Goal: Find contact information: Find contact information

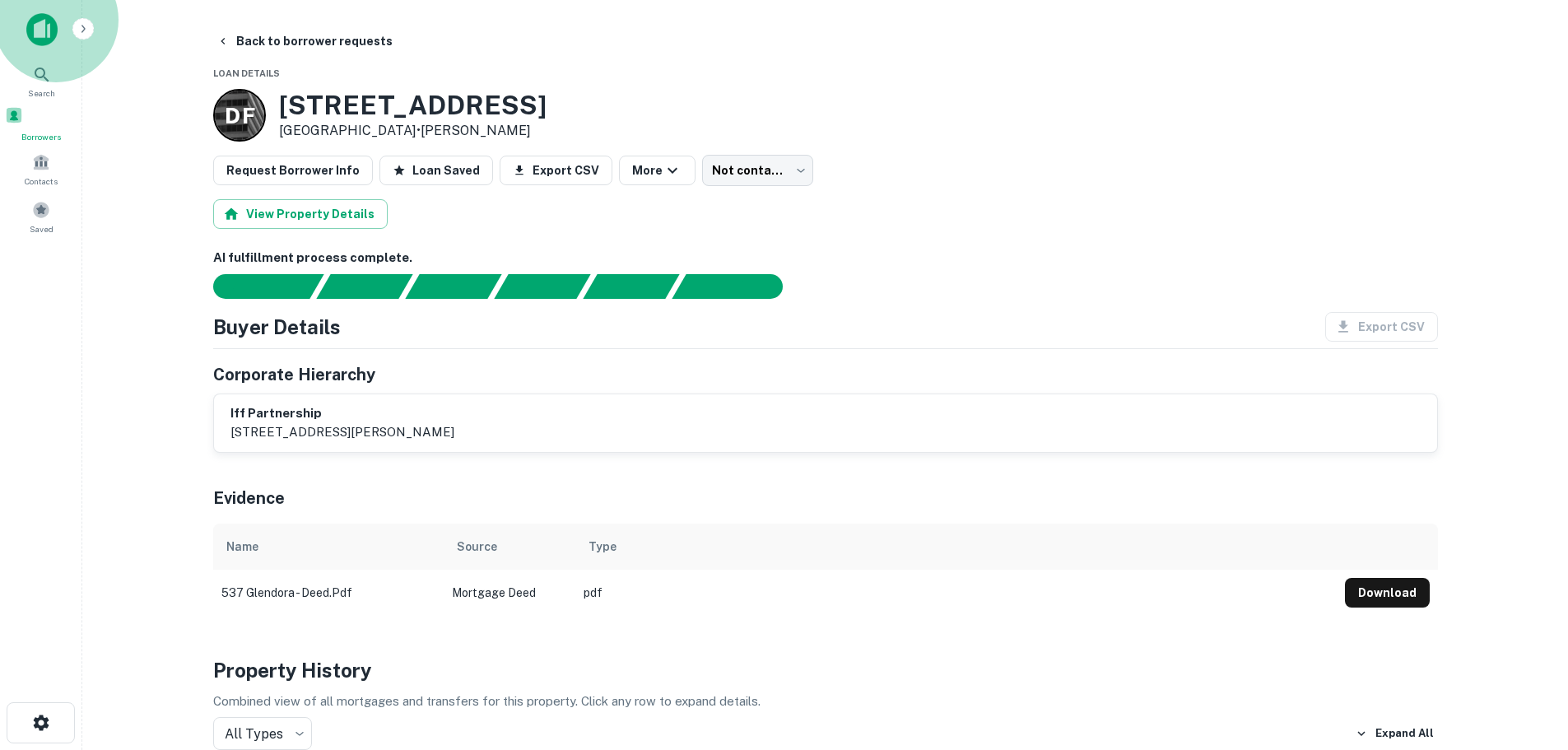
click at [61, 126] on div "Borrowers" at bounding box center [41, 124] width 73 height 37
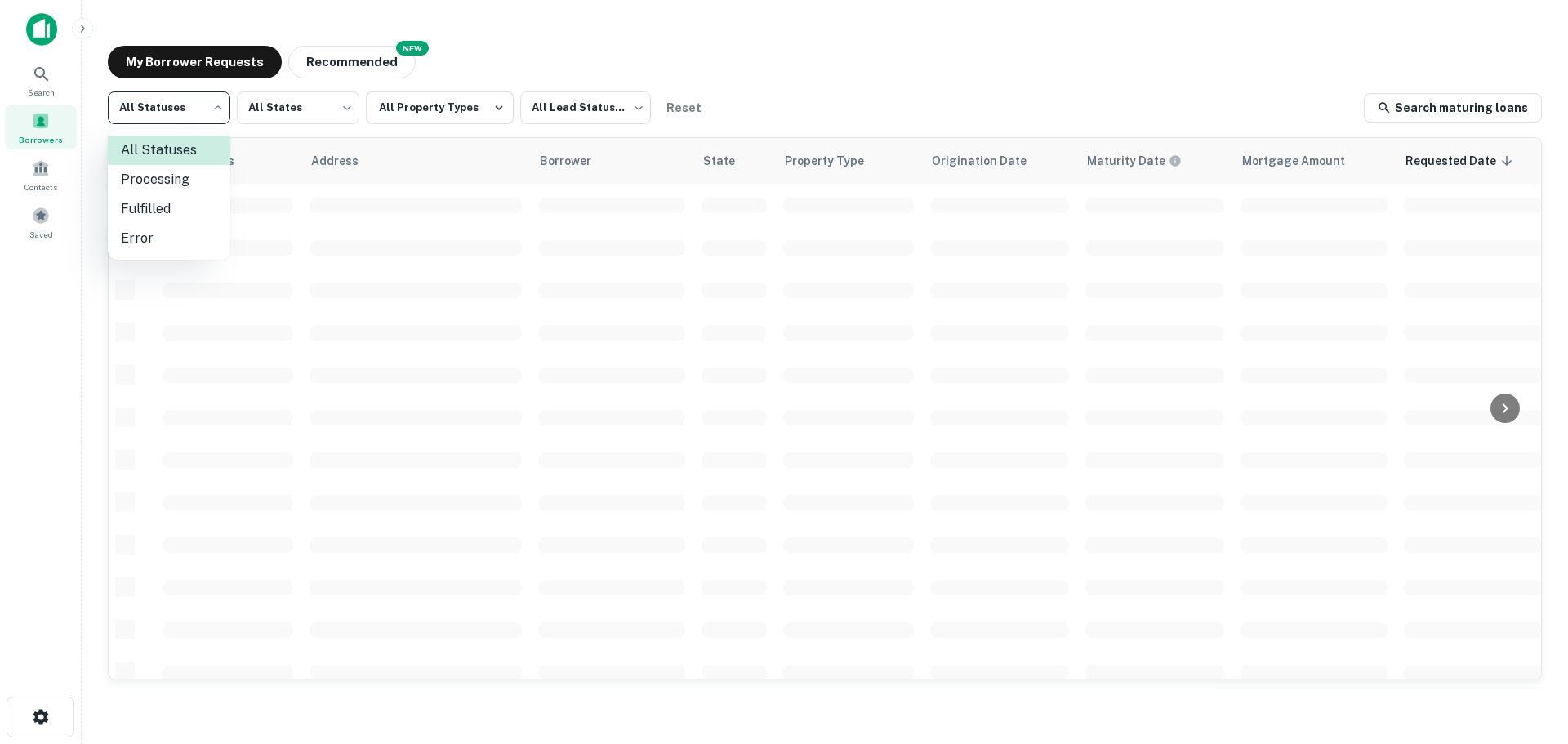
click at [176, 121] on body "Search Borrowers Contacts Saved My Borrower Requests NEW Recommended All Status…" at bounding box center [784, 372] width 1568 height 744
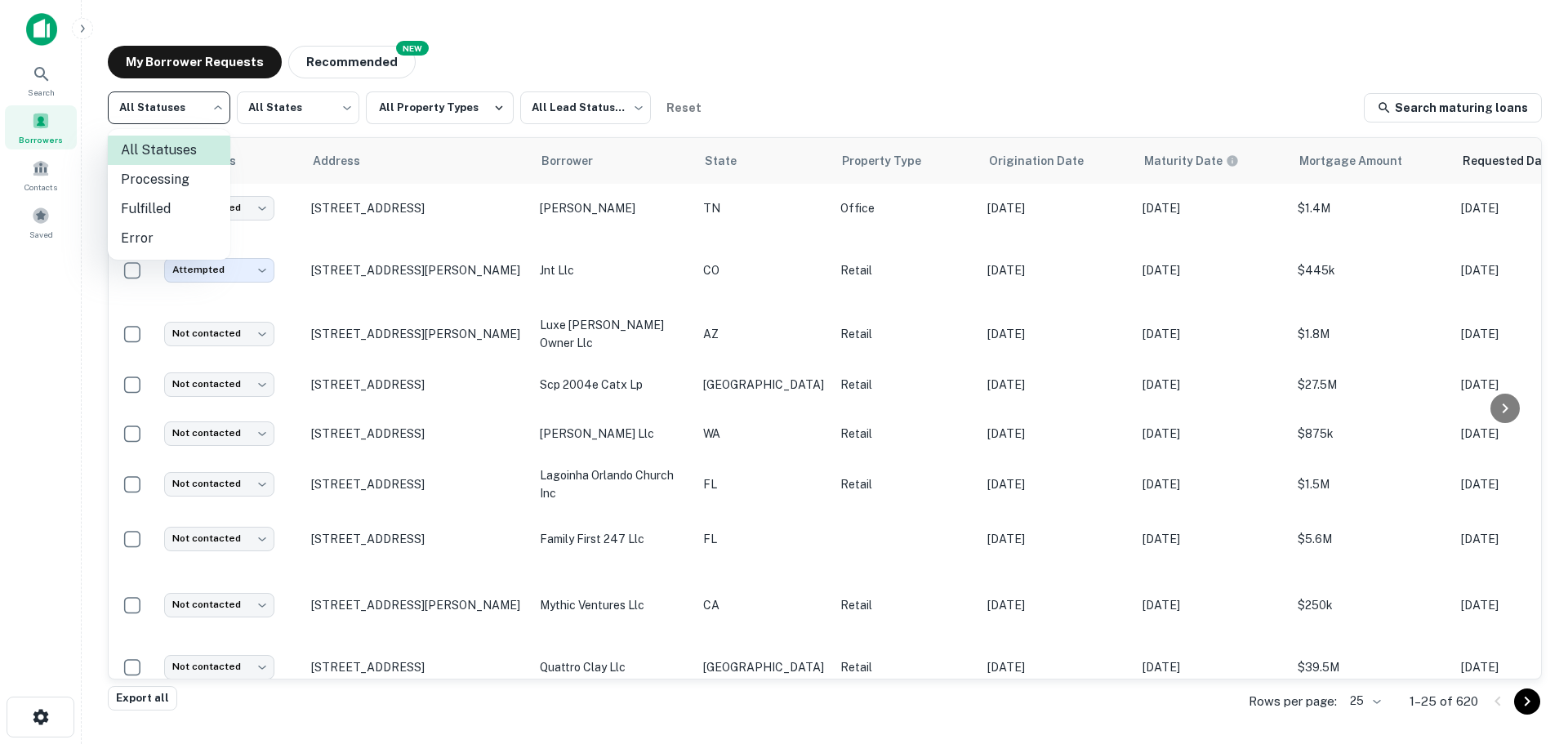
click at [184, 208] on li "Fulfilled" at bounding box center [169, 209] width 122 height 30
type input "*********"
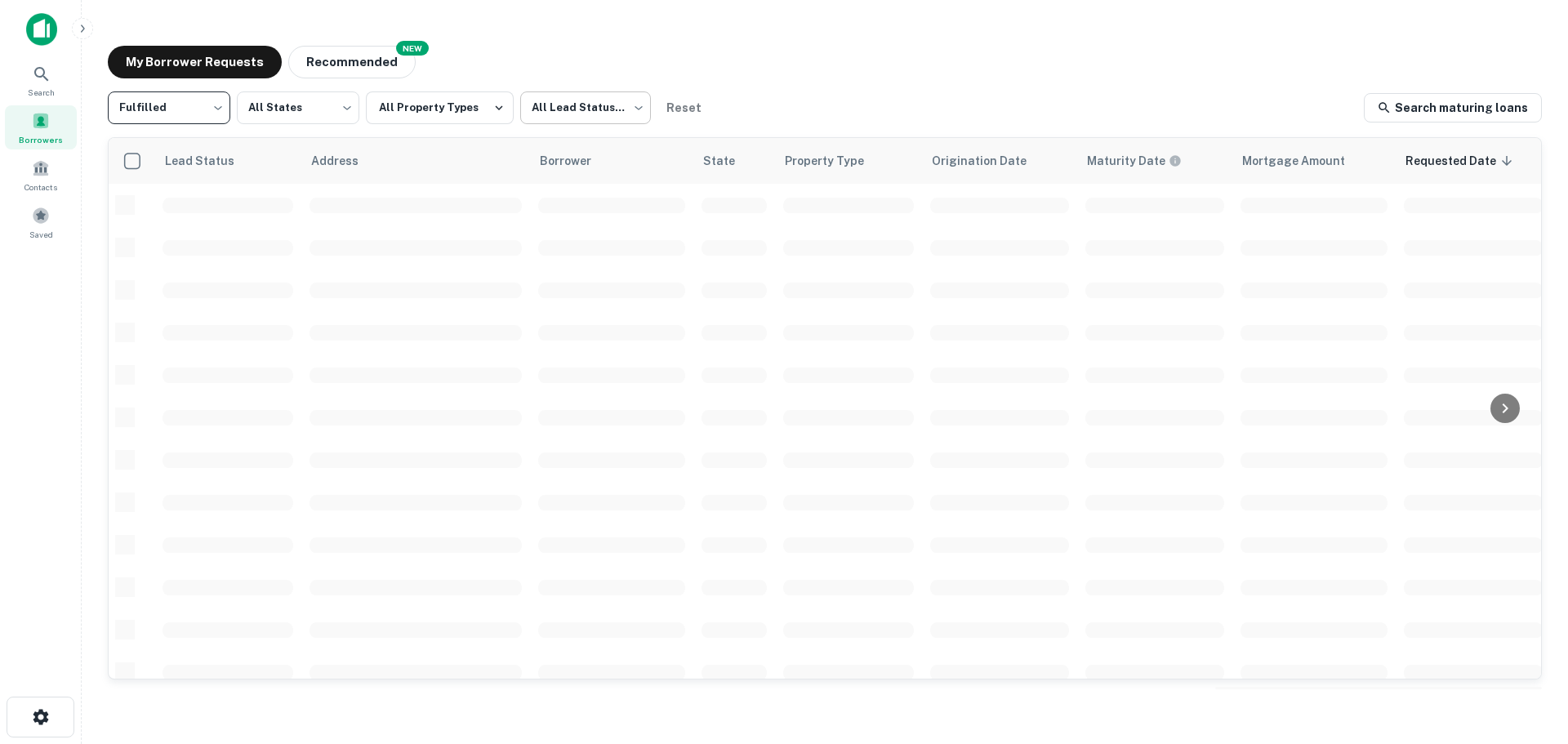
click at [600, 121] on body "Search Borrowers Contacts Saved My Borrower Requests NEW Recommended Fulfilled …" at bounding box center [784, 372] width 1568 height 744
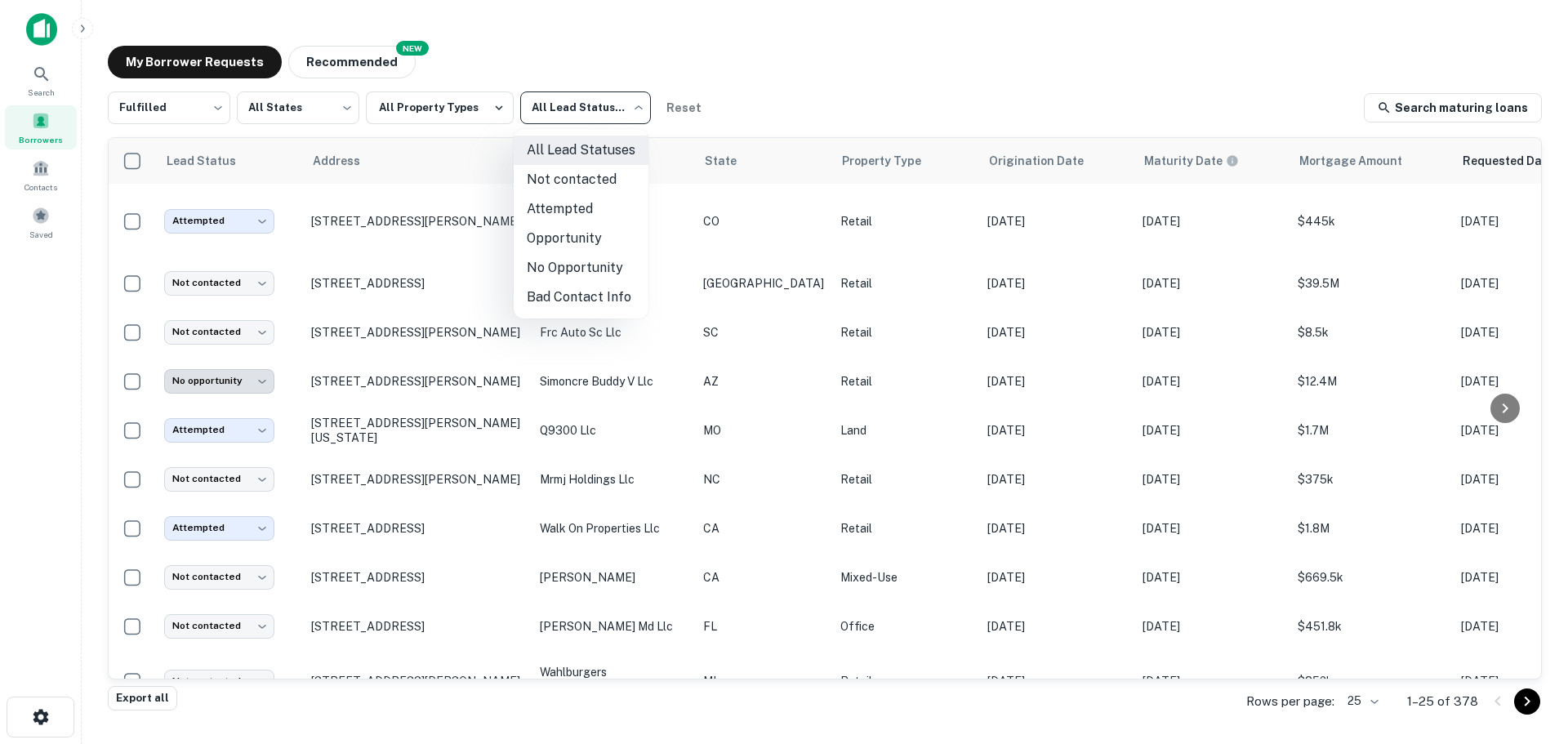
drag, startPoint x: 575, startPoint y: 209, endPoint x: 582, endPoint y: 177, distance: 32.8
click at [582, 177] on ul "All Lead Statuses Not contacted Attempted Opportunity No Opportunity Bad Contac…" at bounding box center [581, 223] width 135 height 189
click at [581, 176] on li "Not contacted" at bounding box center [581, 179] width 135 height 30
type input "****"
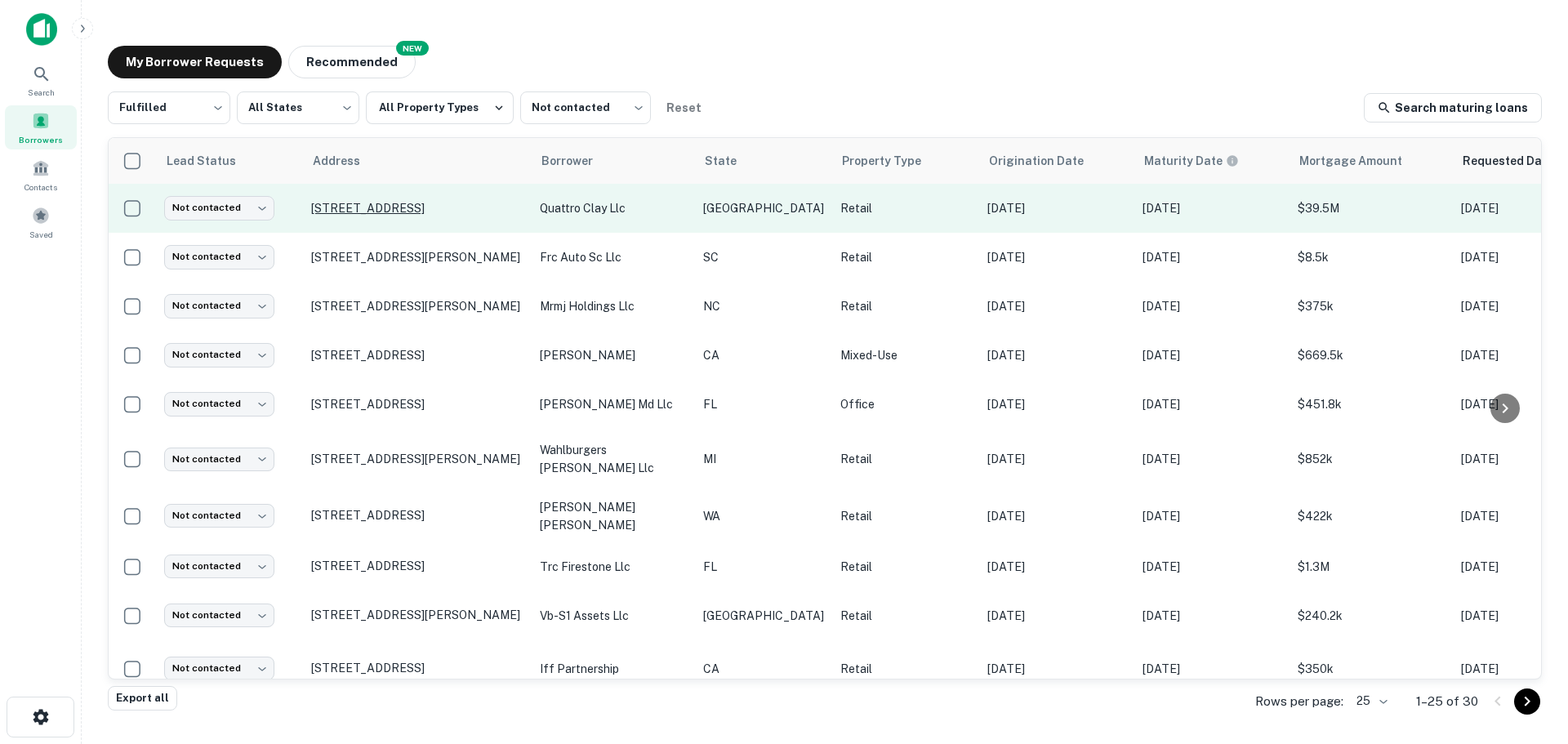
click at [402, 204] on p "[STREET_ADDRESS]" at bounding box center [417, 208] width 212 height 14
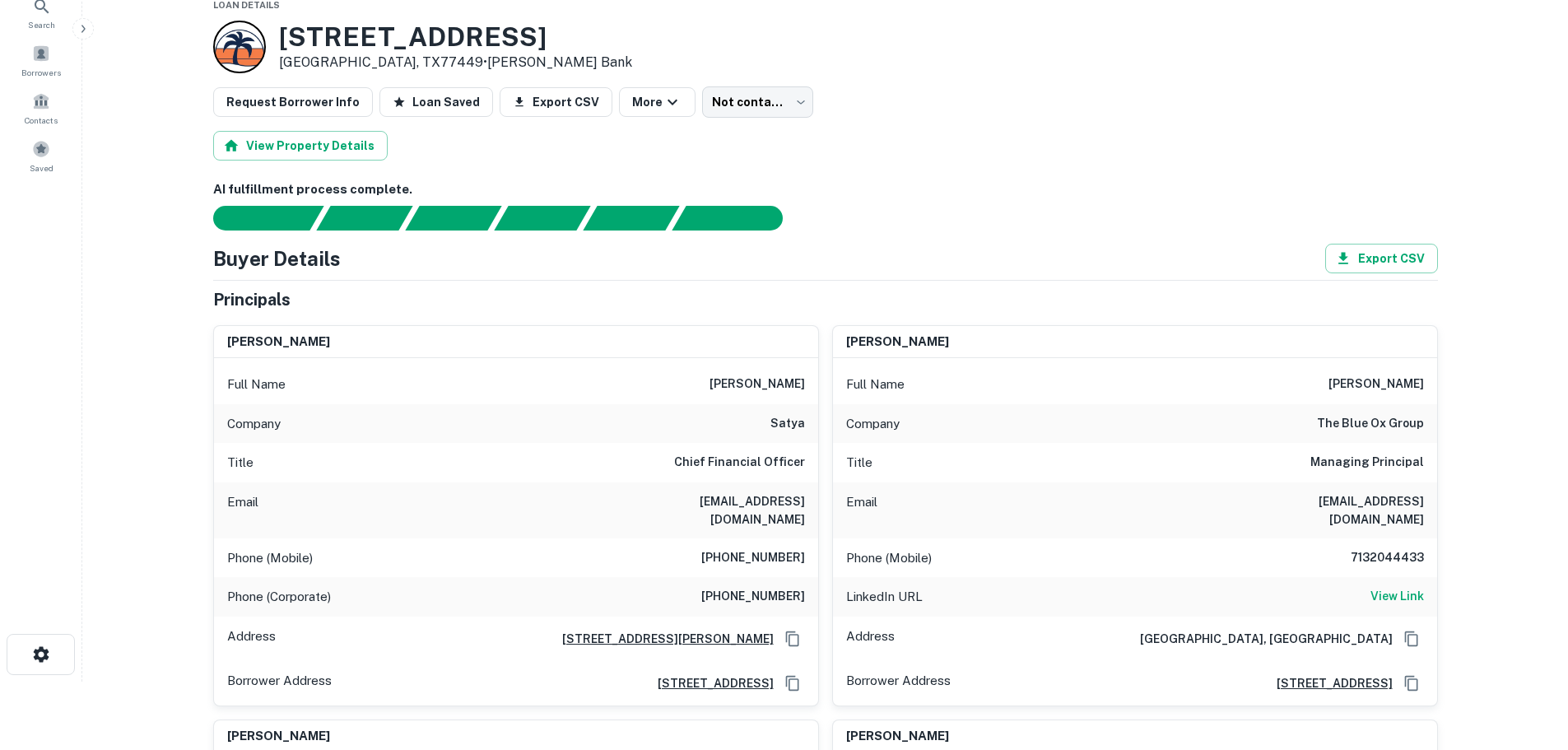
scroll to position [247, 0]
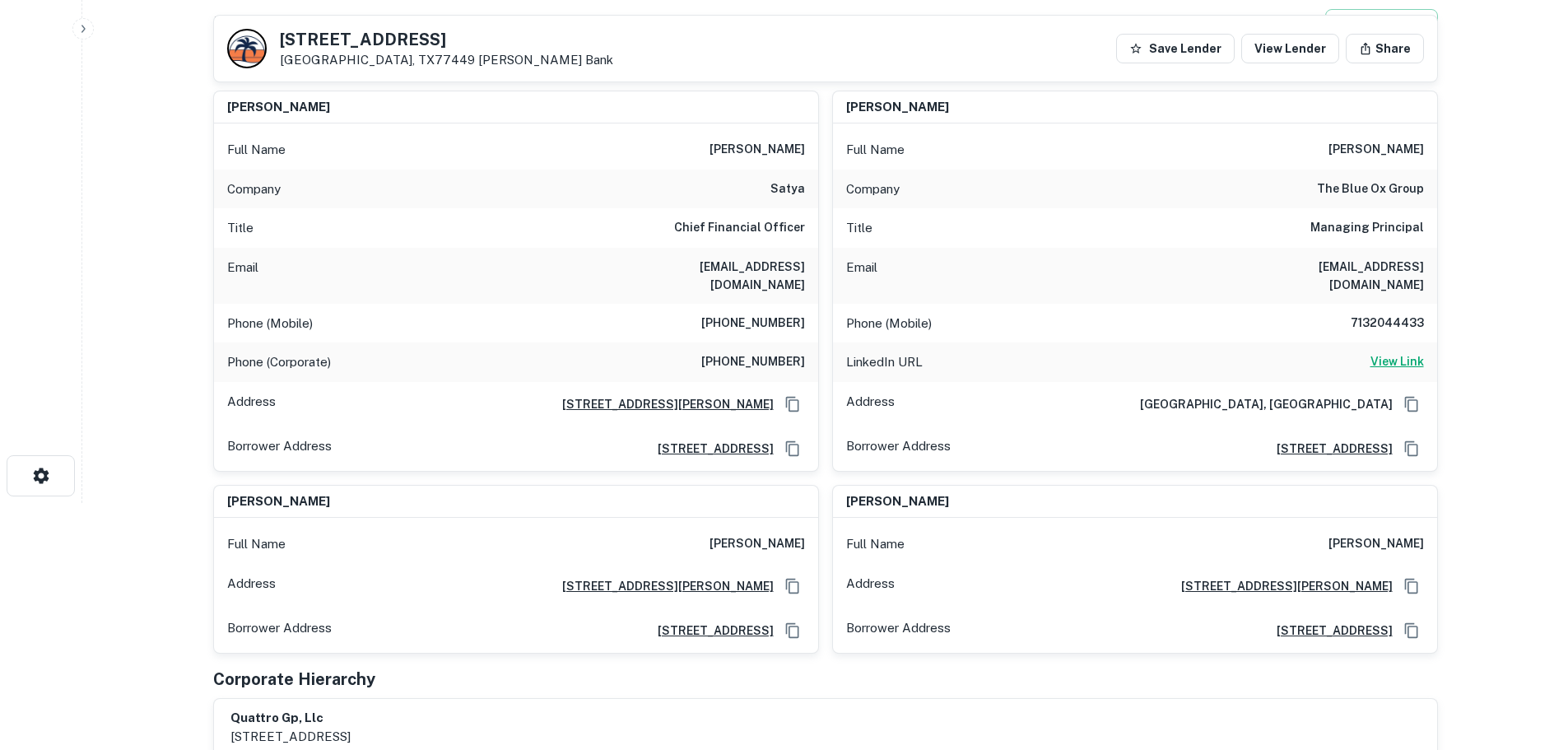
click at [1377, 352] on h6 "View Link" at bounding box center [1397, 361] width 54 height 18
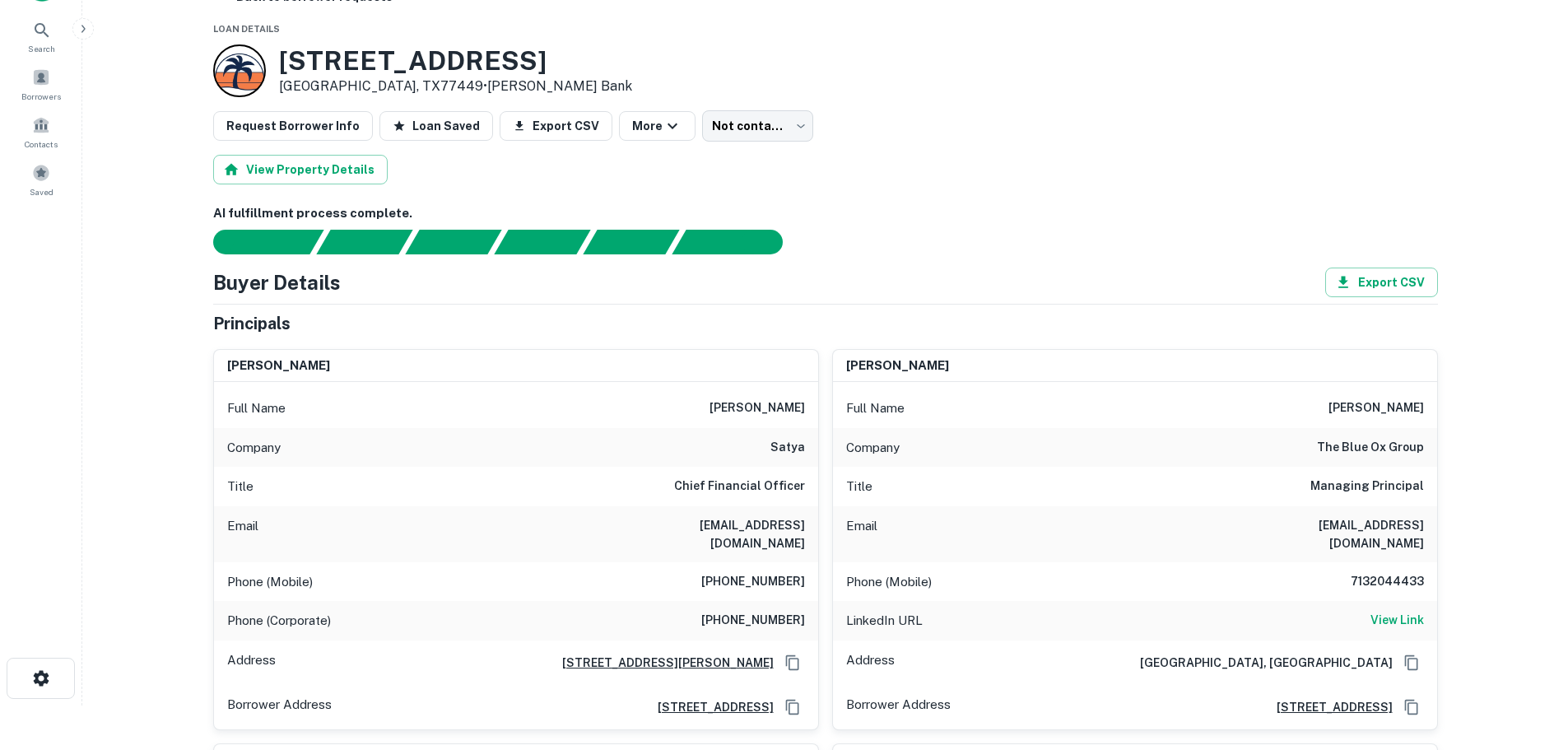
scroll to position [0, 0]
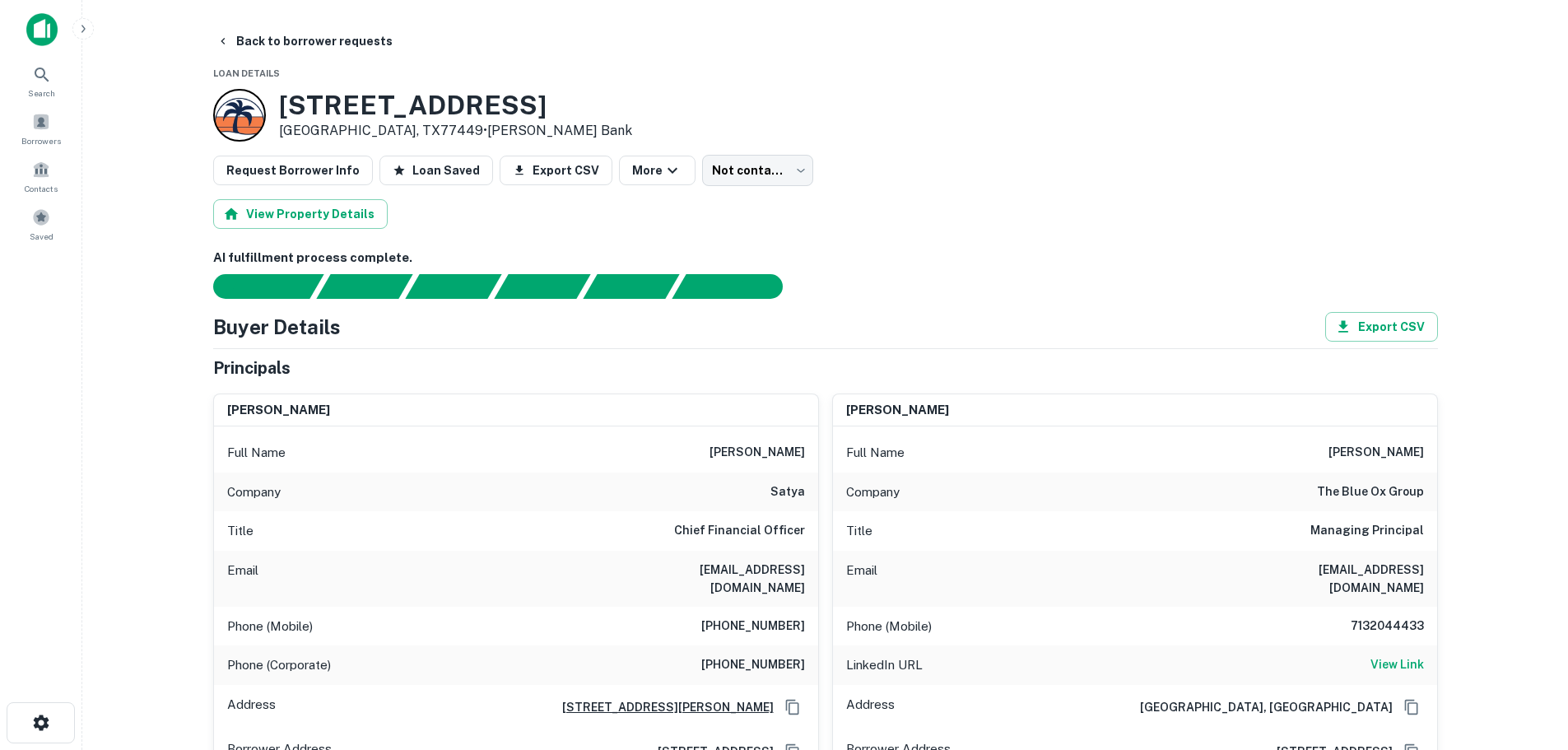
click at [782, 486] on h6 "satya" at bounding box center [787, 492] width 34 height 20
copy h6 "satya"
click at [418, 101] on h3 "21927 Clay Rd" at bounding box center [455, 105] width 353 height 32
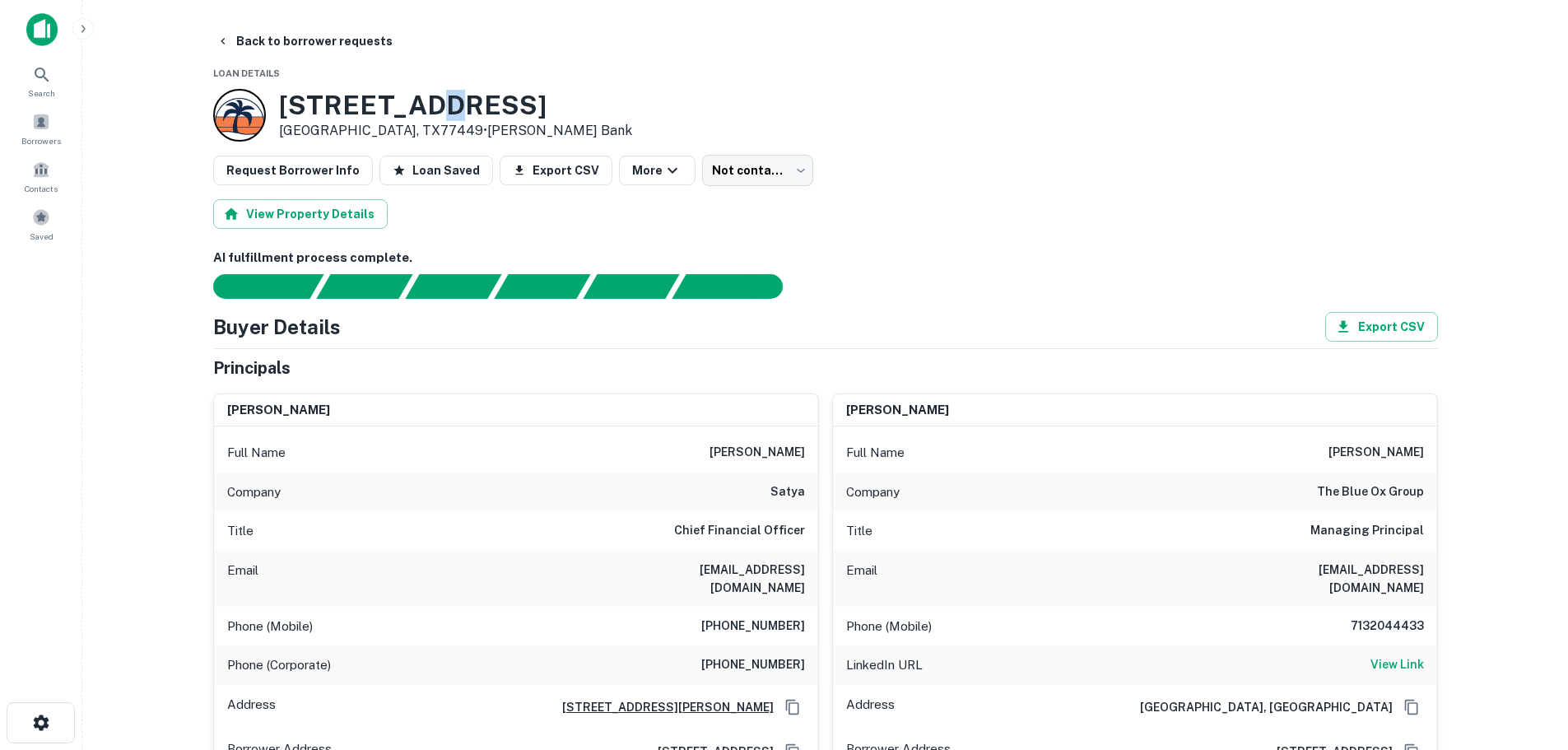
click at [418, 101] on h3 "21927 Clay Rd" at bounding box center [455, 105] width 353 height 32
copy h3 "21927 Clay Rd"
click at [774, 617] on h6 "(281) 848-1515" at bounding box center [752, 626] width 103 height 20
click at [769, 617] on h6 "(281) 848-1515" at bounding box center [752, 626] width 103 height 20
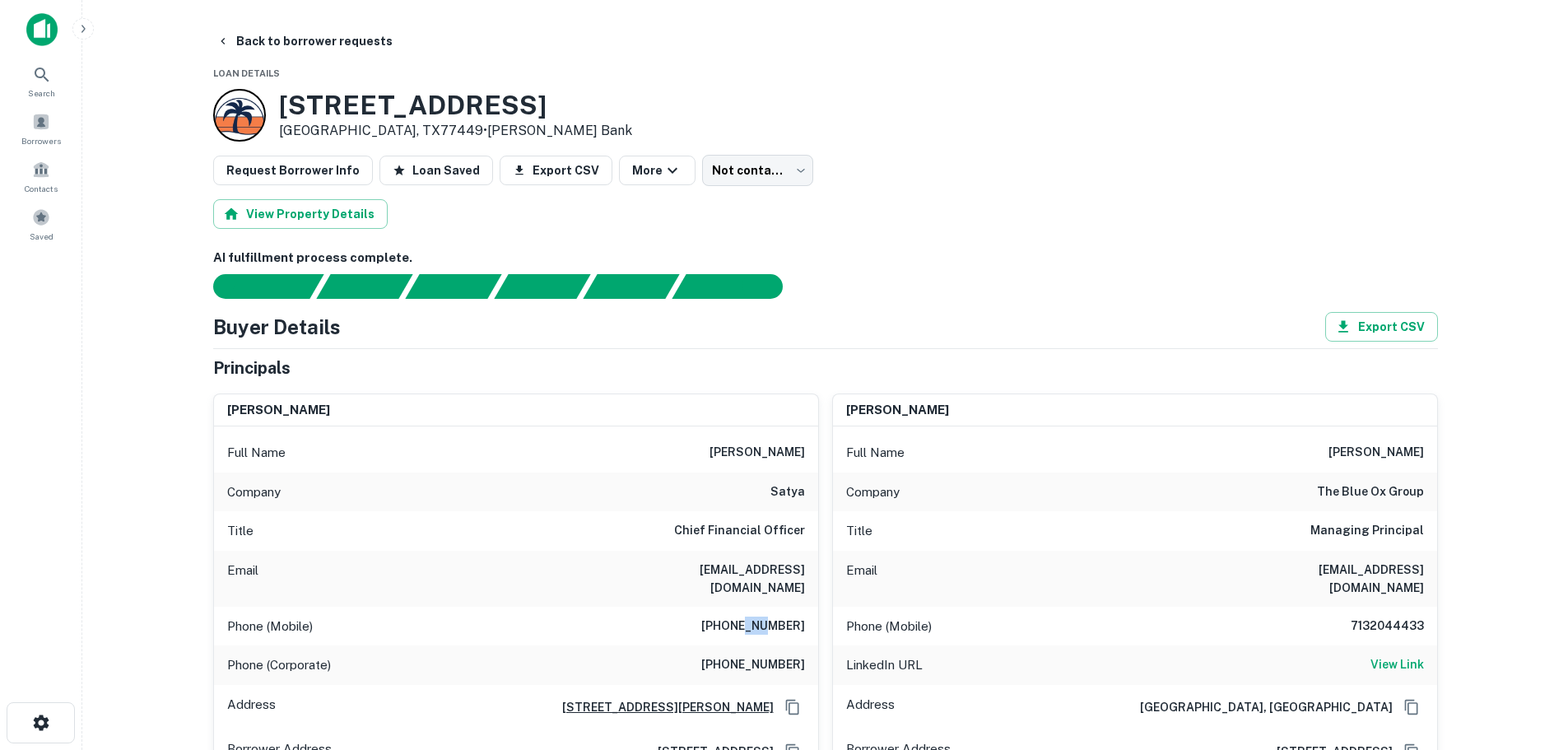
click at [769, 617] on h6 "(281) 848-1515" at bounding box center [752, 626] width 103 height 20
copy h6 "(281) 848-1515"
click at [772, 655] on h6 "(713) 789-4443" at bounding box center [752, 664] width 103 height 20
click at [775, 655] on h6 "(713) 789-4443" at bounding box center [752, 664] width 103 height 20
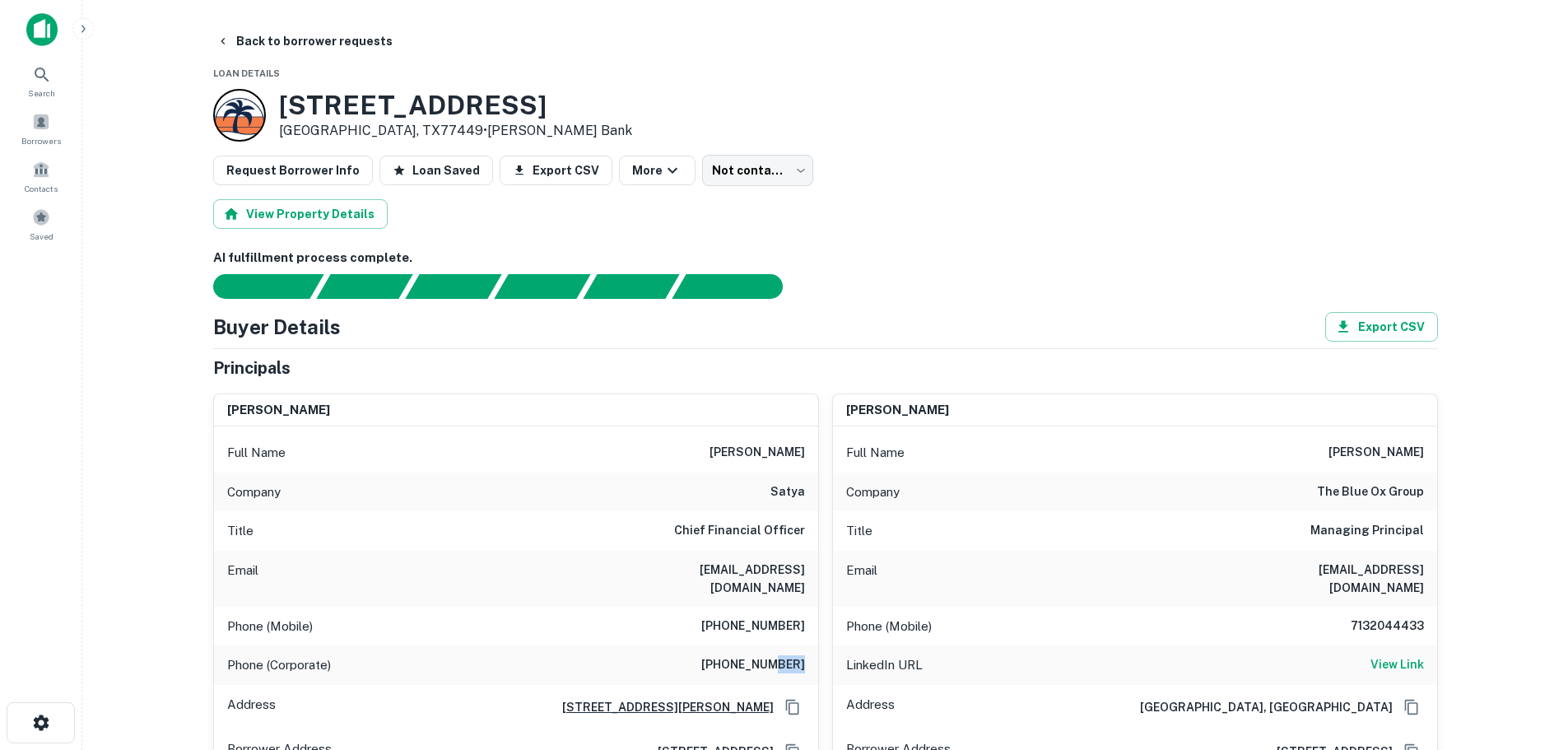
click at [777, 655] on h6 "(713) 789-4443" at bounding box center [752, 664] width 103 height 20
click at [779, 655] on h6 "(713) 789-4443" at bounding box center [752, 664] width 103 height 20
click at [785, 655] on h6 "(713) 789-4443" at bounding box center [752, 664] width 103 height 20
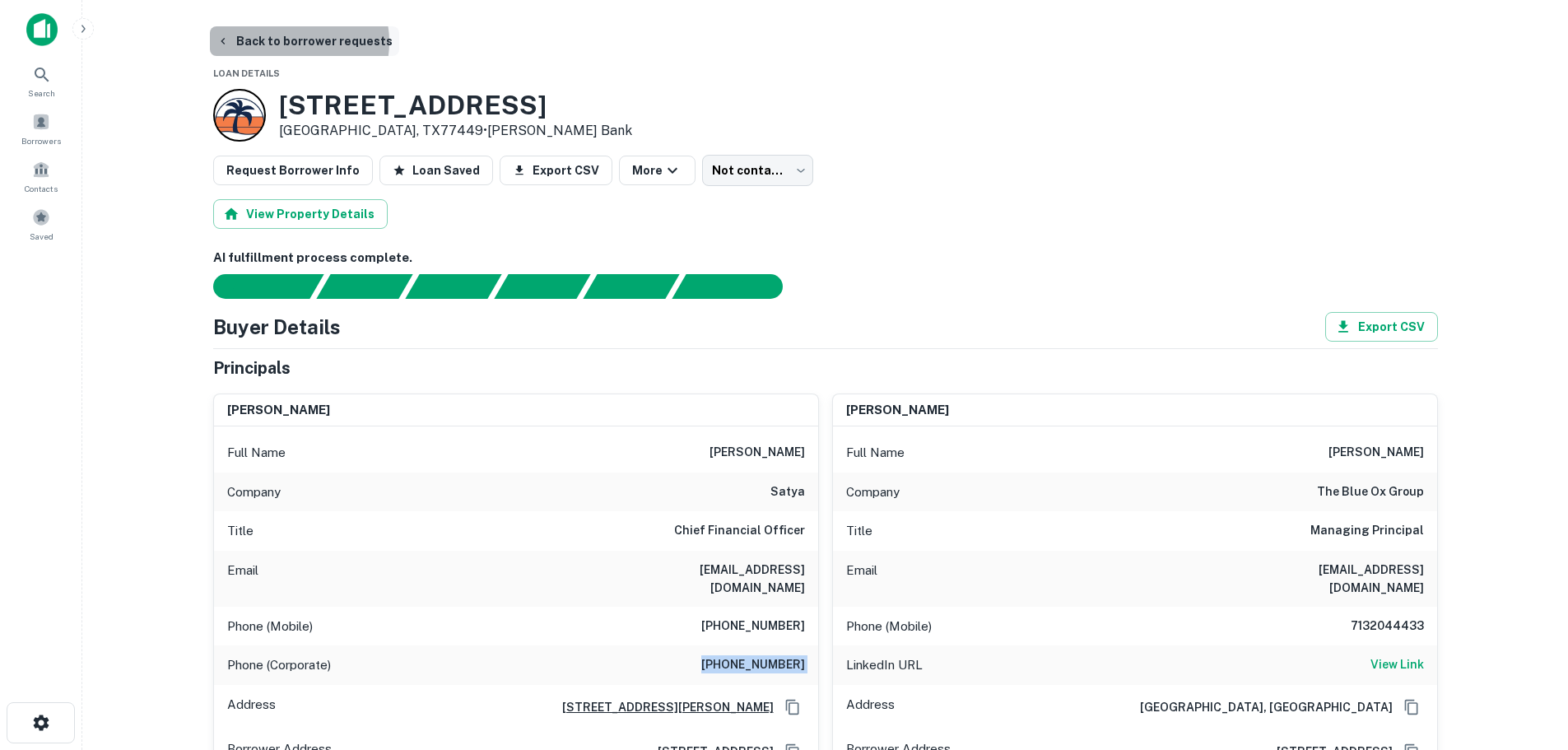
click at [295, 42] on button "Back to borrower requests" at bounding box center [304, 41] width 189 height 30
click at [274, 35] on button "Back to borrower requests" at bounding box center [304, 41] width 189 height 30
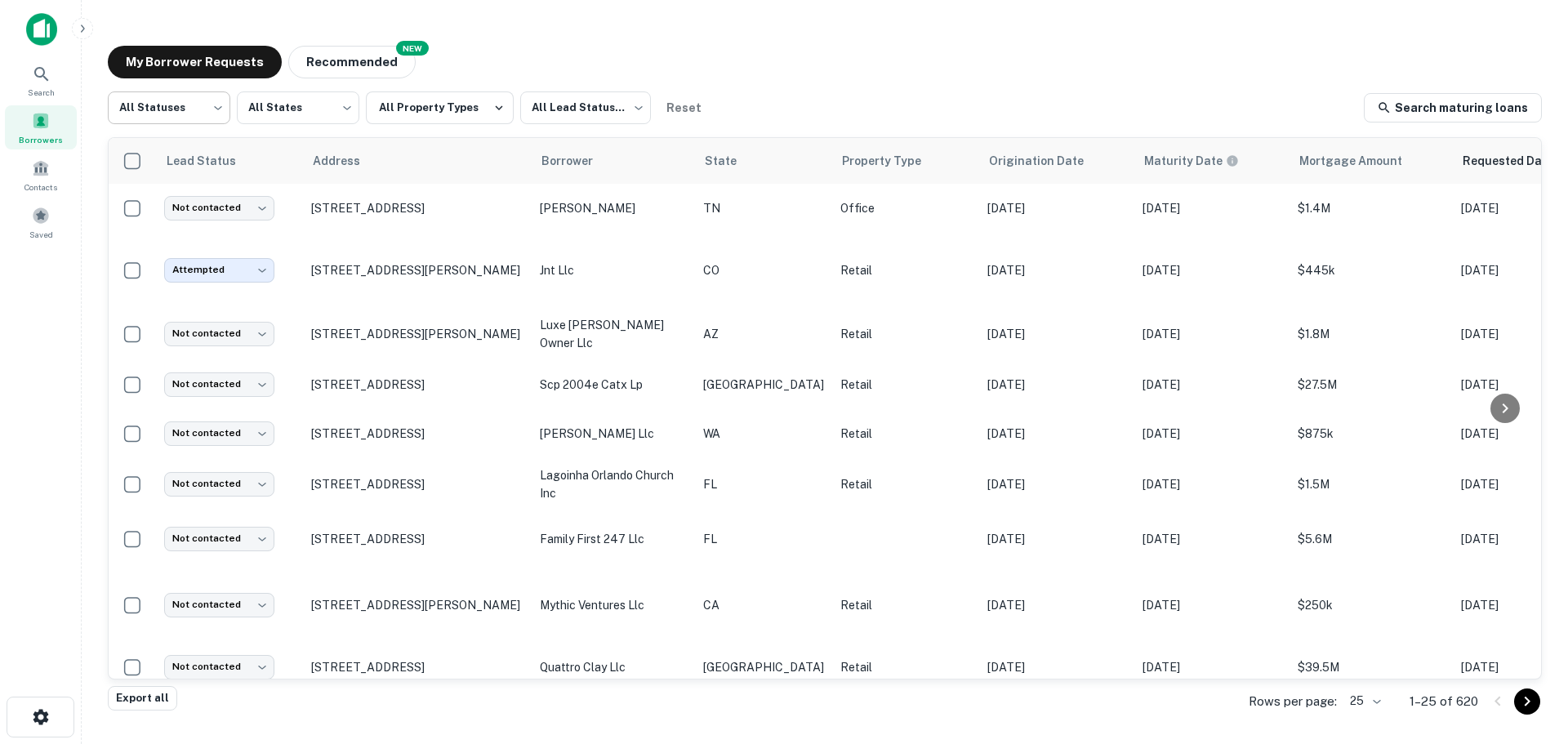
click at [218, 117] on body "Search Borrowers Contacts Saved My Borrower Requests NEW Recommended All Status…" at bounding box center [784, 372] width 1568 height 744
click at [207, 197] on li "Fulfilled" at bounding box center [169, 209] width 122 height 30
type input "*********"
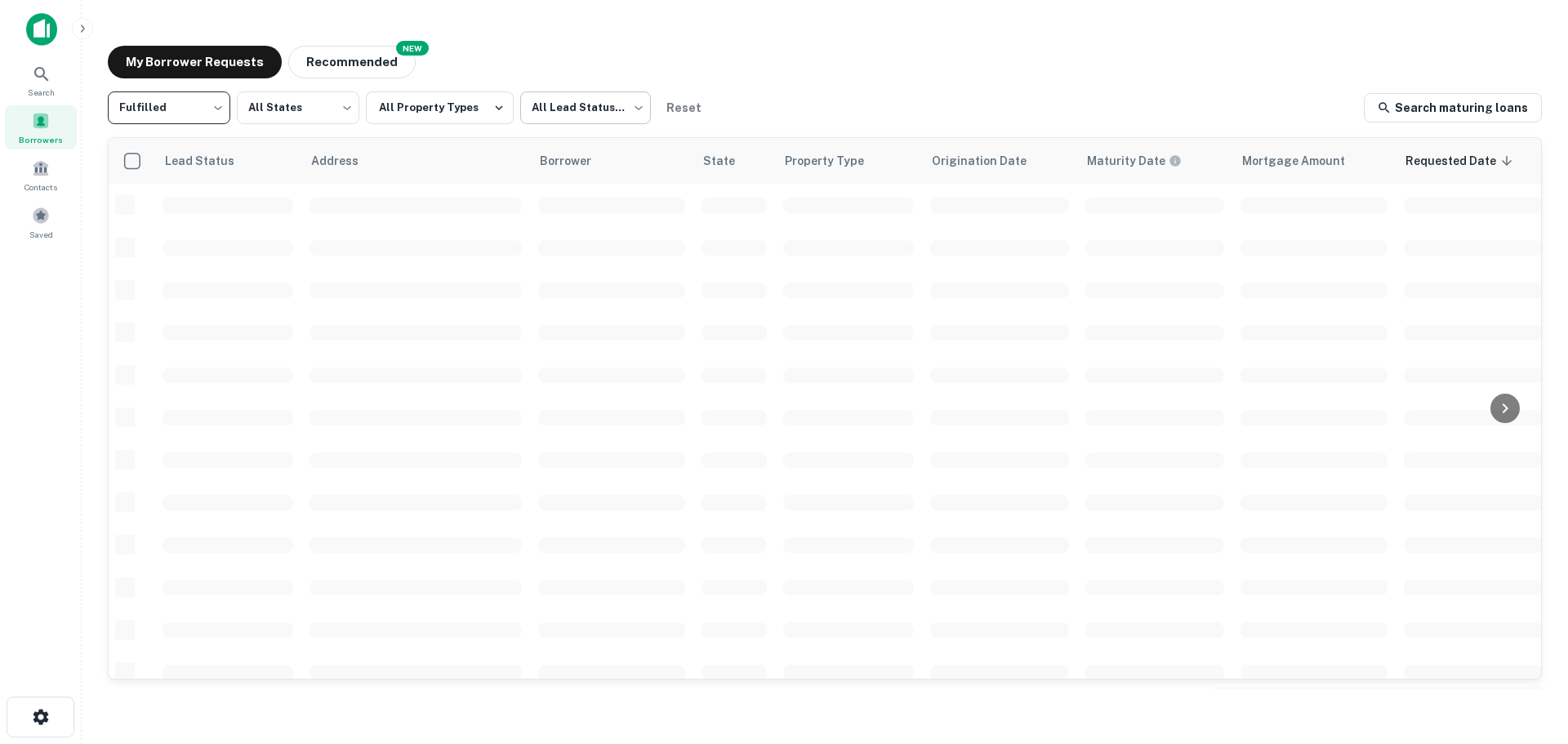
click at [629, 104] on body "Search Borrowers Contacts Saved My Borrower Requests NEW Recommended Fulfilled …" at bounding box center [784, 372] width 1568 height 744
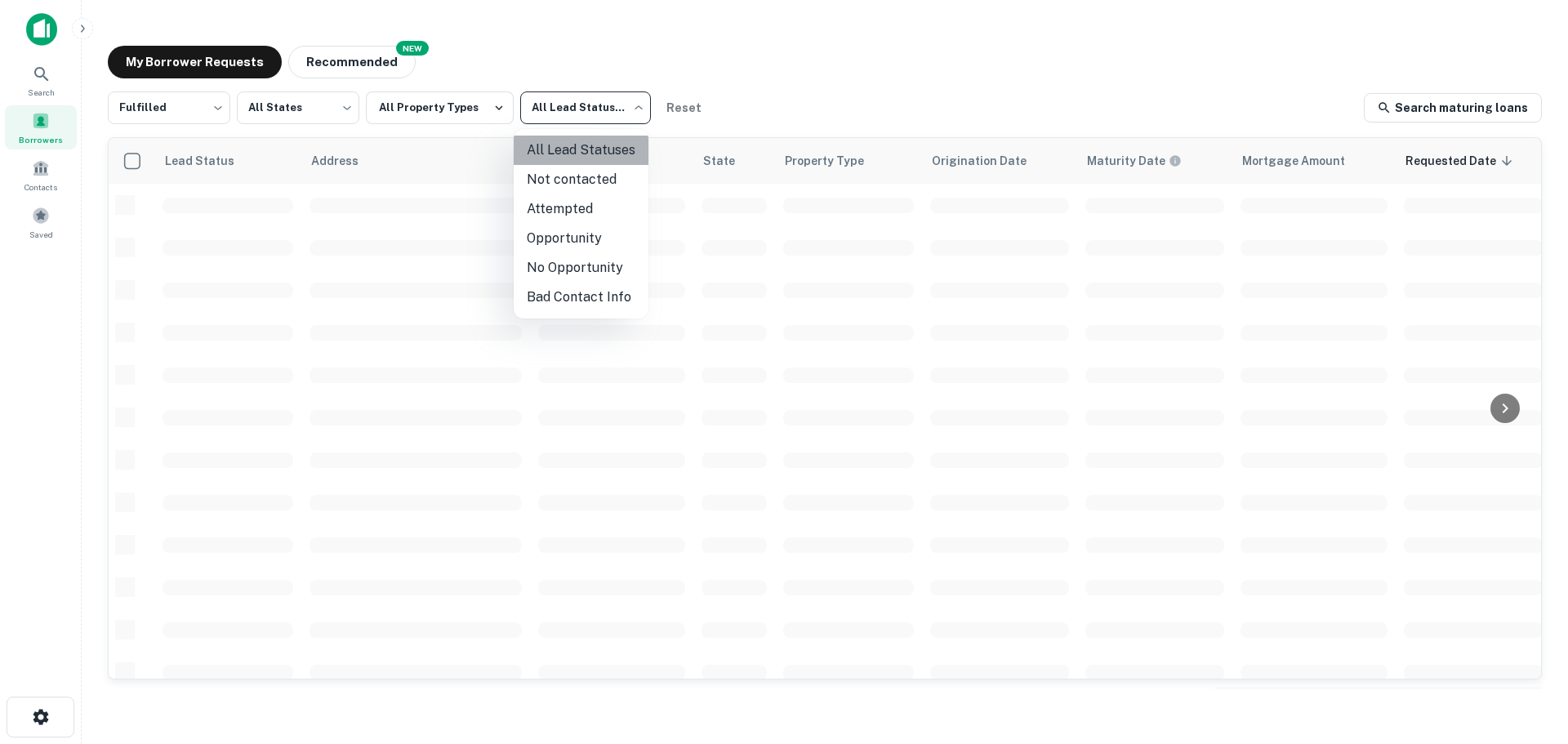
drag, startPoint x: 615, startPoint y: 161, endPoint x: 615, endPoint y: 171, distance: 10.0
click at [615, 164] on li "All Lead Statuses" at bounding box center [581, 150] width 135 height 30
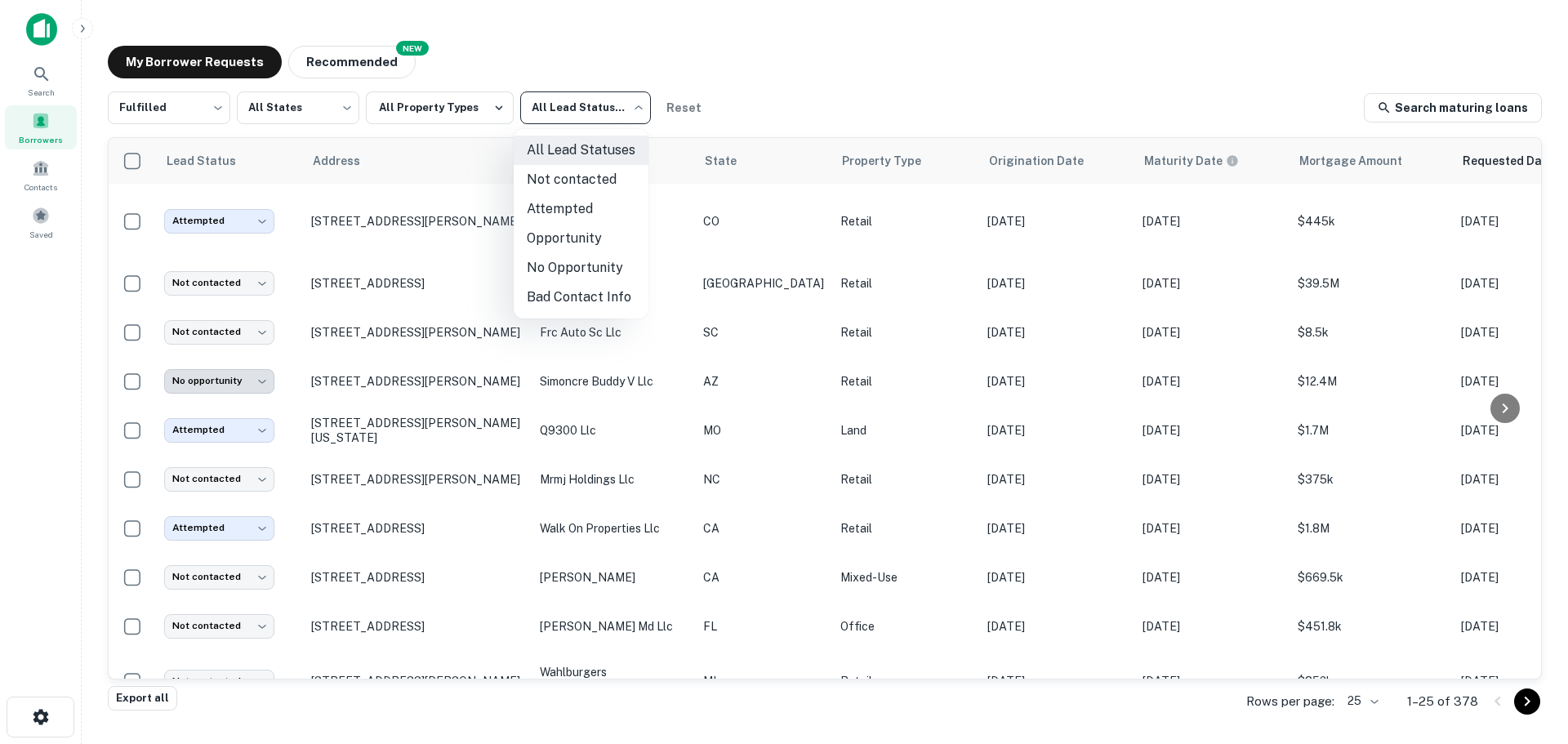
click at [620, 90] on body "**********" at bounding box center [784, 372] width 1568 height 744
click at [596, 173] on li "Not contacted" at bounding box center [581, 179] width 135 height 30
type input "****"
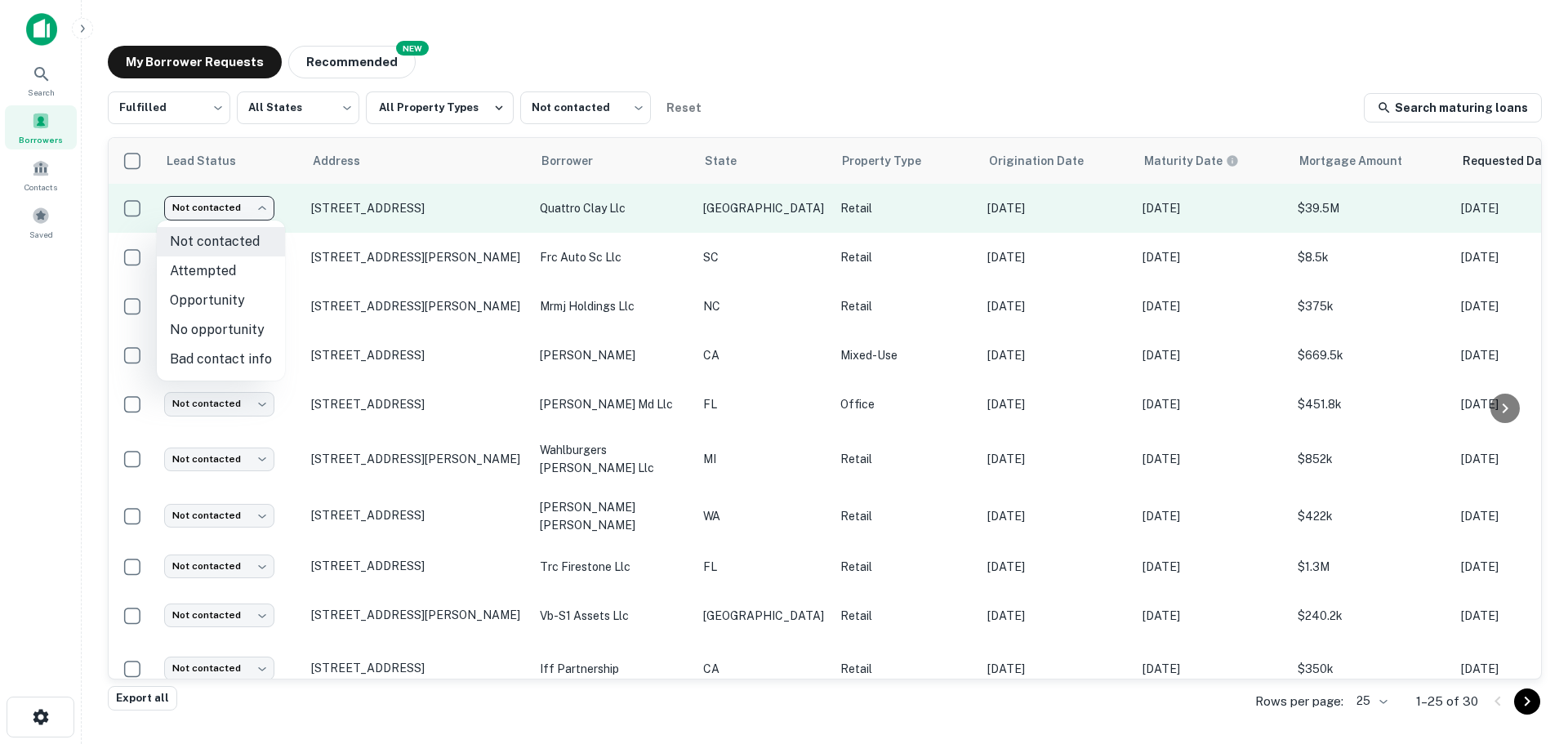
click at [249, 216] on body "Search Borrowers Contacts Saved My Borrower Requests NEW Recommended Fulfilled …" at bounding box center [784, 372] width 1568 height 744
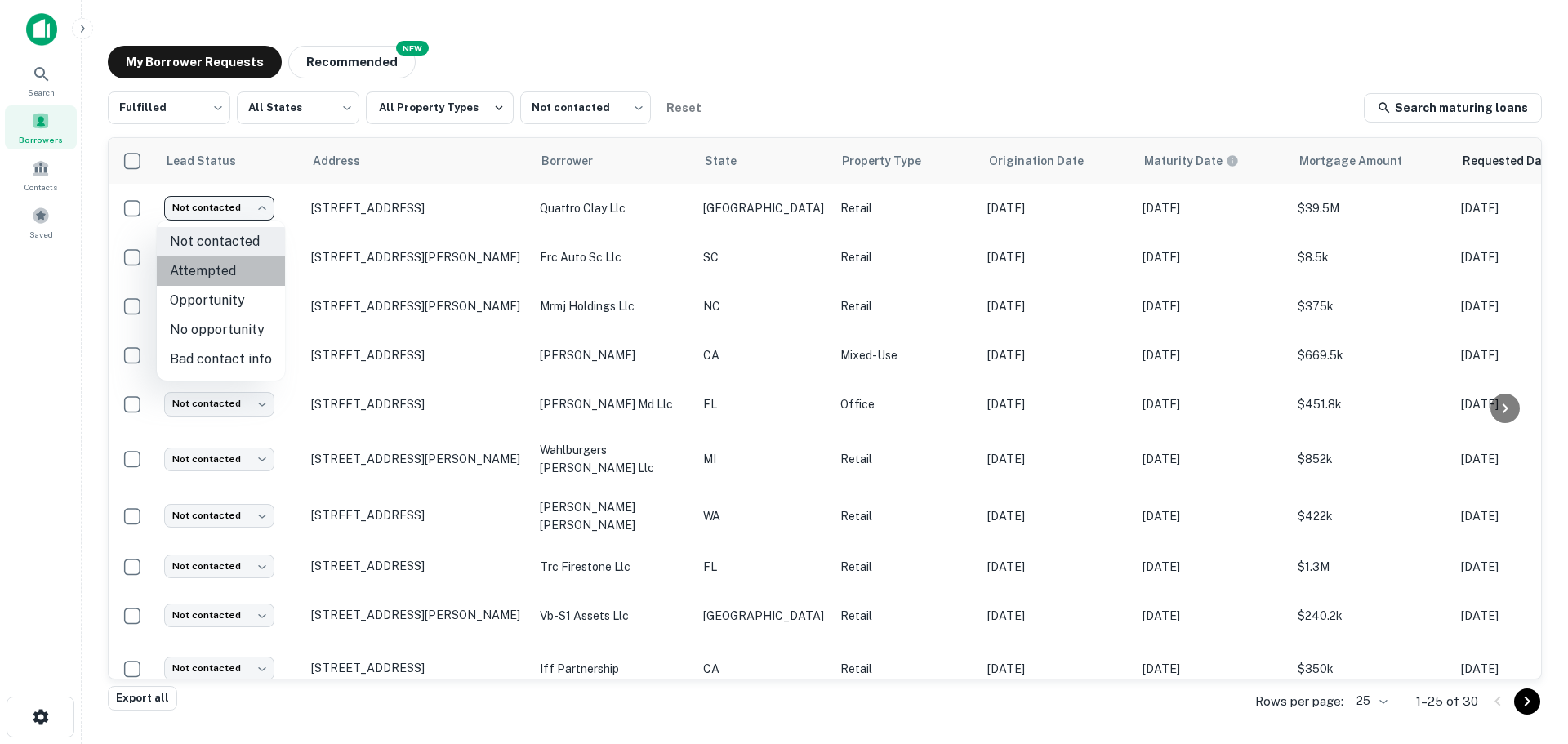
click at [251, 271] on li "Attempted" at bounding box center [221, 271] width 128 height 30
type input "*********"
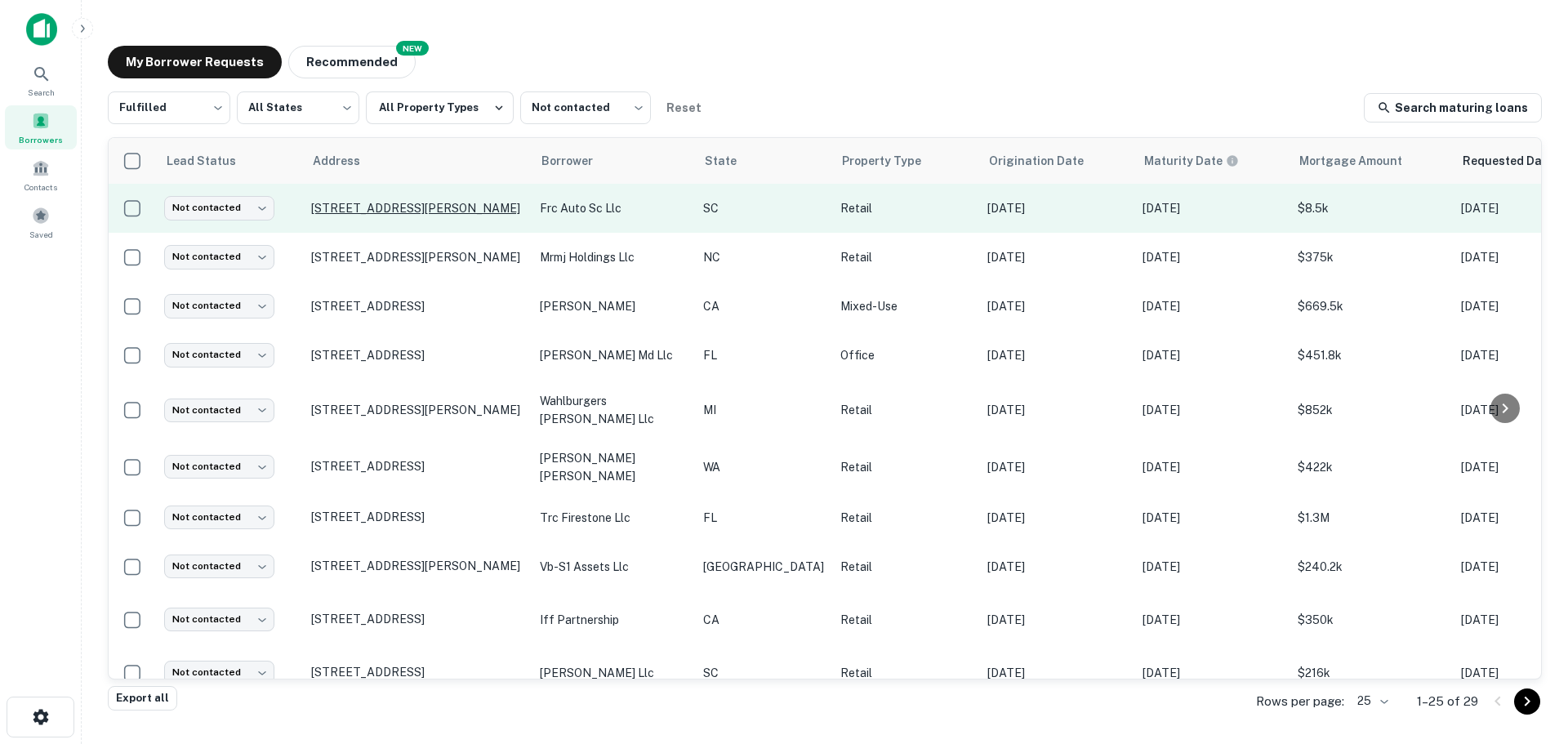
click at [384, 201] on p "[STREET_ADDRESS][PERSON_NAME]" at bounding box center [417, 208] width 212 height 14
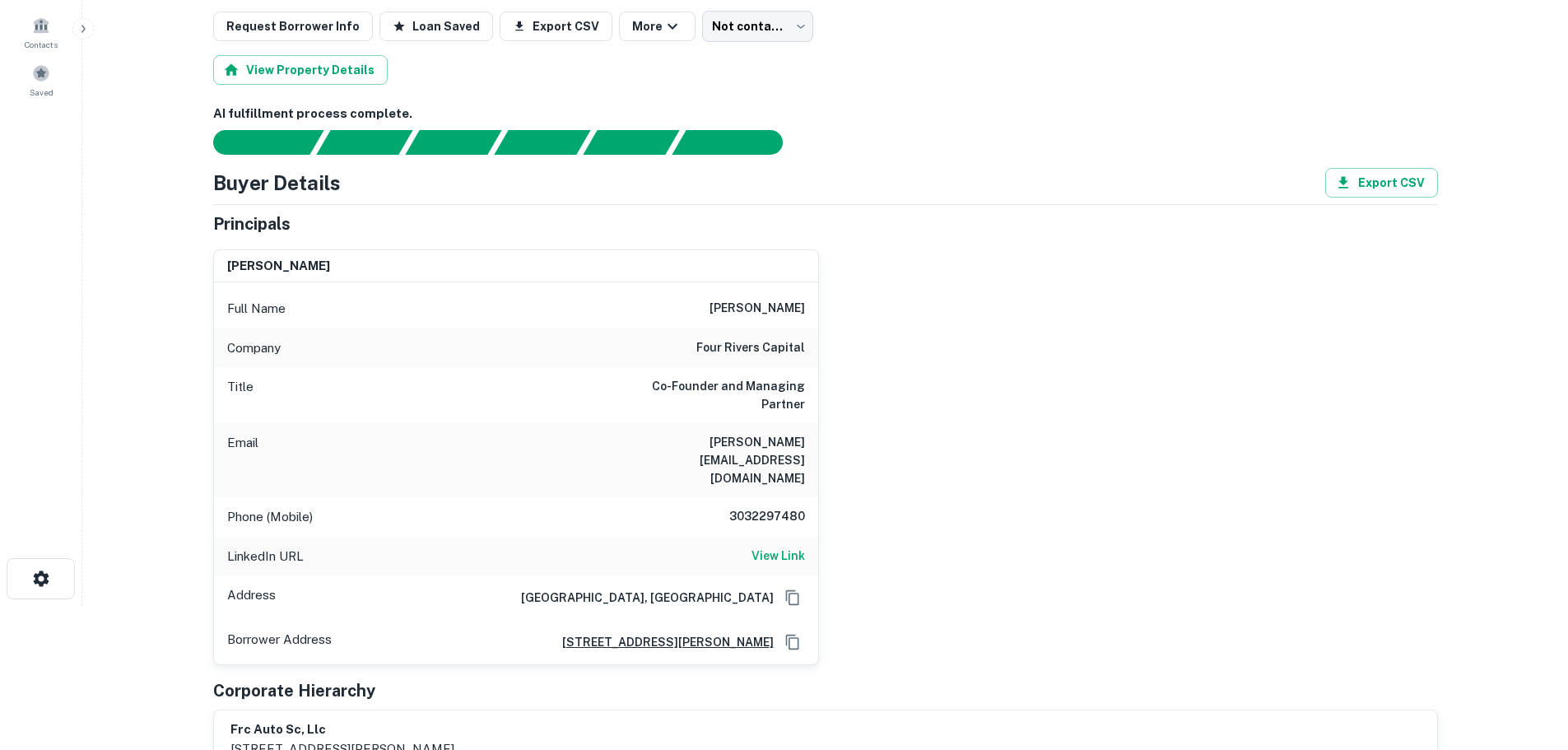
scroll to position [165, 0]
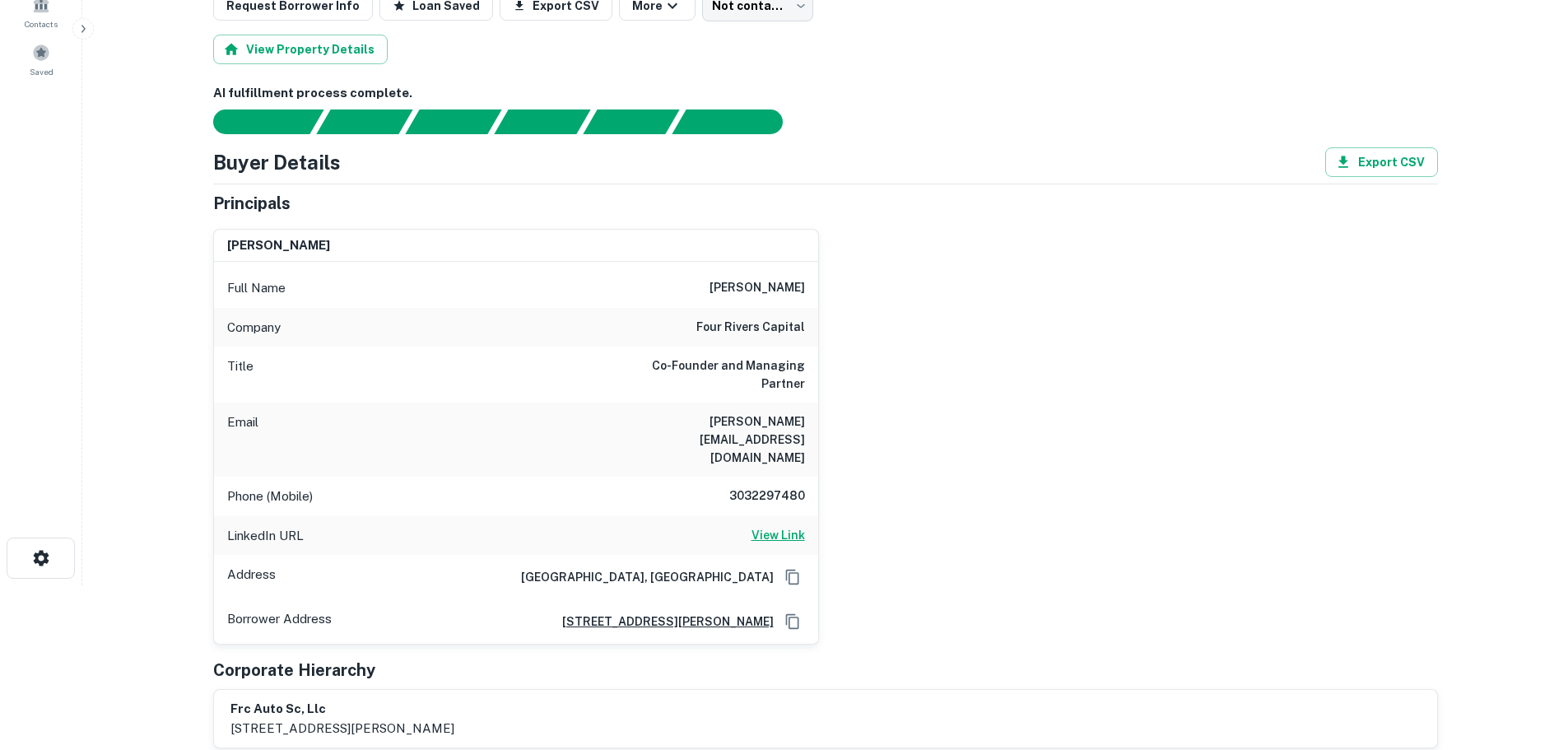
click at [769, 526] on h6 "View Link" at bounding box center [778, 534] width 54 height 18
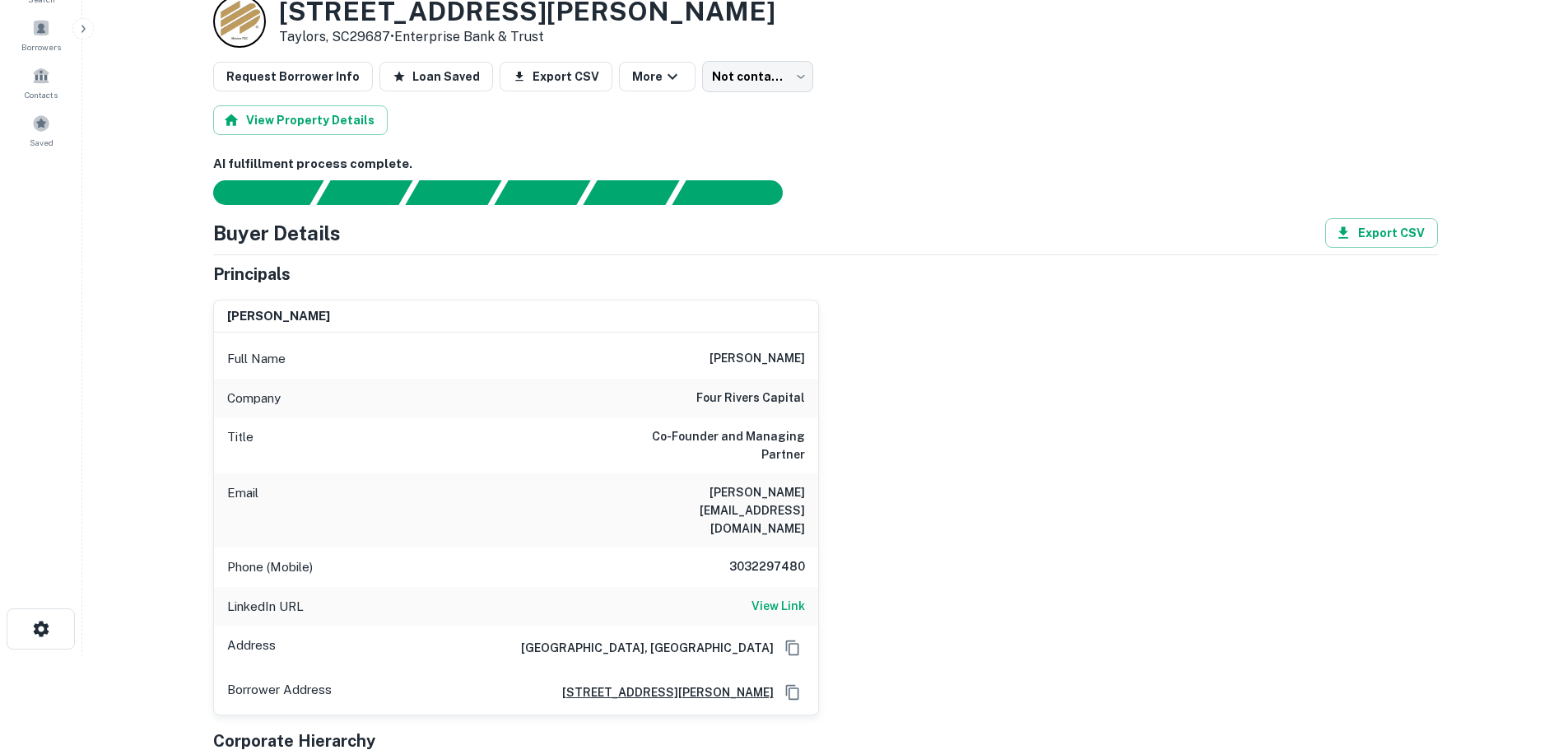
scroll to position [0, 0]
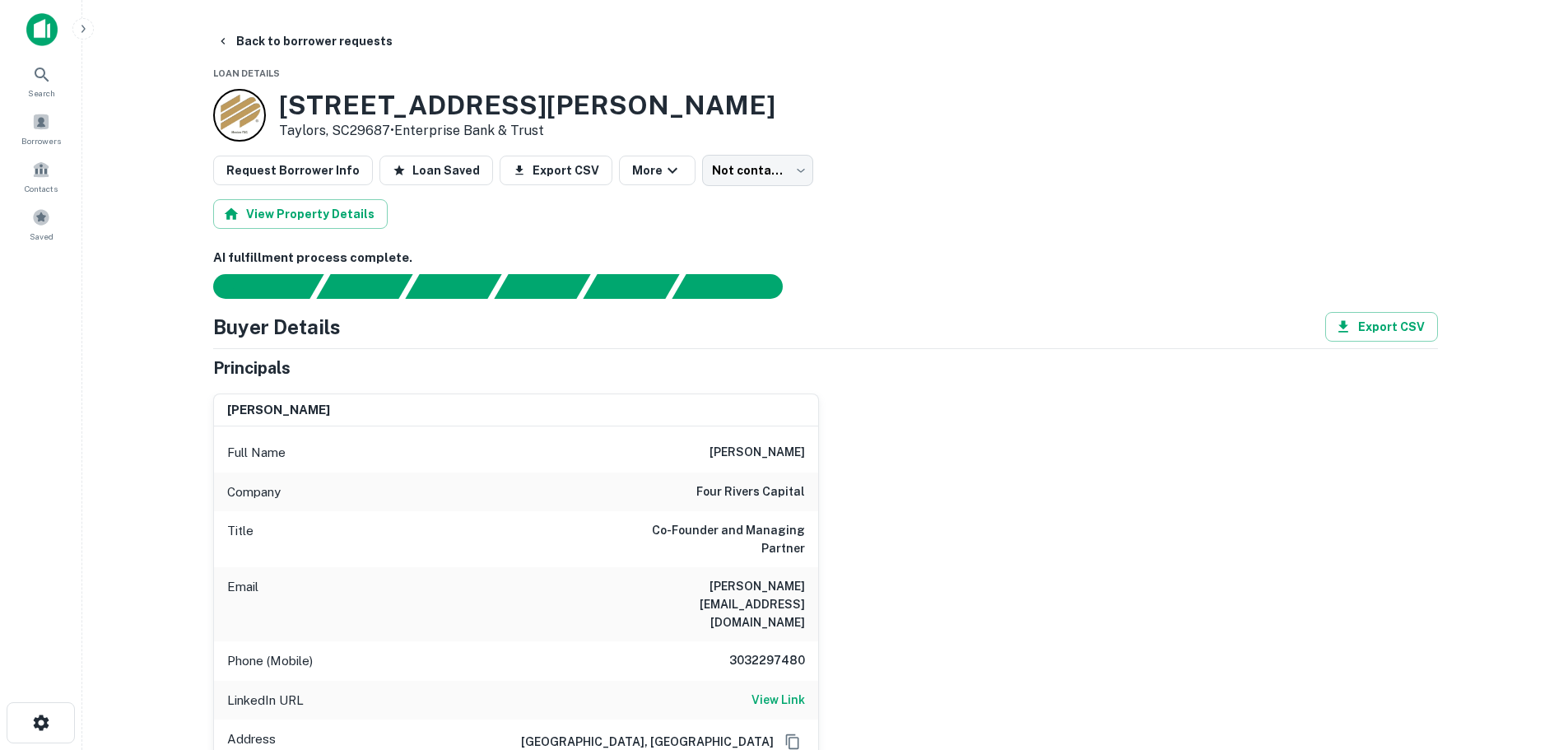
drag, startPoint x: 439, startPoint y: 96, endPoint x: 433, endPoint y: 109, distance: 14.3
click at [437, 97] on h3 "3133 Wade Hampton Blvd" at bounding box center [527, 105] width 497 height 32
click at [433, 110] on h3 "3133 Wade Hampton Blvd" at bounding box center [527, 105] width 497 height 32
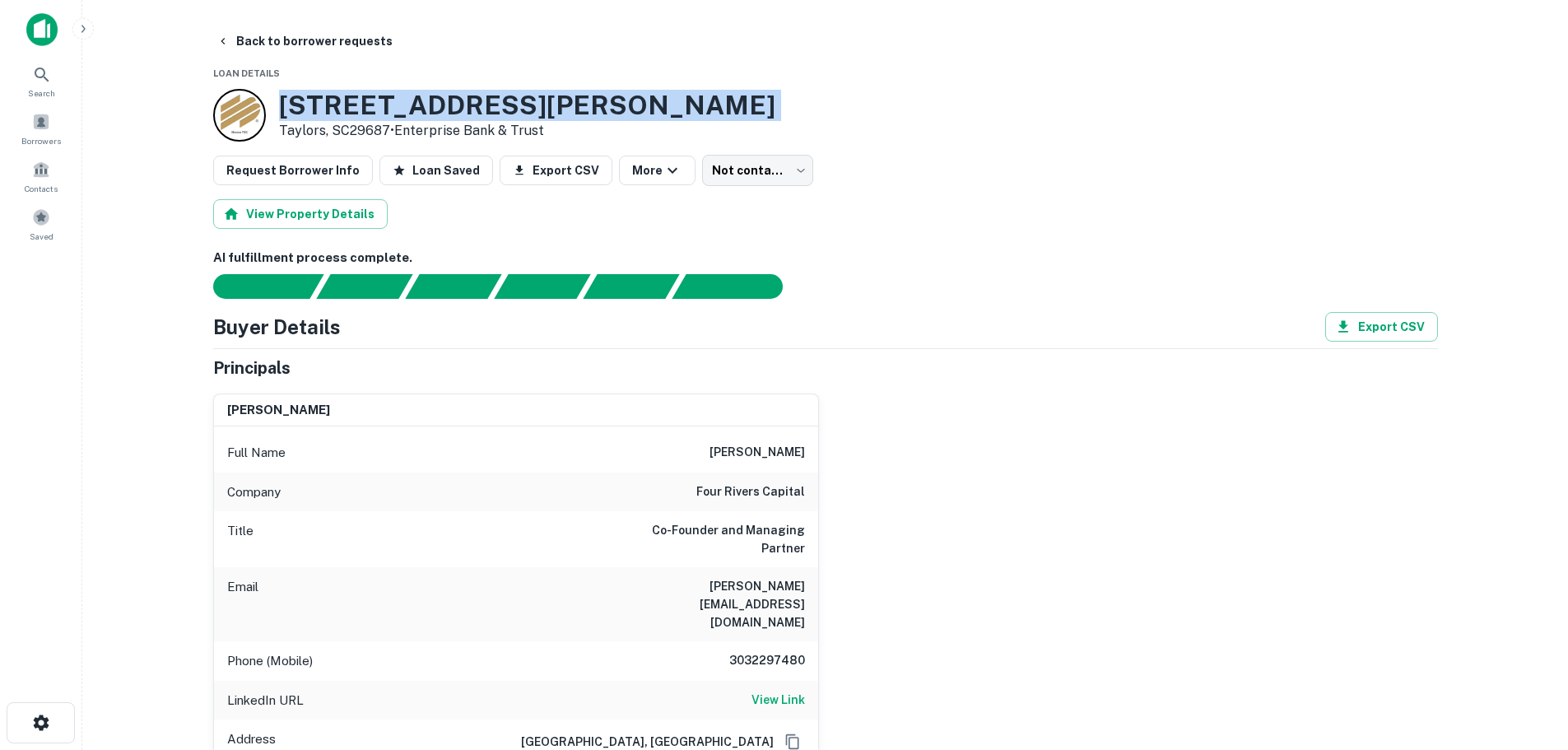
click at [433, 110] on h3 "3133 Wade Hampton Blvd" at bounding box center [527, 105] width 497 height 32
copy h3 "3133 Wade Hampton Blvd"
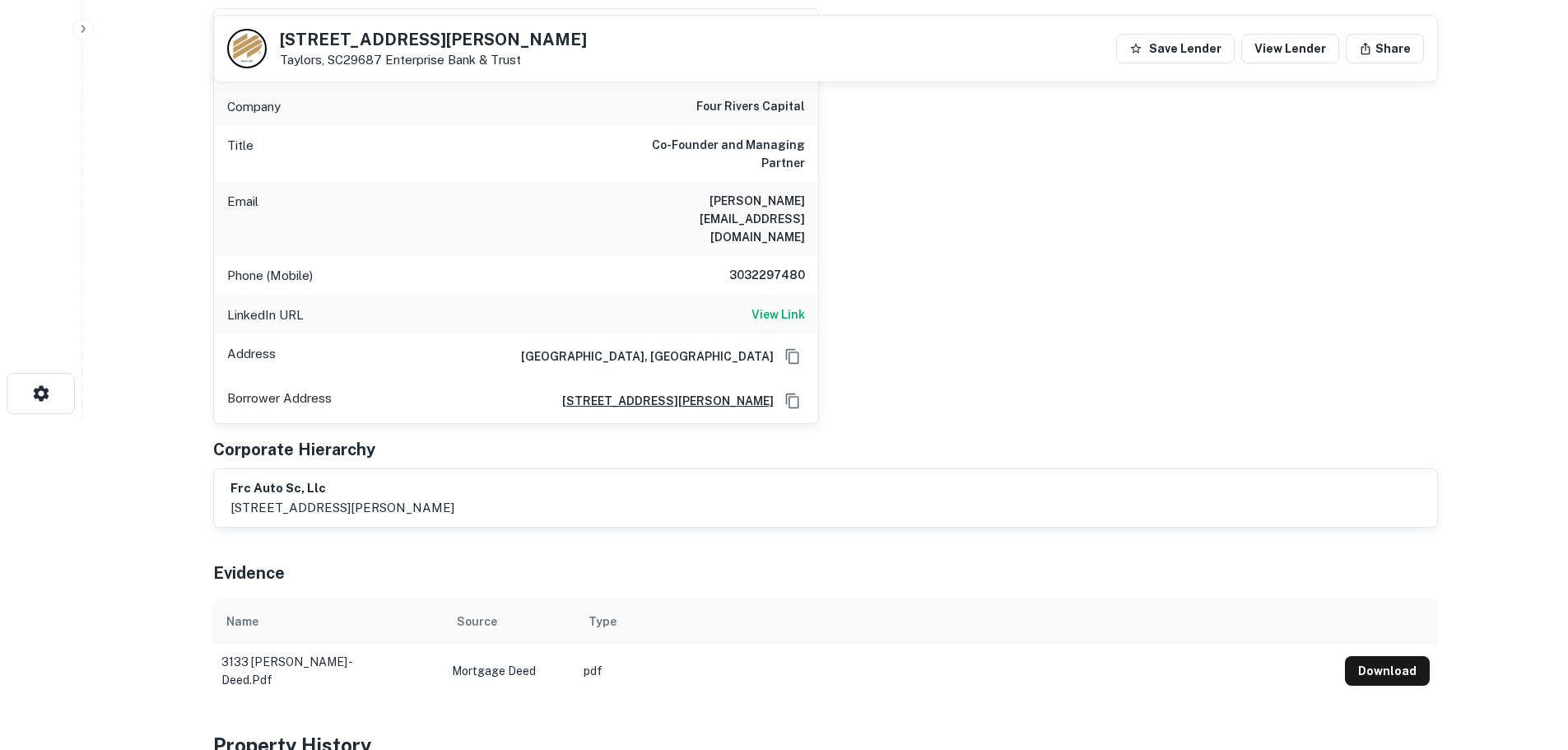
scroll to position [82, 0]
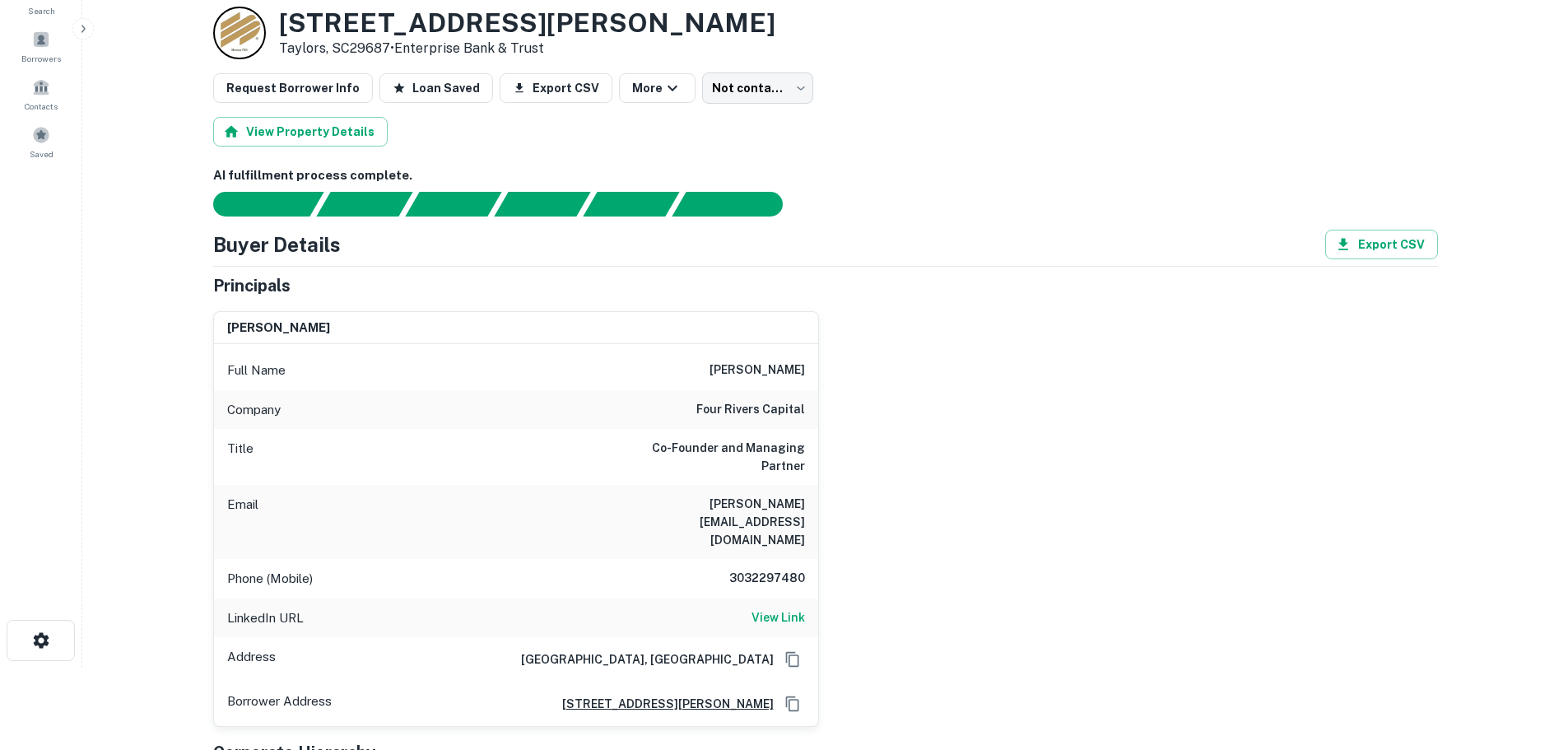
click at [750, 569] on h6 "3032297480" at bounding box center [756, 578] width 99 height 20
copy h6 "3032297480"
click at [775, 422] on div "Company four rivers capital" at bounding box center [516, 410] width 604 height 39
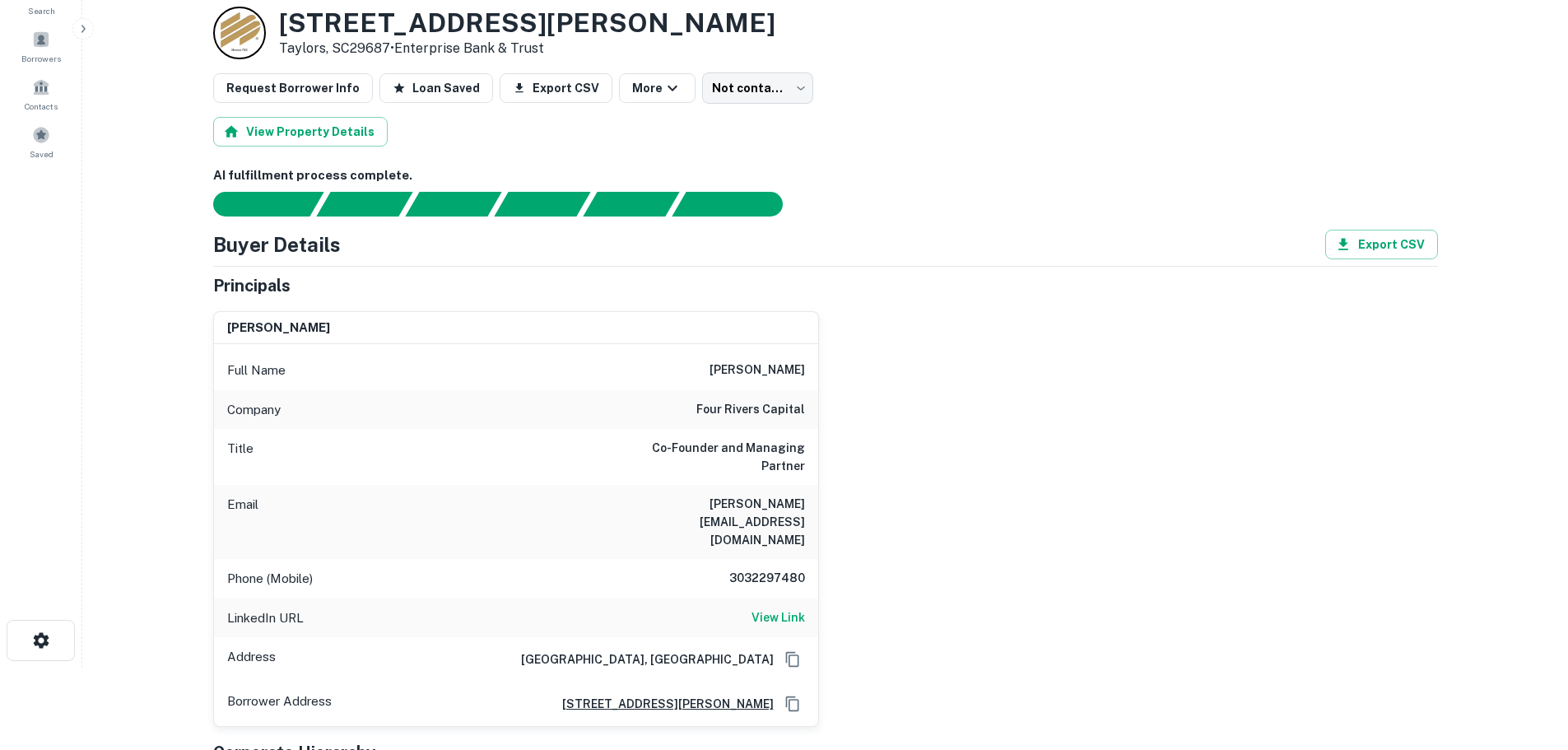
click at [766, 408] on h6 "four rivers capital" at bounding box center [750, 410] width 109 height 20
copy h6 "four rivers capital"
click at [761, 569] on h6 "3032297480" at bounding box center [756, 578] width 99 height 20
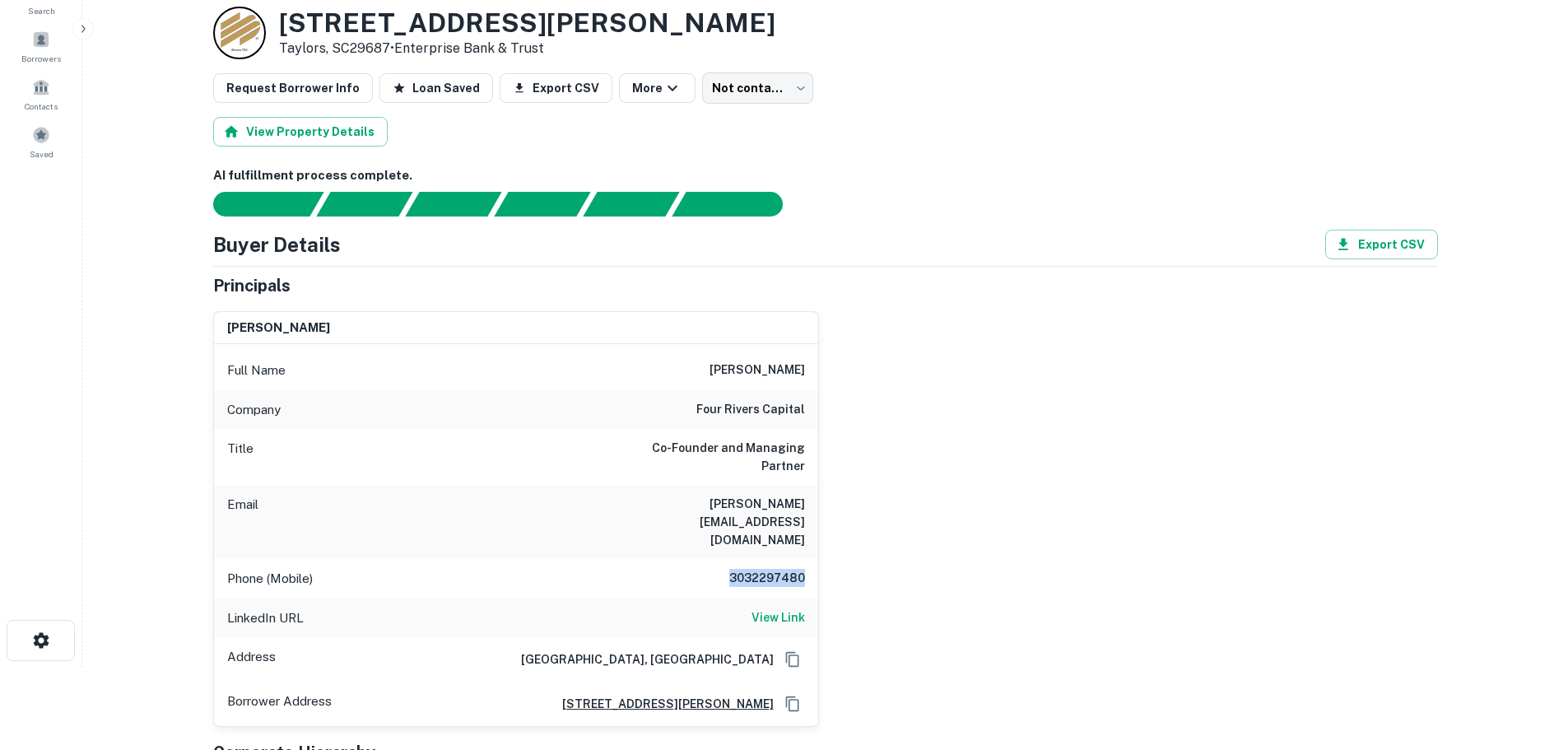
click at [761, 569] on h6 "3032297480" at bounding box center [756, 578] width 99 height 20
copy h6 "3032297480"
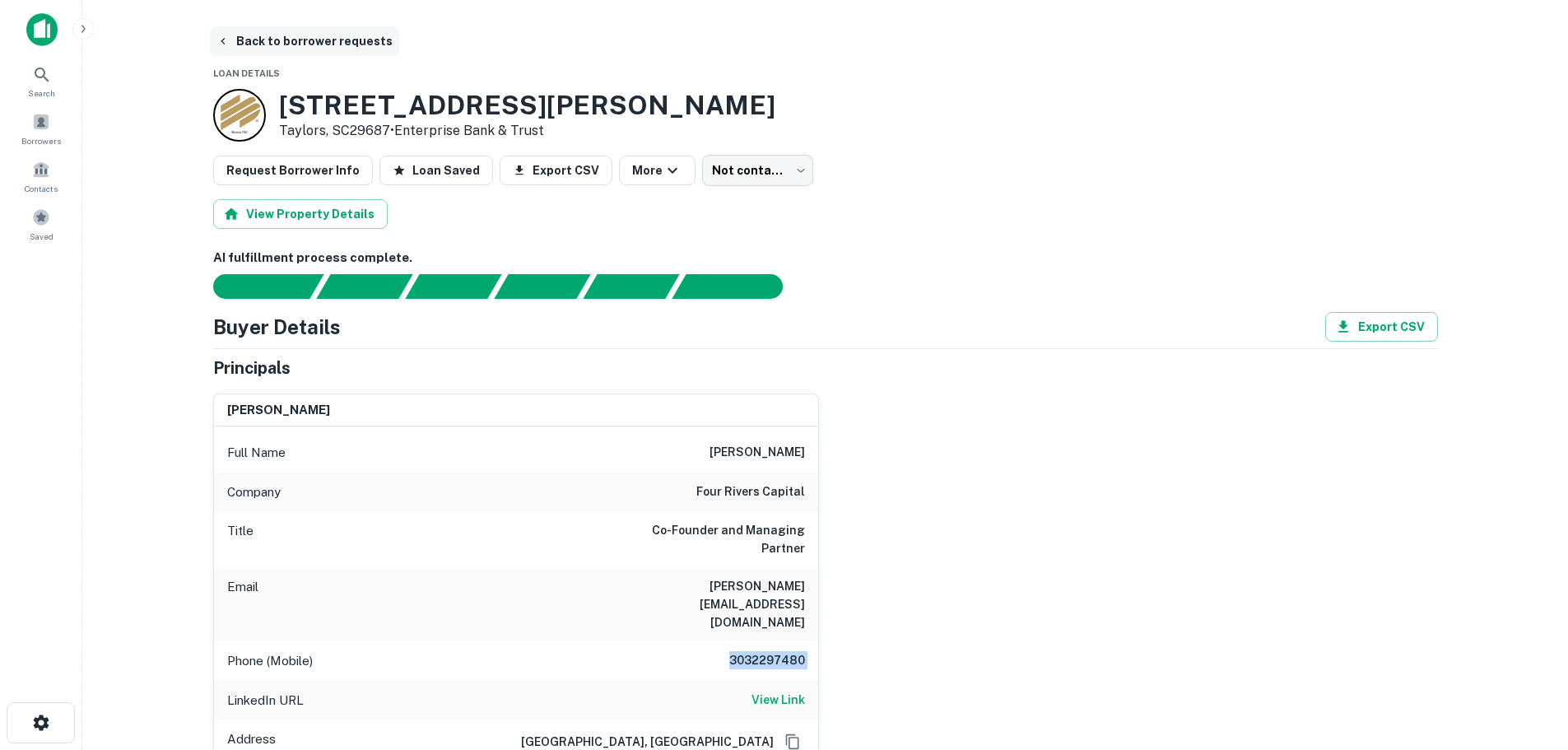
click at [357, 41] on button "Back to borrower requests" at bounding box center [304, 41] width 189 height 30
click at [306, 48] on button "Back to borrower requests" at bounding box center [304, 41] width 189 height 30
click at [306, 54] on button "Back to borrower requests" at bounding box center [304, 41] width 189 height 30
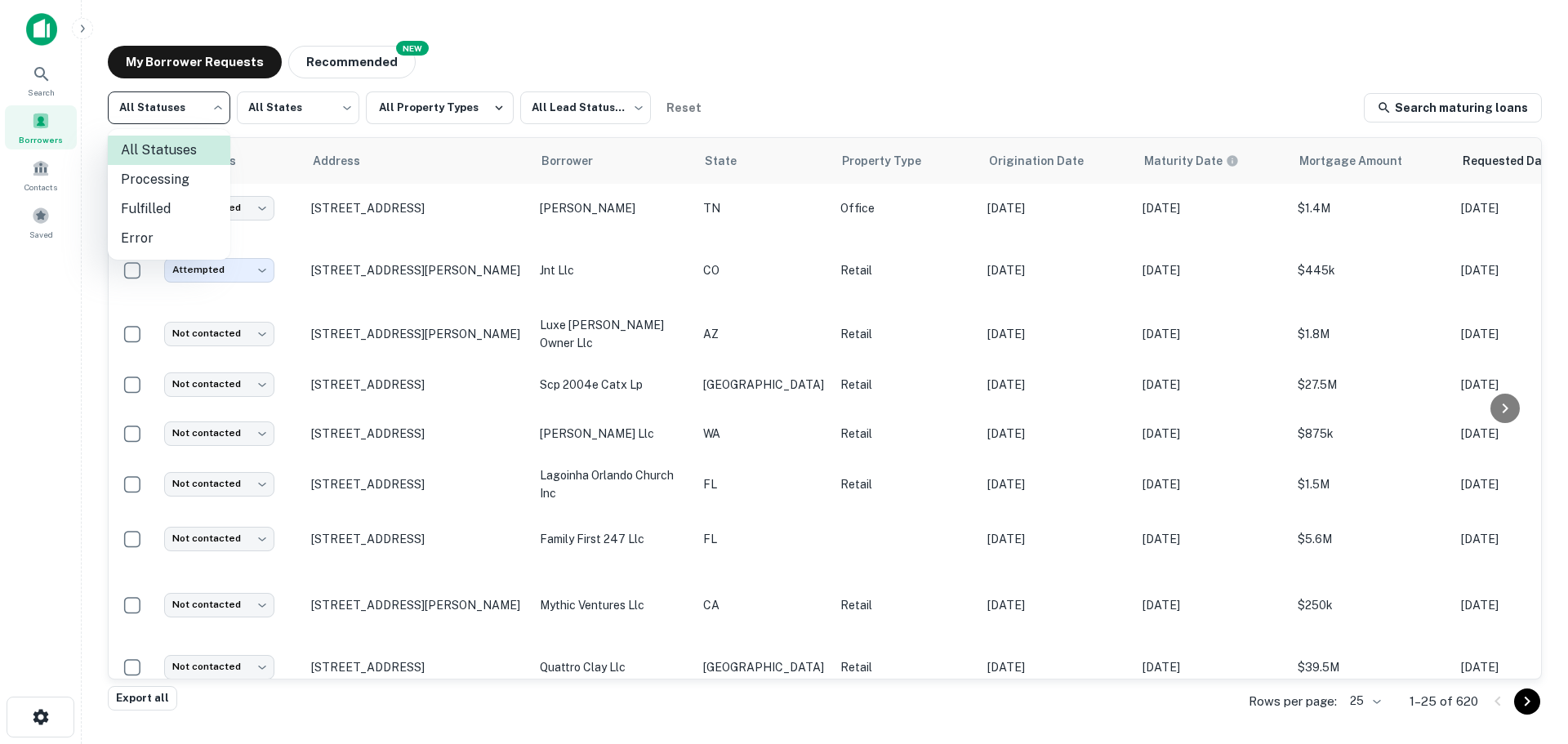
drag, startPoint x: 187, startPoint y: 103, endPoint x: 213, endPoint y: 98, distance: 26.5
click at [193, 102] on body "Search Borrowers Contacts Saved My Borrower Requests NEW Recommended All Status…" at bounding box center [784, 372] width 1568 height 744
drag, startPoint x: 181, startPoint y: 207, endPoint x: 366, endPoint y: 144, distance: 195.4
click at [184, 207] on li "Fulfilled" at bounding box center [169, 209] width 122 height 30
type input "*********"
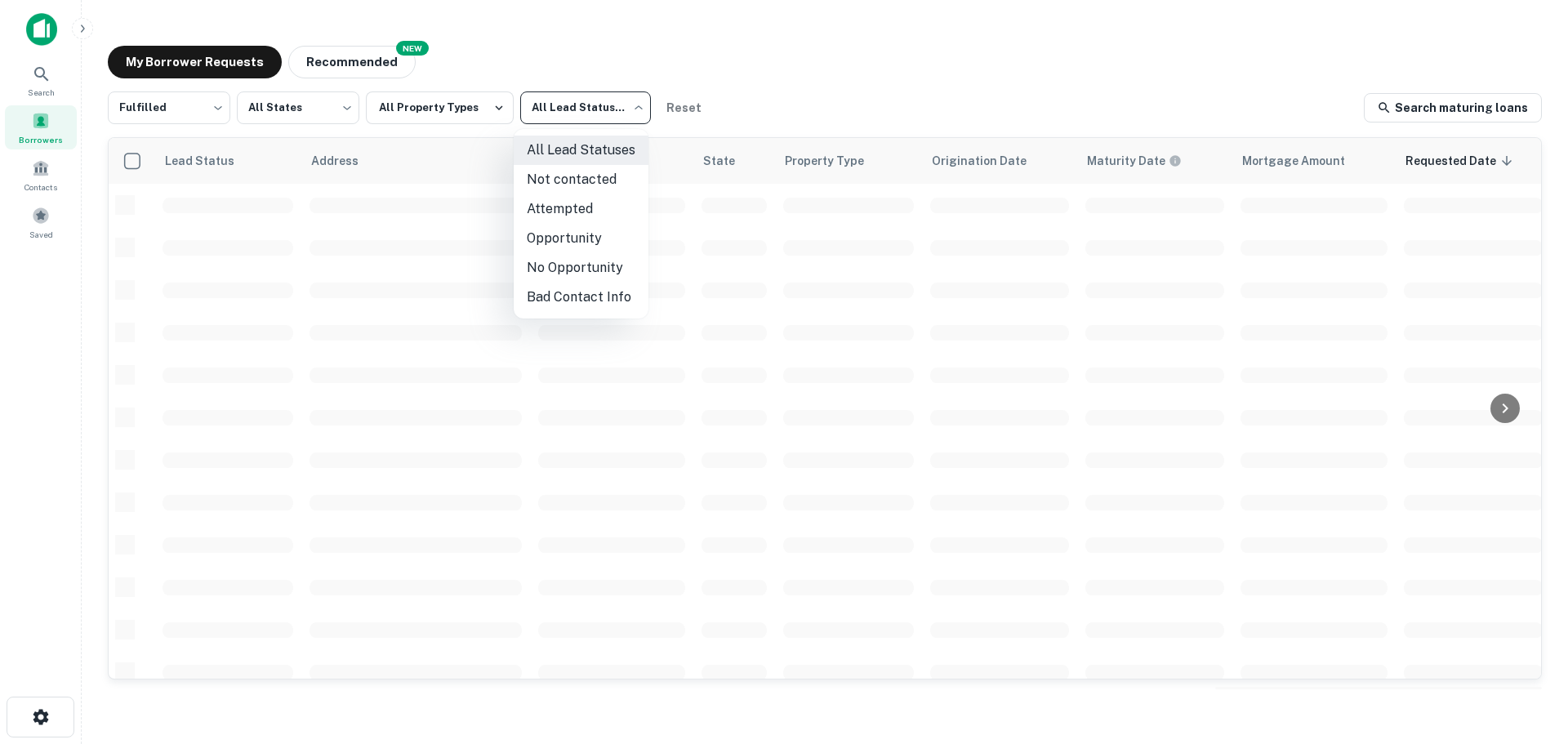
click at [574, 94] on body "Search Borrowers Contacts Saved My Borrower Requests NEW Recommended Fulfilled …" at bounding box center [784, 372] width 1568 height 744
click at [583, 213] on li "Attempted" at bounding box center [581, 209] width 135 height 30
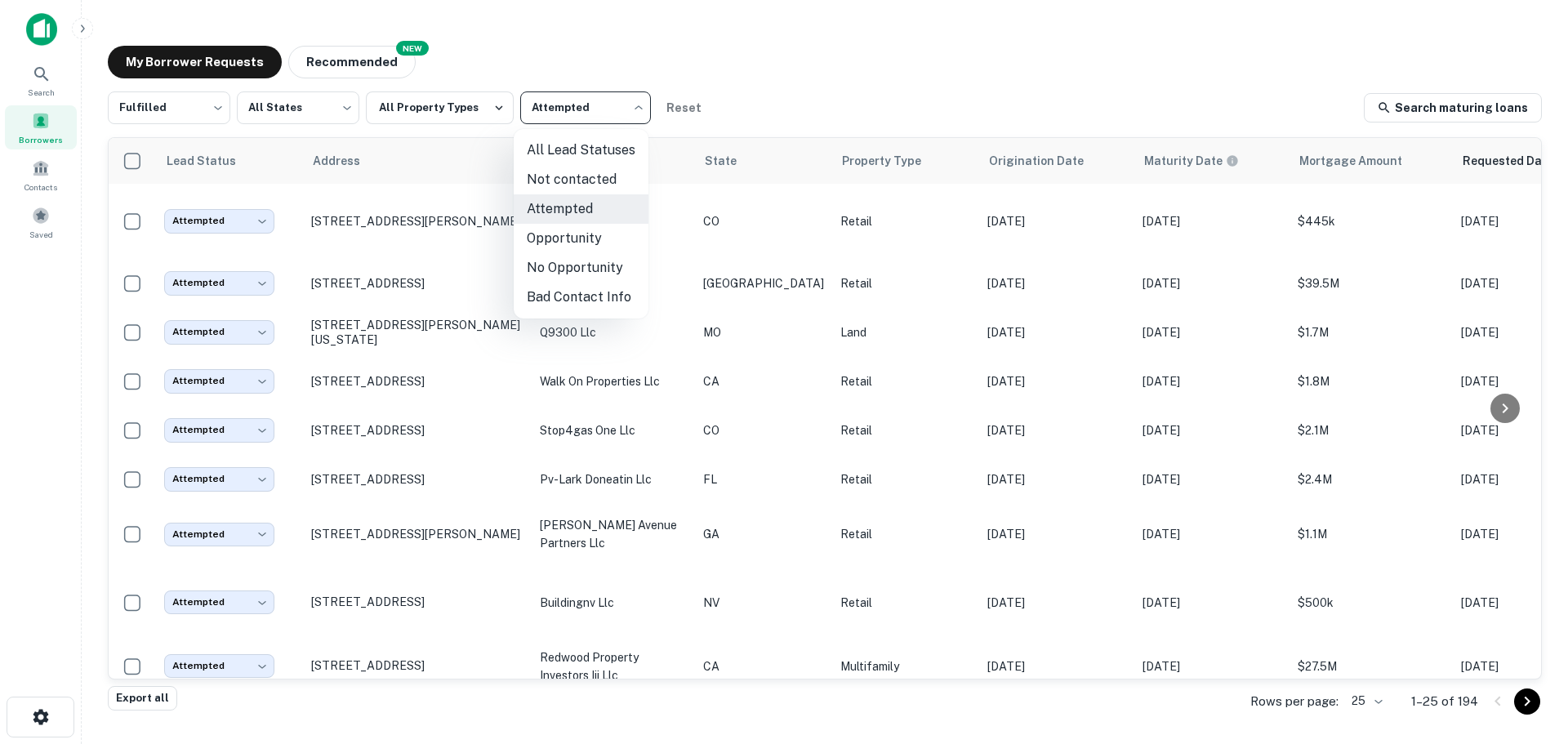
click at [603, 109] on body "Search Borrowers Contacts Saved My Borrower Requests NEW Recommended Fulfilled …" at bounding box center [784, 372] width 1568 height 744
click at [577, 183] on li "Not contacted" at bounding box center [581, 179] width 135 height 30
type input "****"
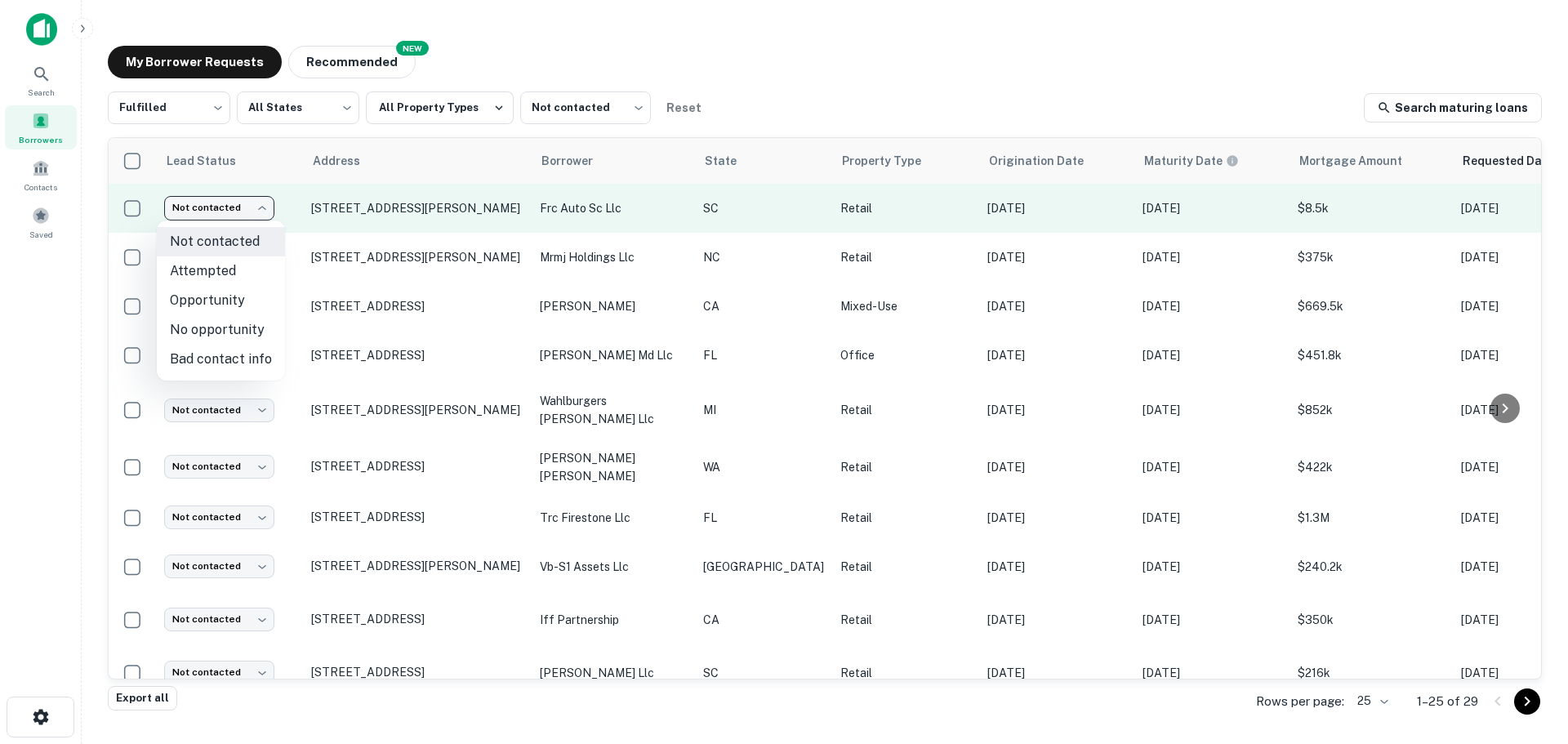
click at [254, 210] on body "Search Borrowers Contacts Saved My Borrower Requests NEW Recommended Fulfilled …" at bounding box center [784, 372] width 1568 height 744
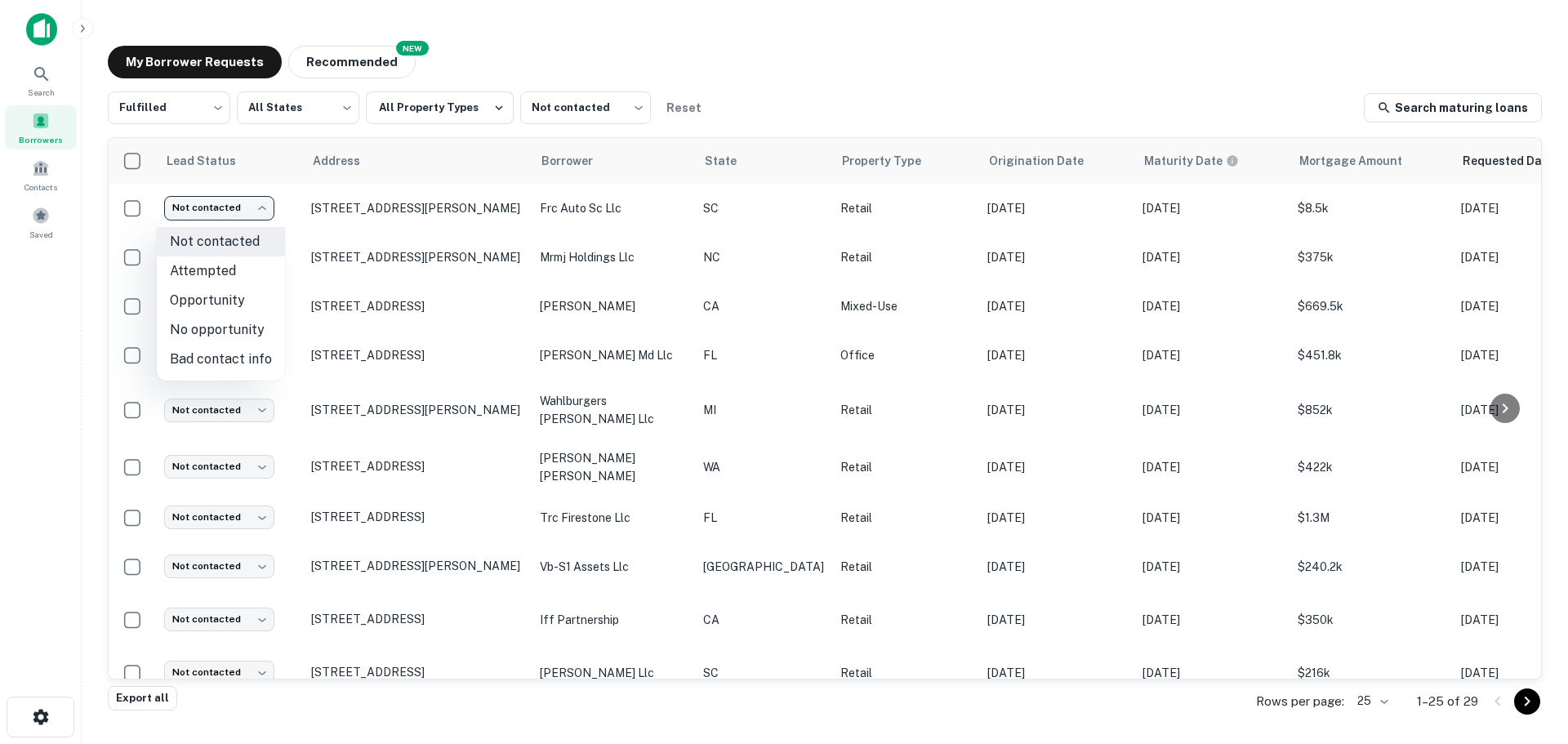
click at [260, 278] on li "Attempted" at bounding box center [221, 271] width 128 height 30
type input "*********"
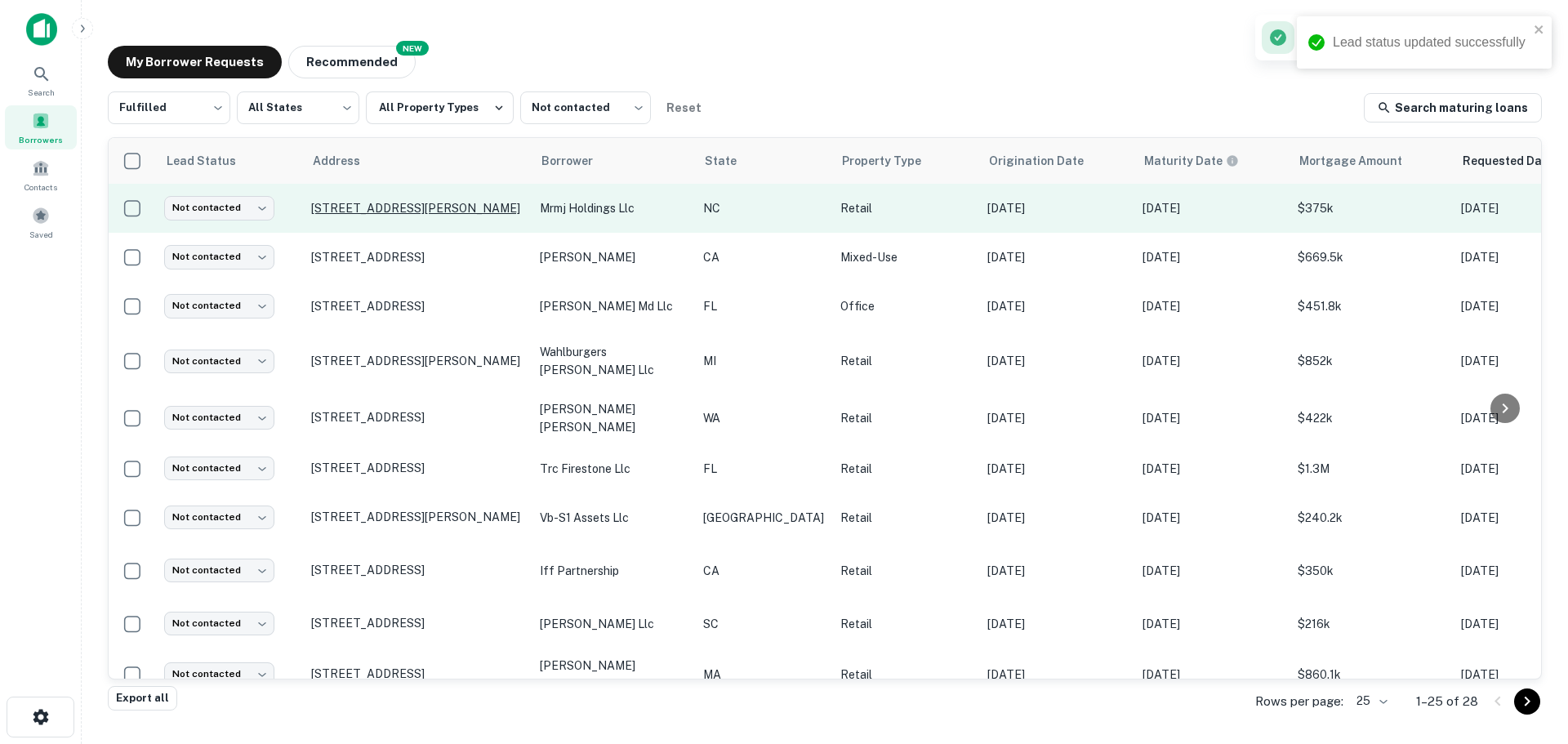
click at [417, 208] on p "[STREET_ADDRESS][PERSON_NAME]" at bounding box center [417, 208] width 212 height 14
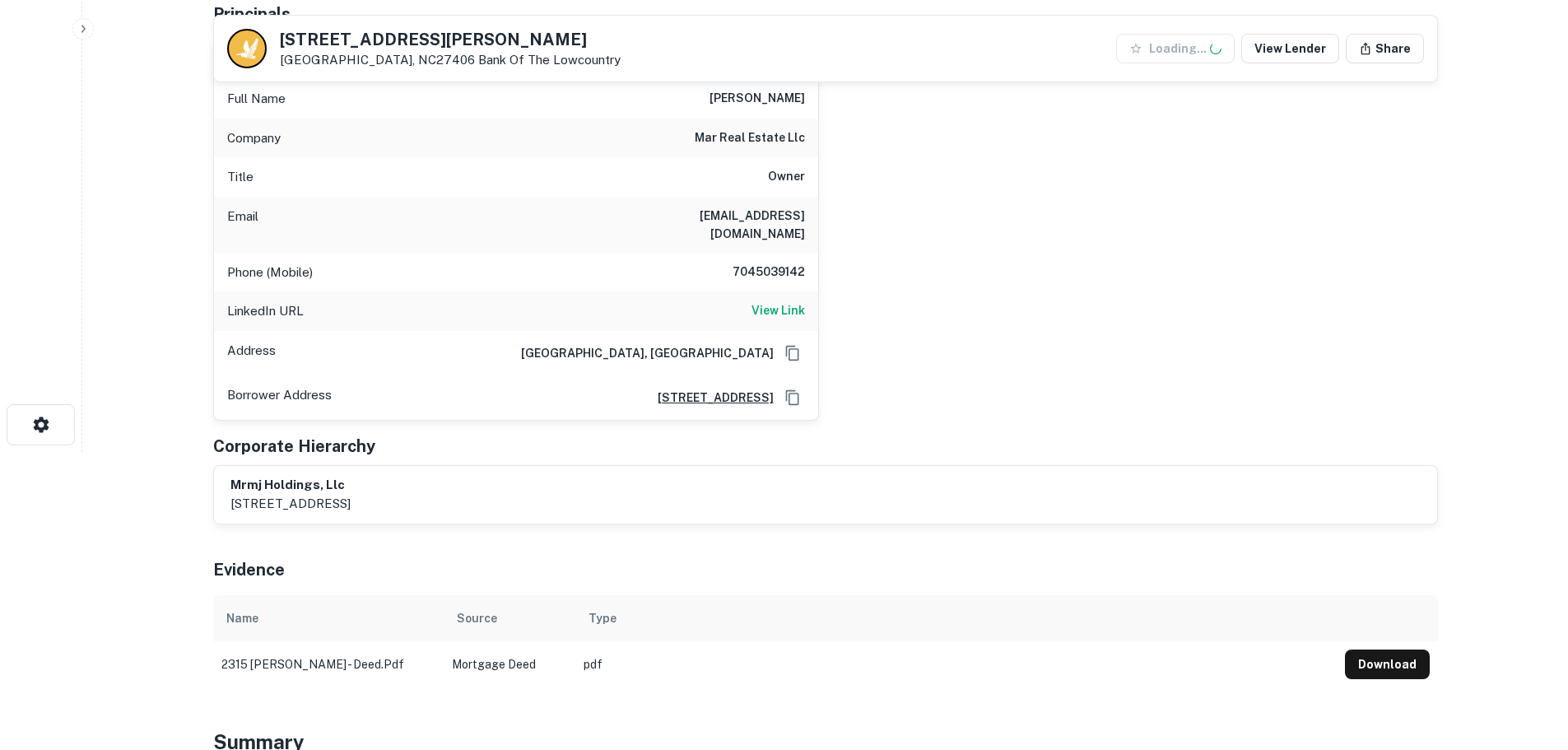
scroll to position [329, 0]
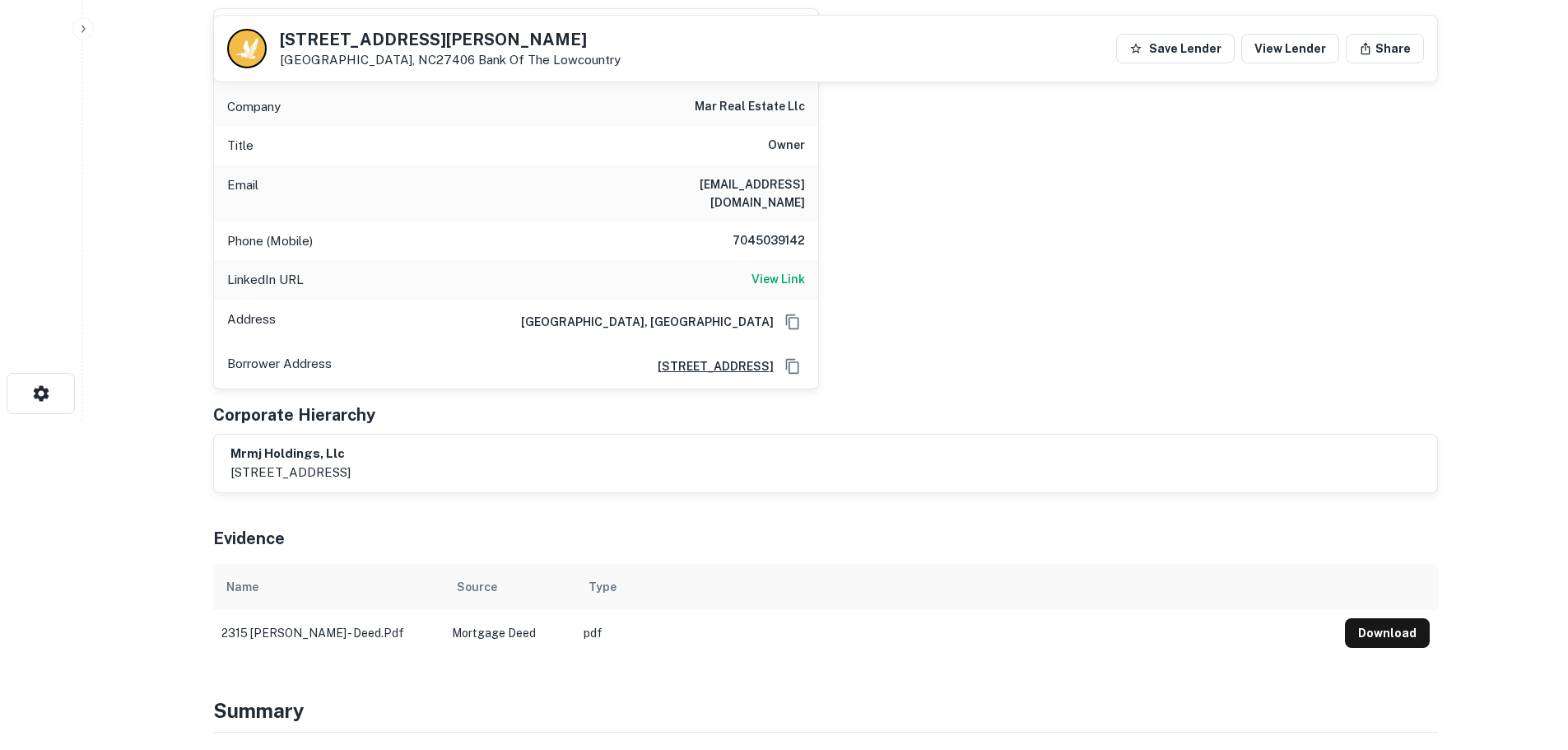
click at [773, 260] on div "LinkedIn URL View Link" at bounding box center [516, 280] width 604 height 39
click at [773, 270] on h6 "View Link" at bounding box center [778, 279] width 54 height 18
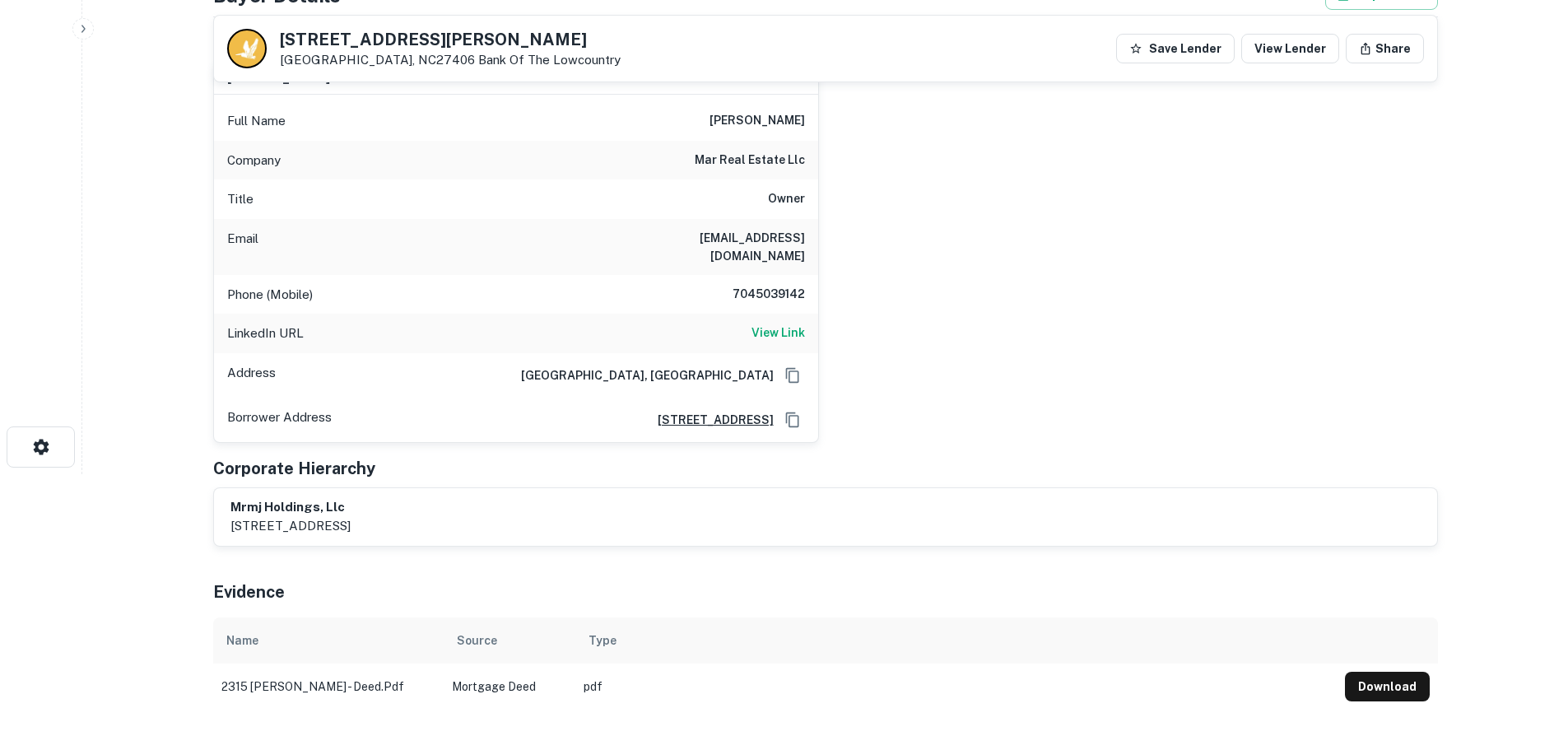
scroll to position [247, 0]
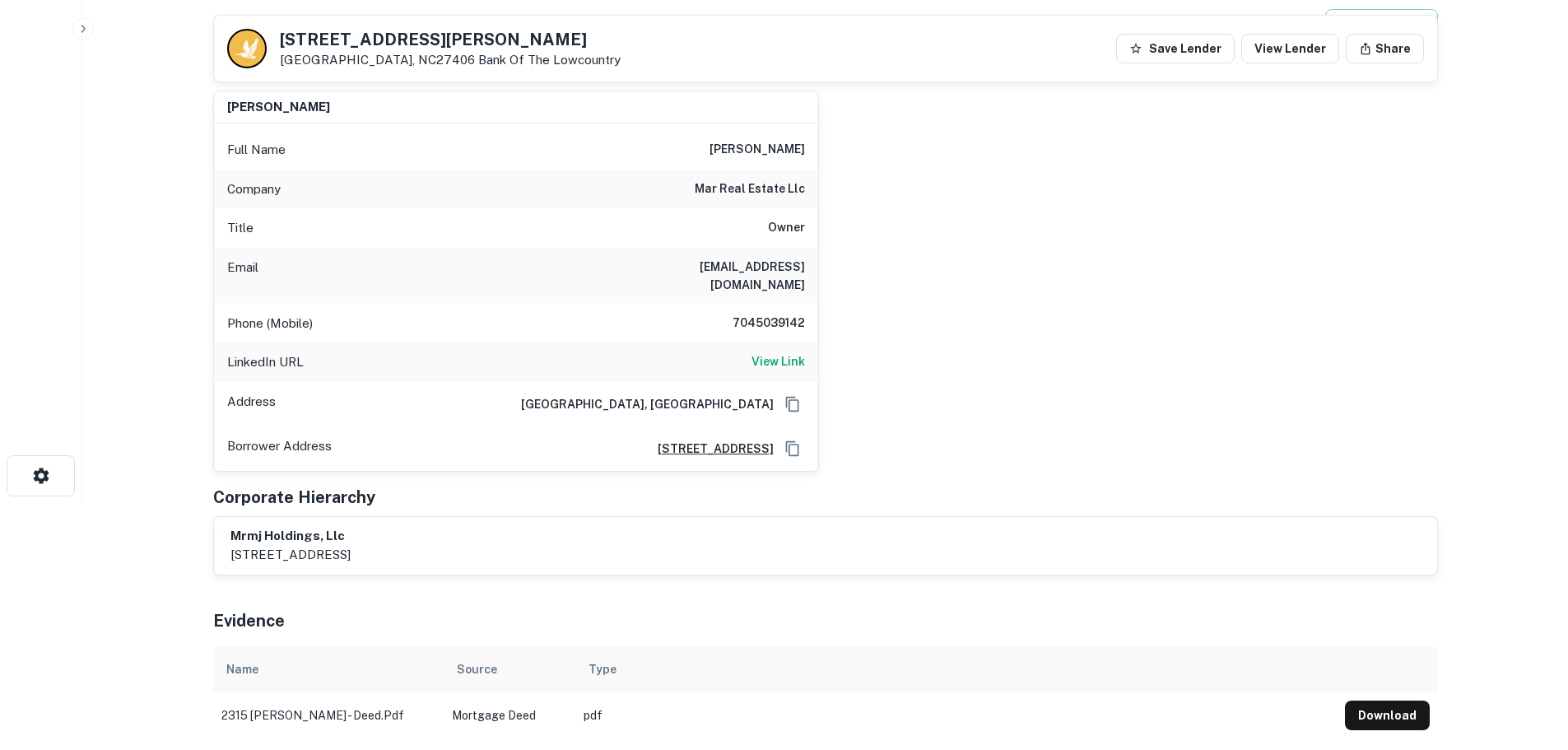
click at [763, 199] on div "Company mar real estate llc" at bounding box center [516, 189] width 604 height 39
click at [766, 186] on h6 "mar real estate llc" at bounding box center [750, 189] width 110 height 20
copy h6 "mar real estate llc"
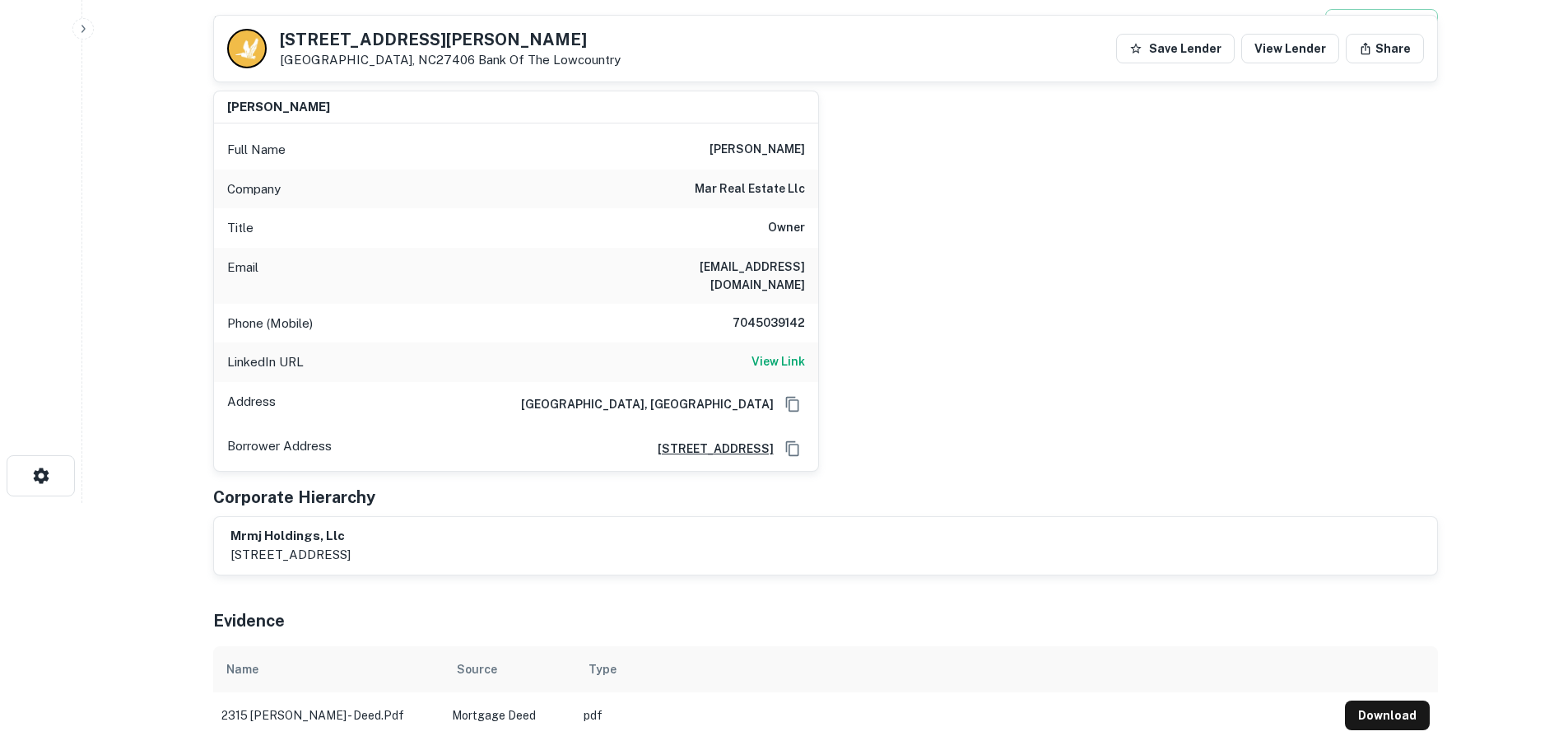
click at [778, 314] on h6 "7045039142" at bounding box center [756, 323] width 99 height 20
copy h6 "7045039142"
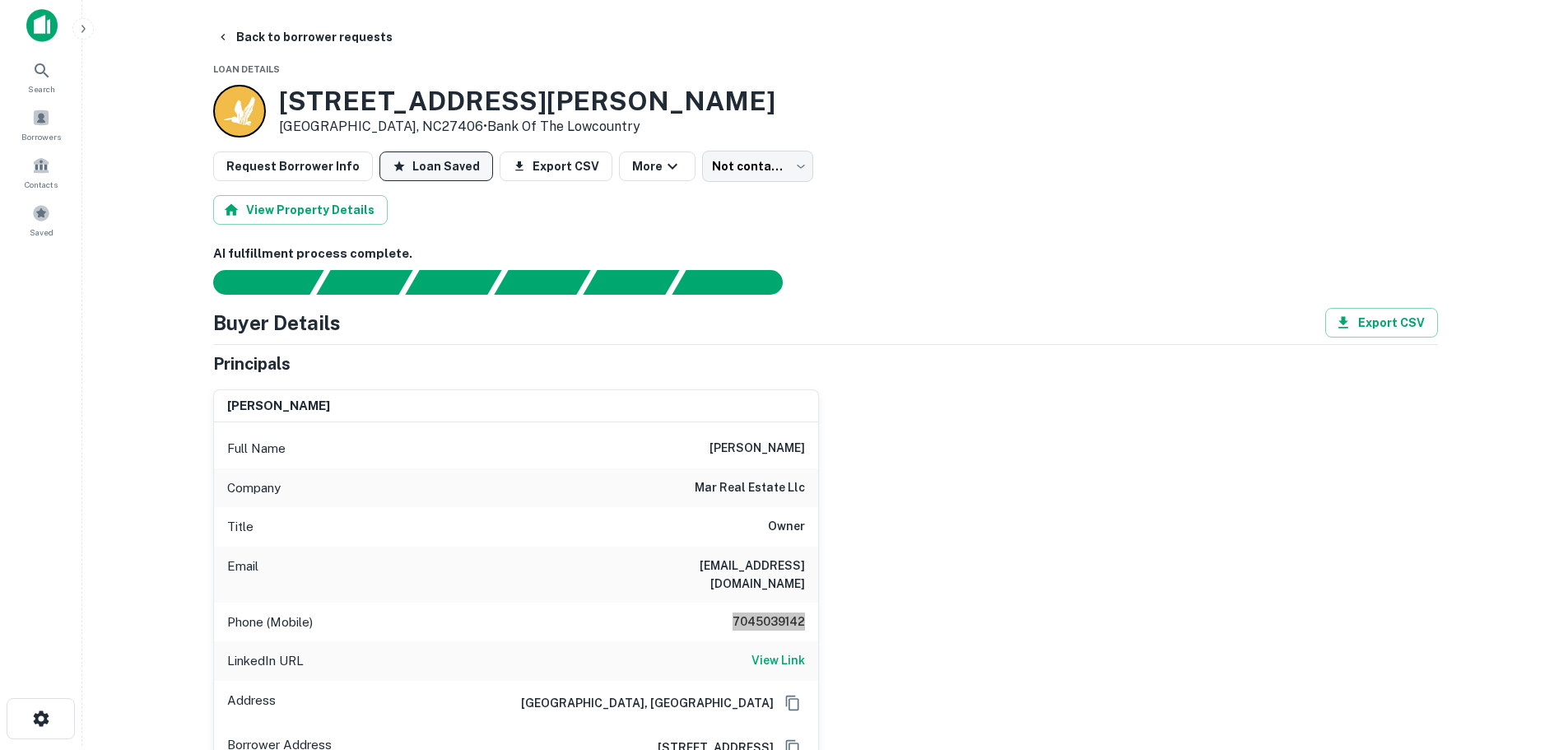
scroll to position [0, 0]
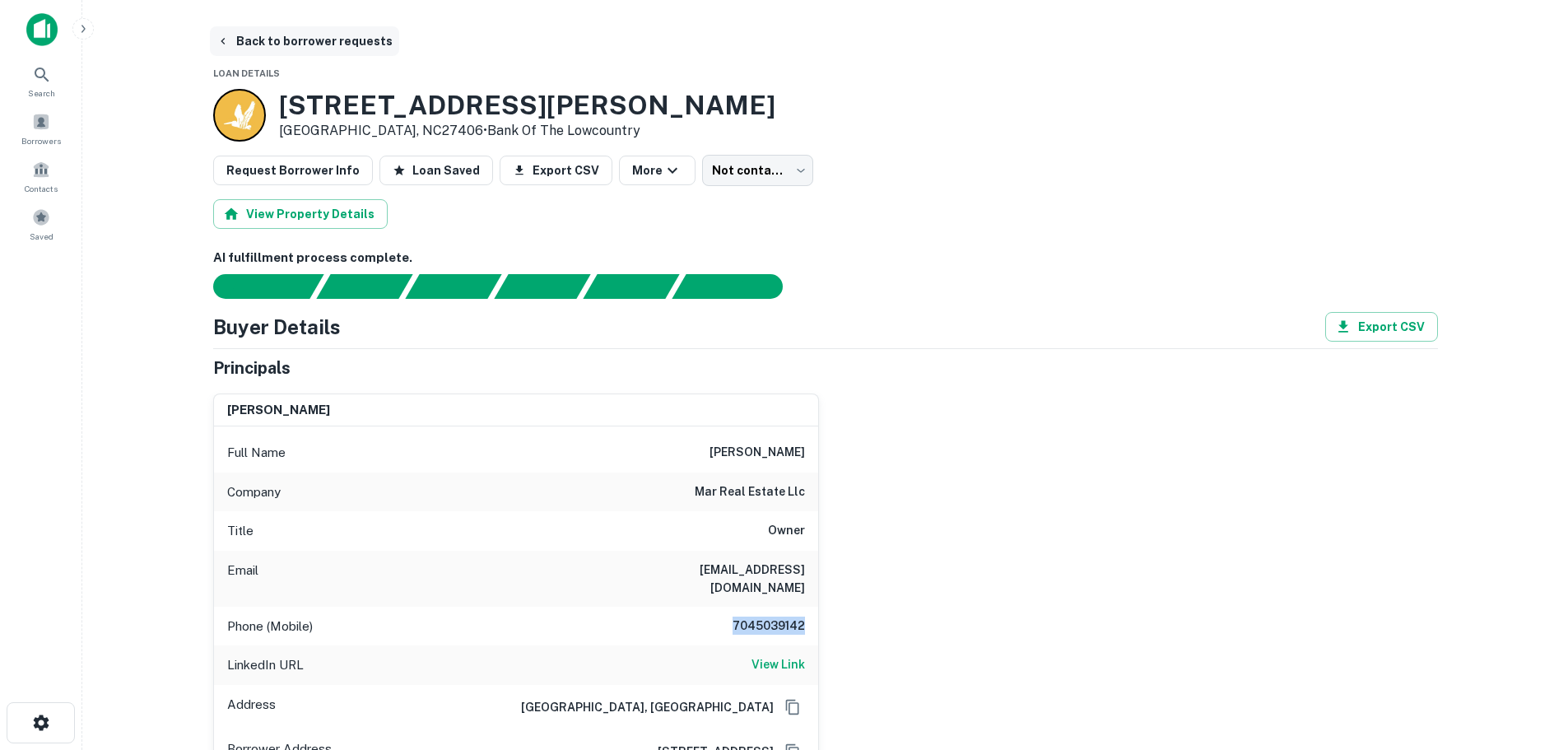
click at [308, 31] on button "Back to borrower requests" at bounding box center [304, 41] width 189 height 30
click at [311, 30] on button "Back to borrower requests" at bounding box center [304, 41] width 189 height 30
click at [352, 44] on button "Back to borrower requests" at bounding box center [304, 41] width 189 height 30
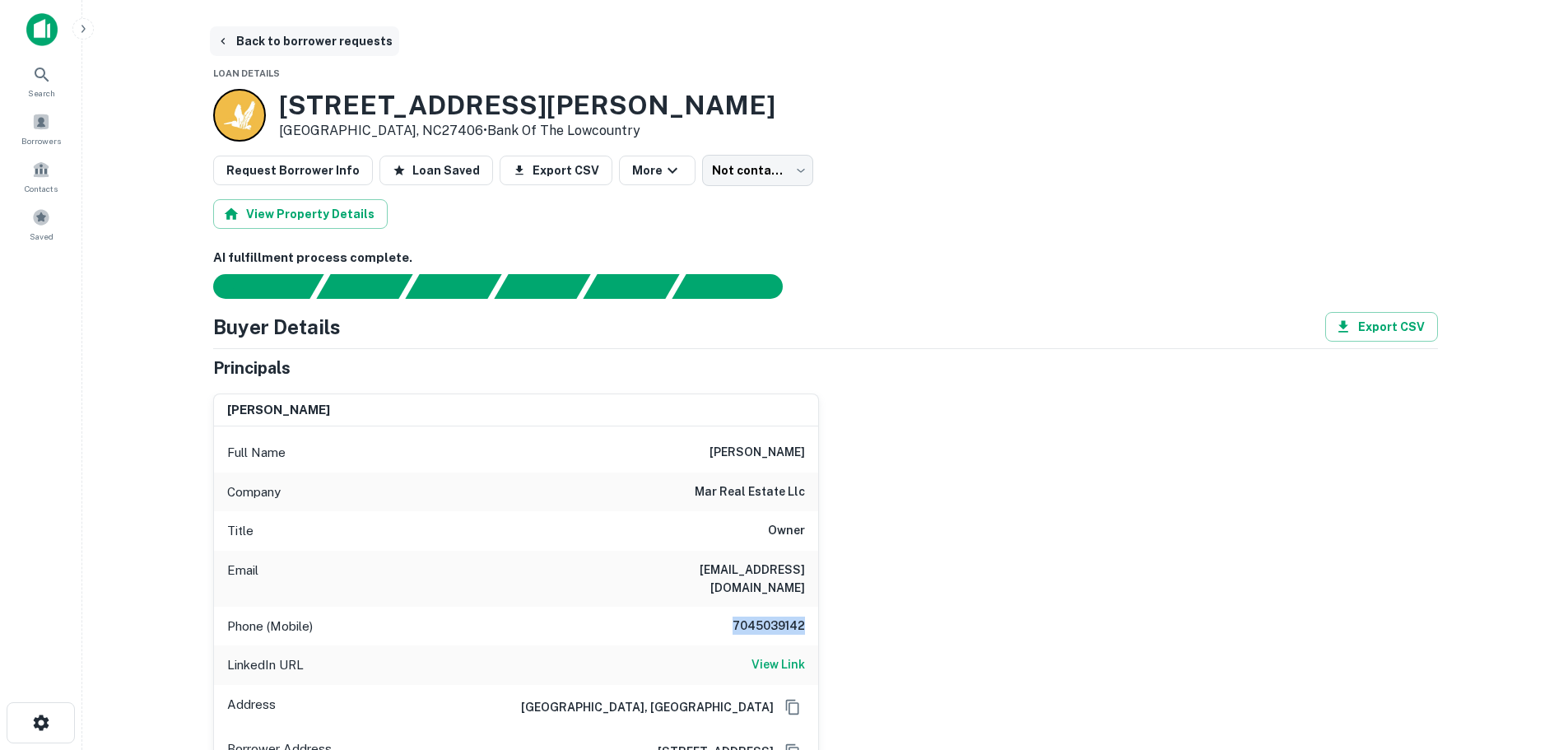
click at [352, 44] on button "Back to borrower requests" at bounding box center [304, 41] width 189 height 30
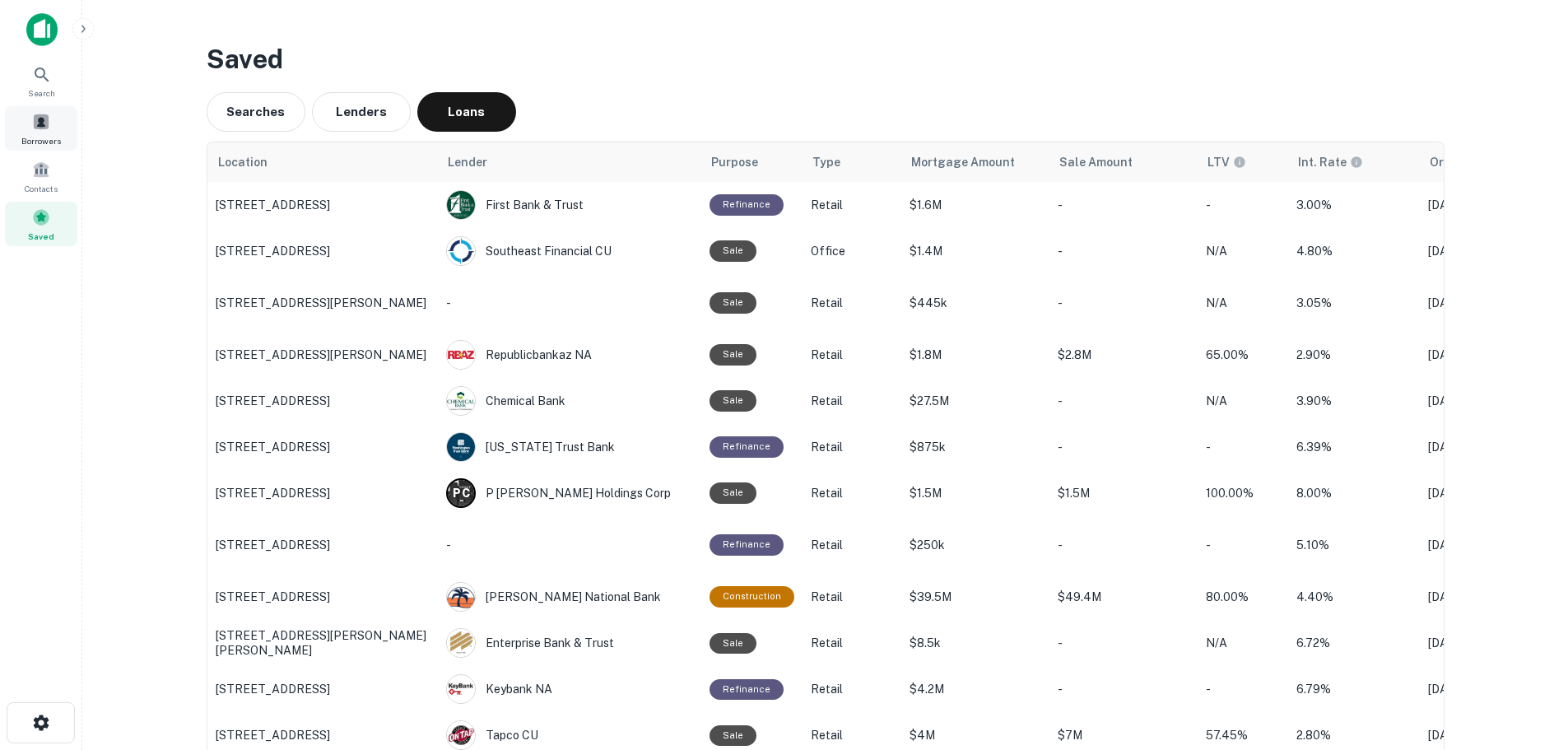
click at [60, 124] on div "Borrowers" at bounding box center [41, 128] width 73 height 44
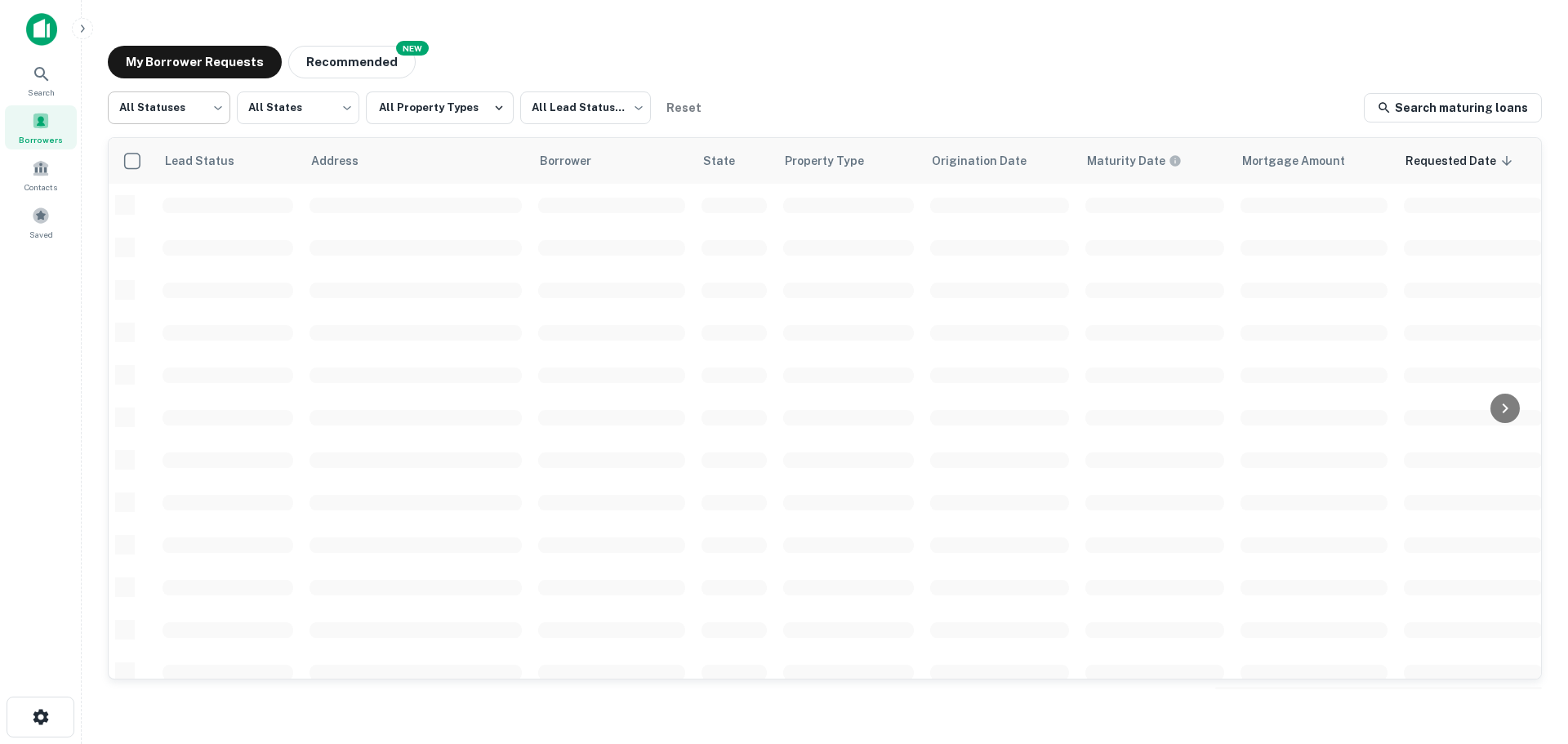
click at [200, 119] on body "Search Borrowers Contacts Saved My Borrower Requests NEW Recommended All Status…" at bounding box center [784, 372] width 1568 height 744
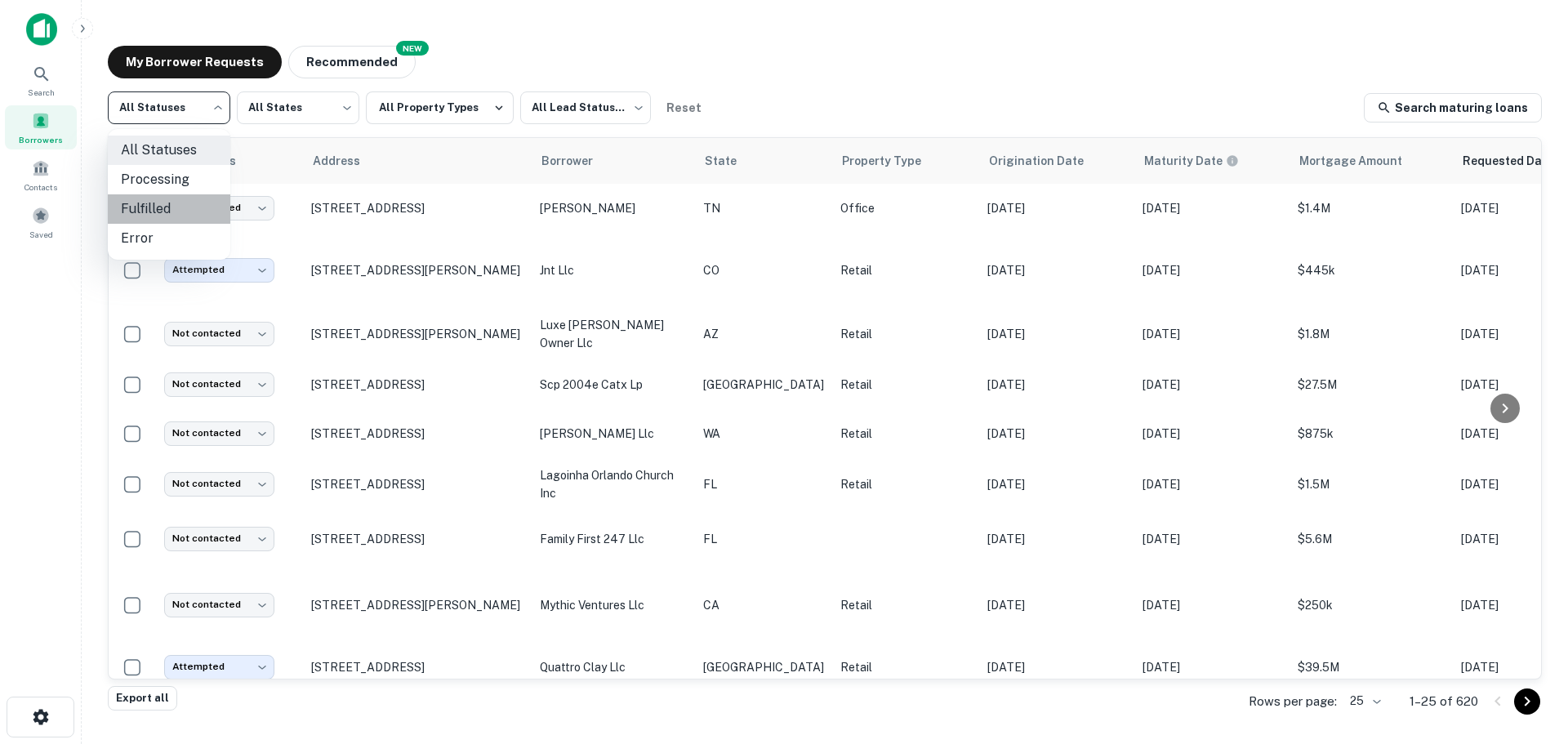
click at [186, 207] on li "Fulfilled" at bounding box center [169, 209] width 122 height 30
type input "*********"
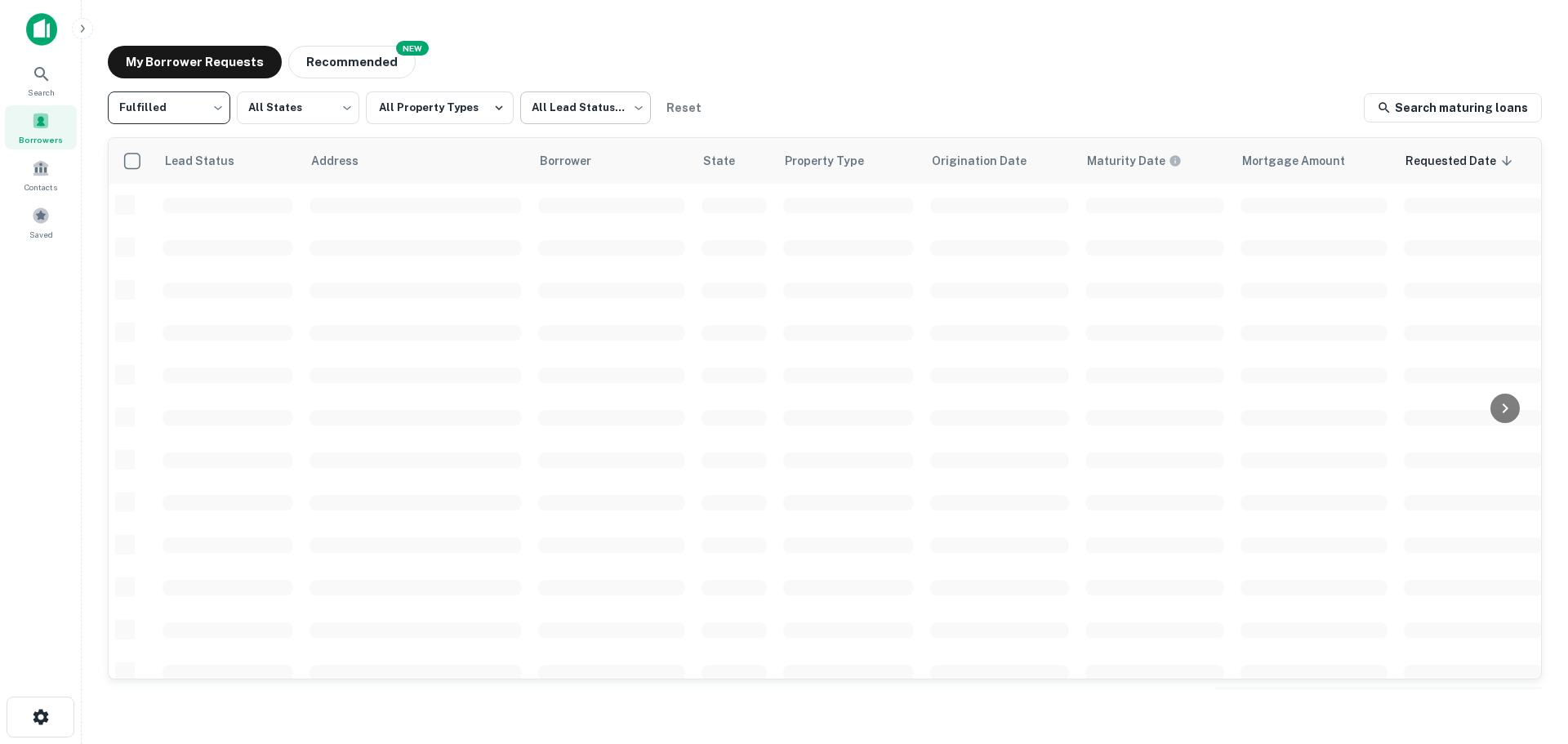
click at [602, 115] on body "Search Borrowers Contacts Saved My Borrower Requests NEW Recommended Fulfilled …" at bounding box center [784, 372] width 1568 height 744
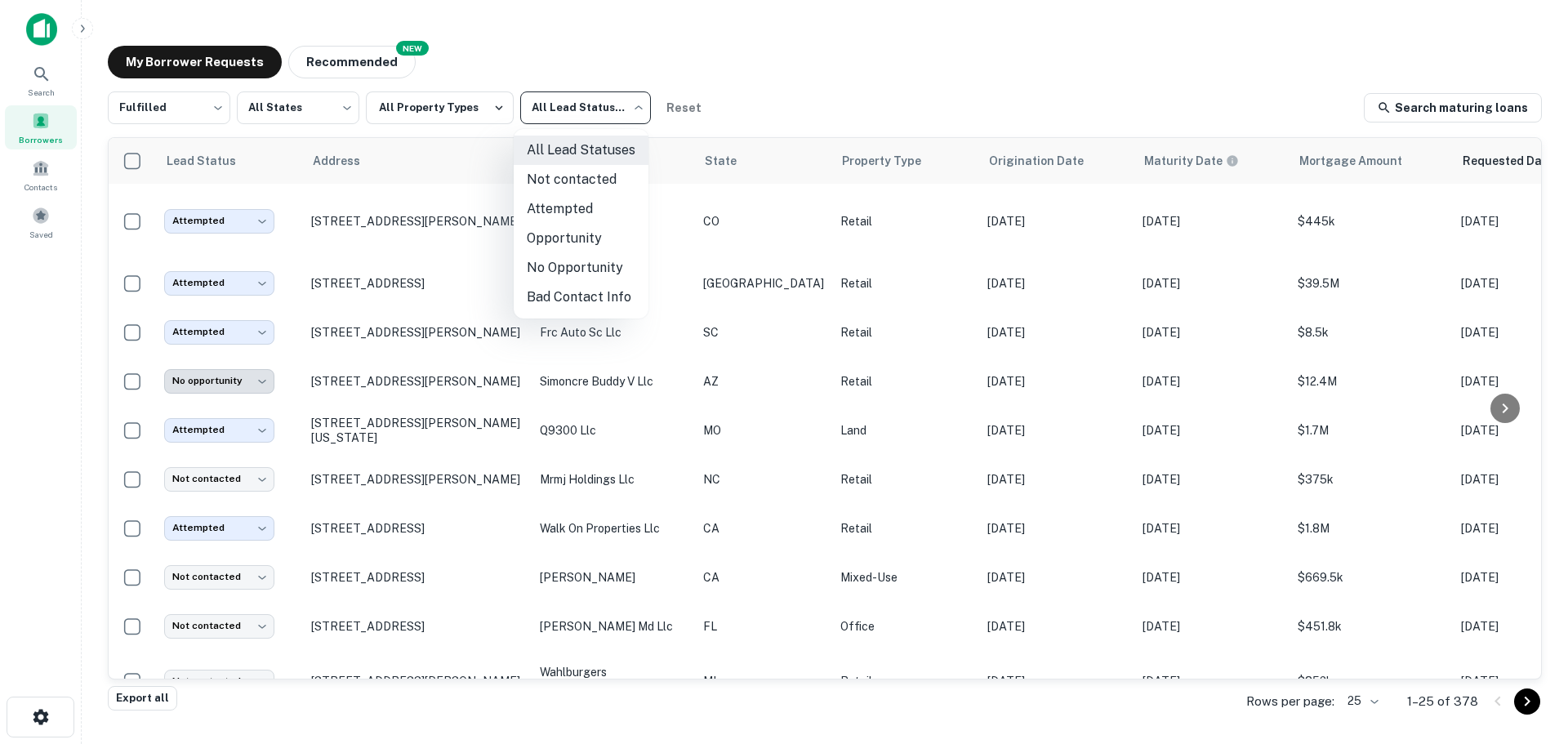
click at [594, 181] on li "Not contacted" at bounding box center [581, 179] width 135 height 30
type input "****"
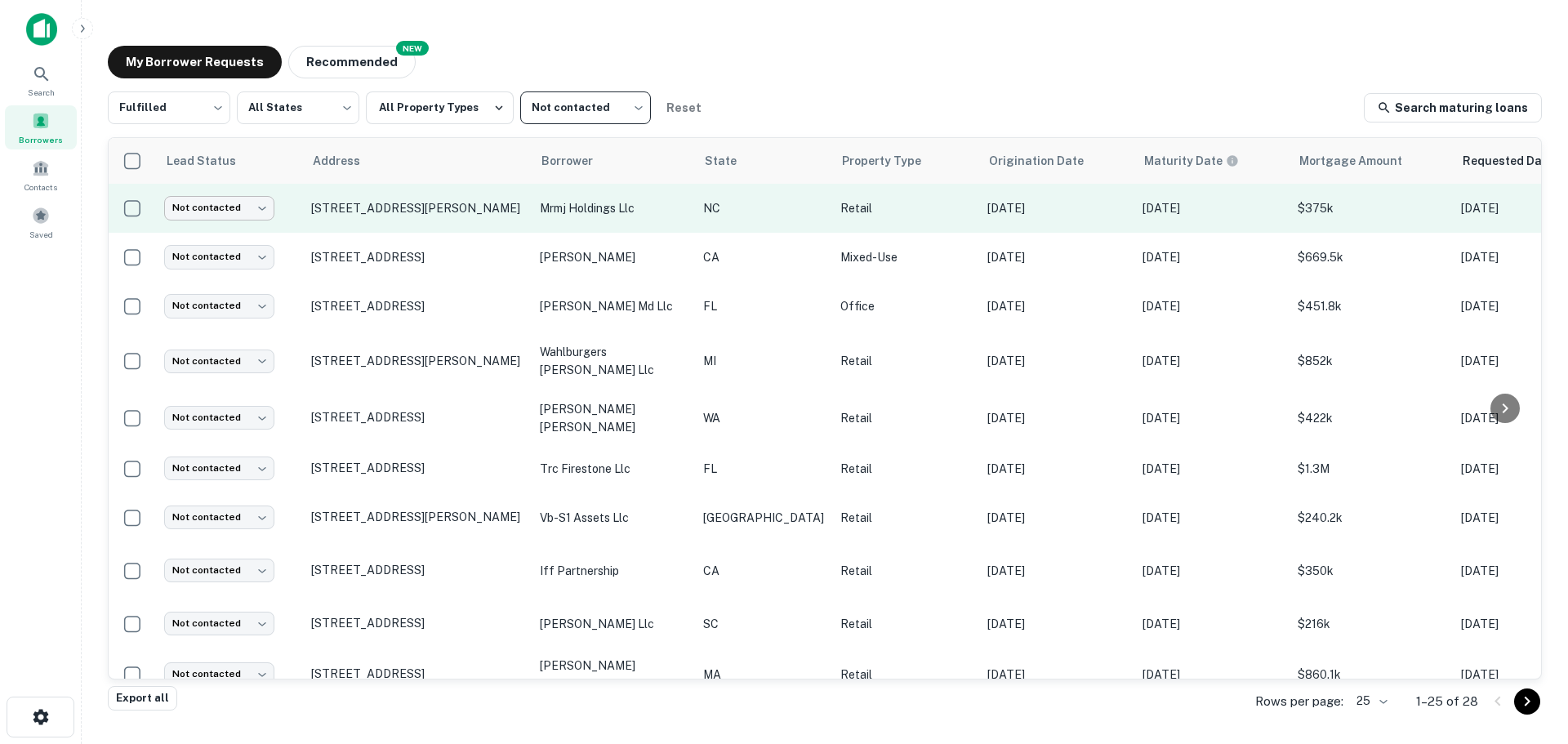
click at [239, 213] on body "Search Borrowers Contacts Saved My Borrower Requests NEW Recommended Fulfilled …" at bounding box center [784, 372] width 1568 height 744
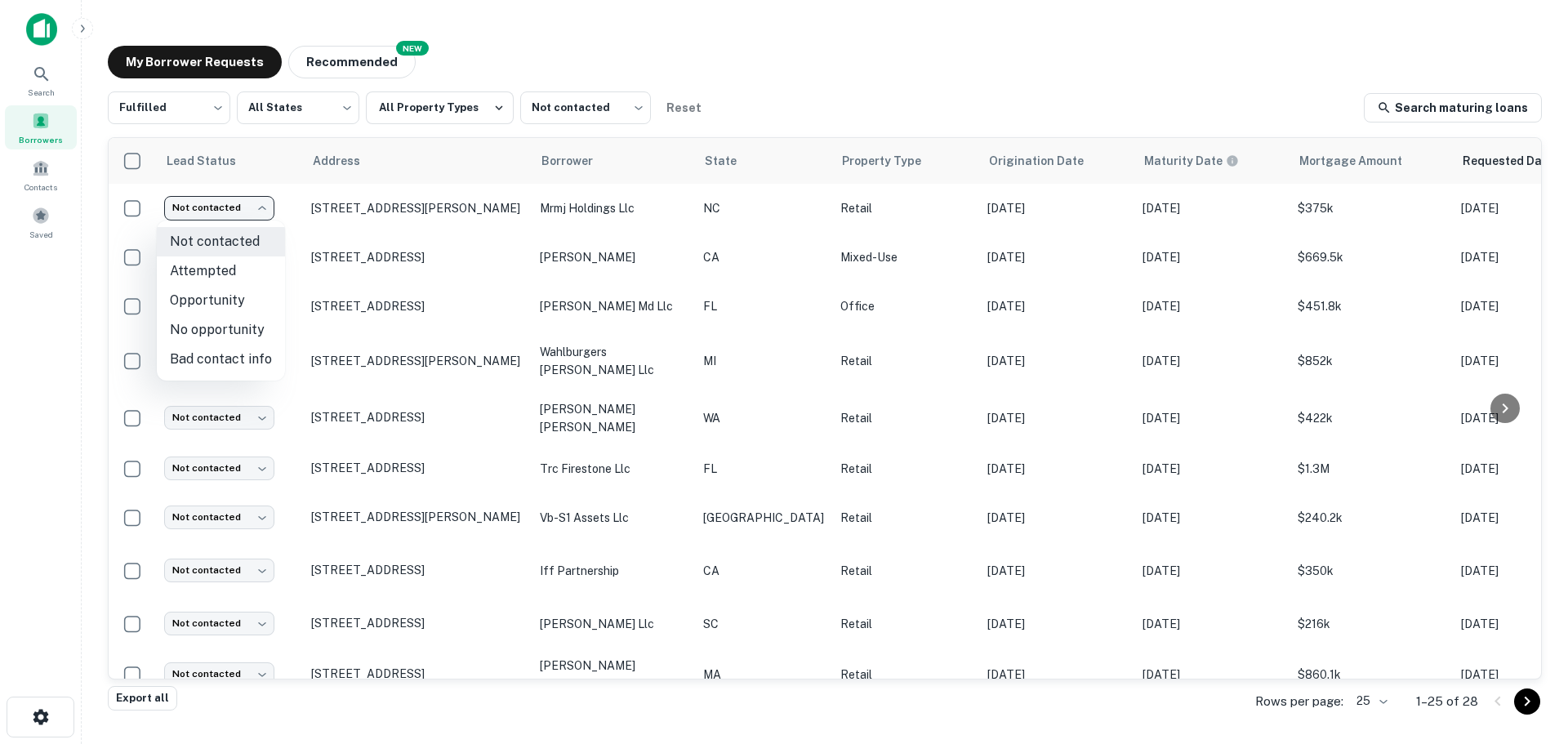
click at [257, 271] on li "Attempted" at bounding box center [221, 271] width 128 height 30
type input "*********"
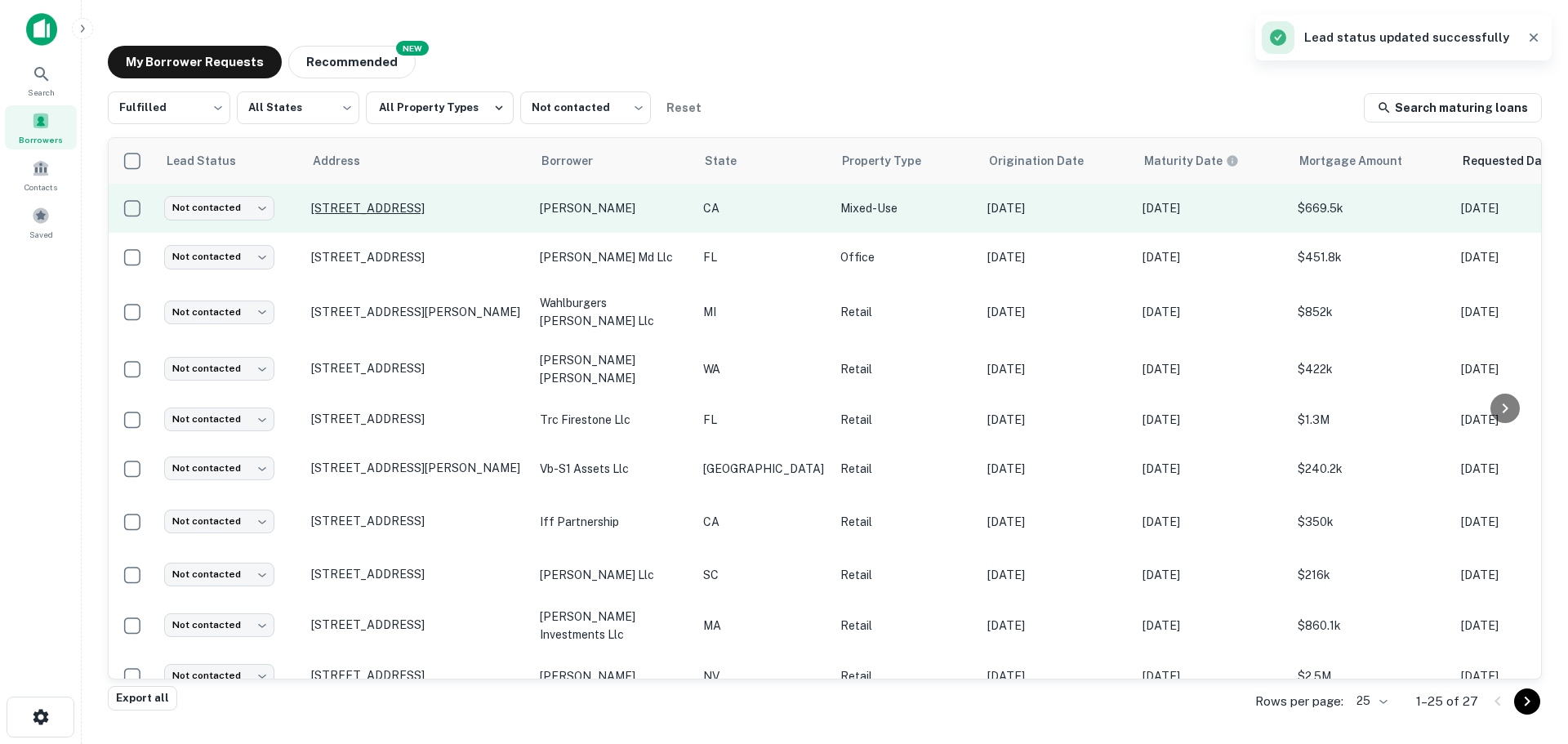
click at [404, 212] on p "[STREET_ADDRESS]" at bounding box center [417, 208] width 212 height 14
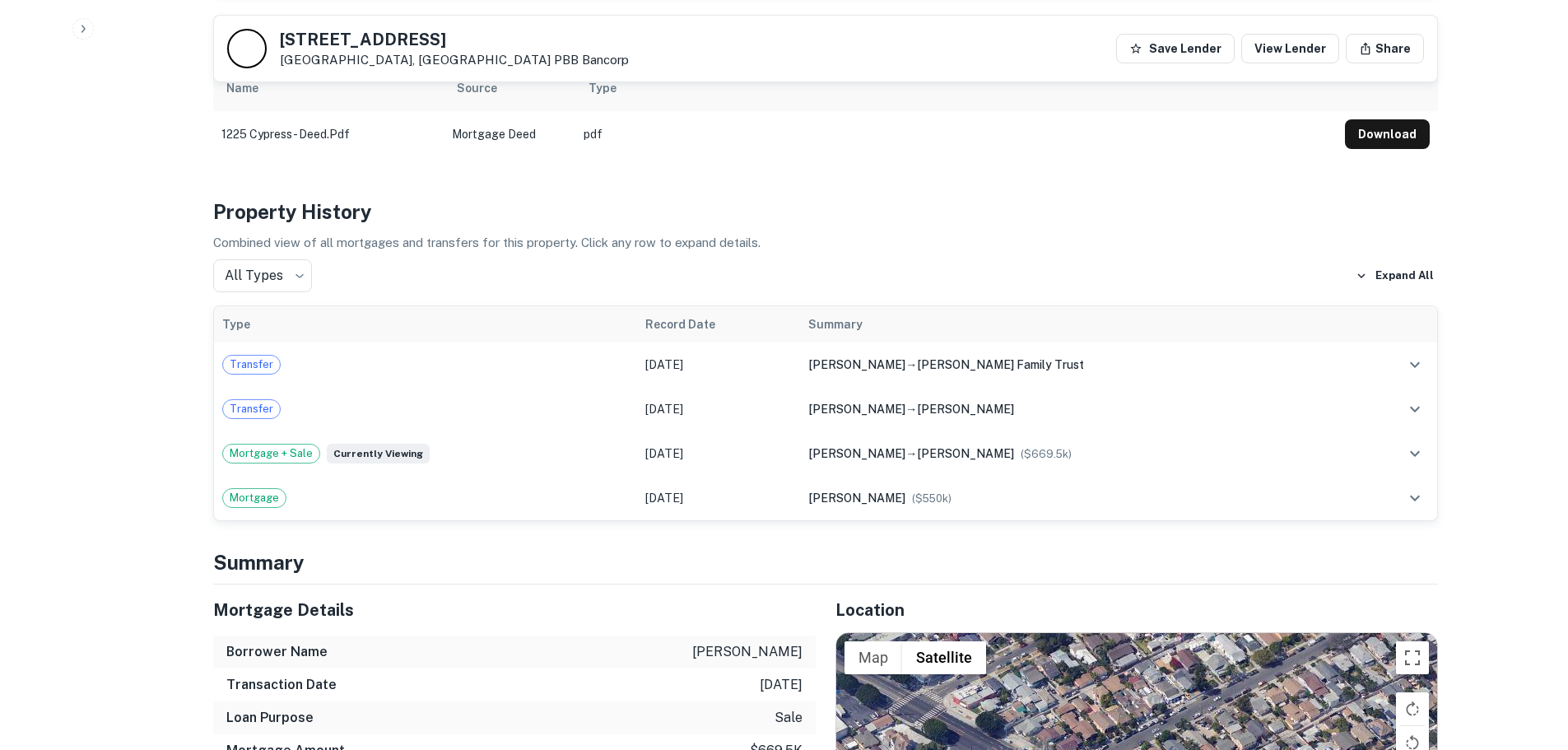
scroll to position [1070, 0]
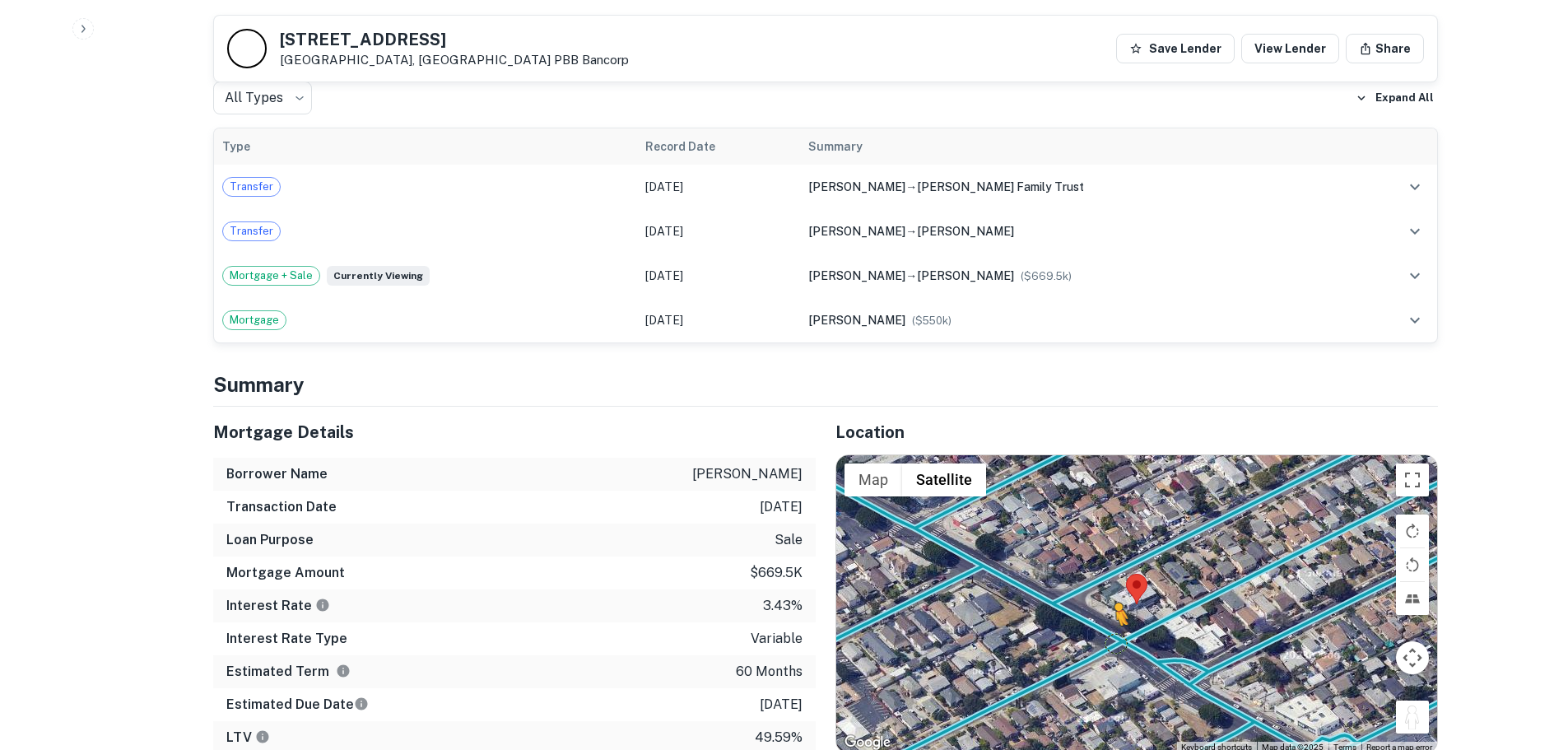
drag, startPoint x: 1411, startPoint y: 698, endPoint x: 1115, endPoint y: 623, distance: 305.4
click at [1115, 623] on div "To activate drag with keyboard, press Alt + Enter. Once in keyboard drag state,…" at bounding box center [1136, 604] width 601 height 298
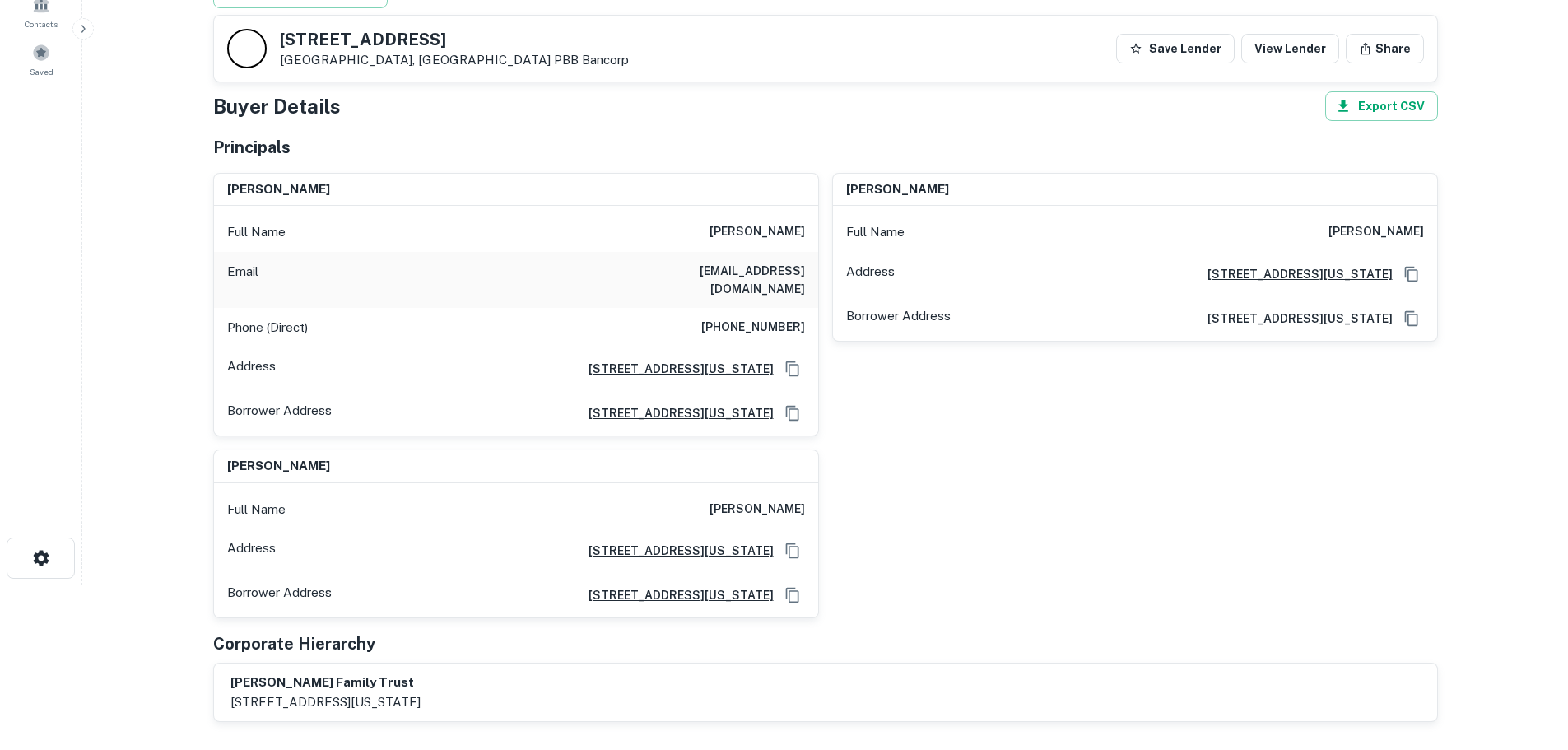
scroll to position [82, 0]
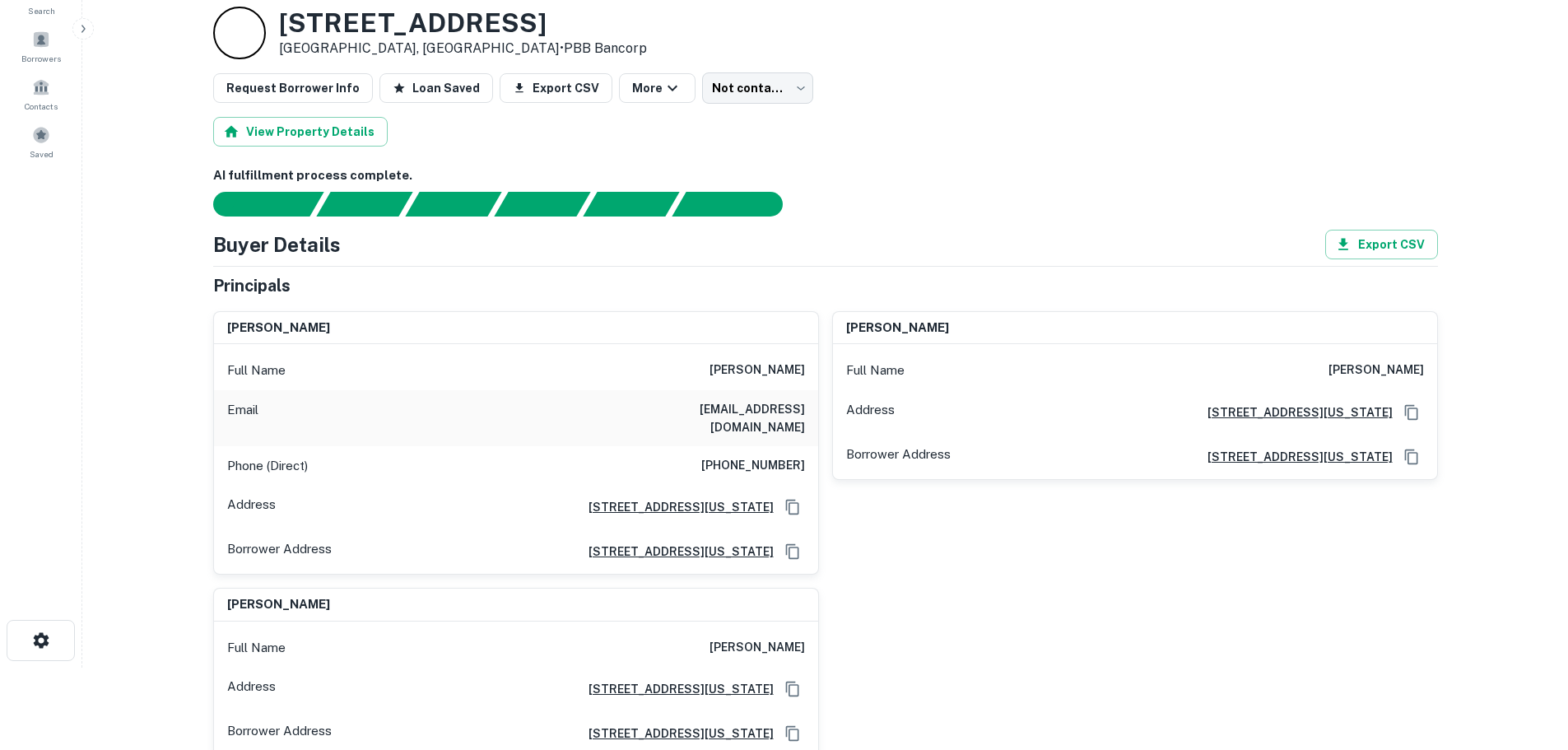
click at [807, 446] on div "Phone (Direct) (310) 804-5579" at bounding box center [516, 466] width 604 height 39
click at [791, 456] on h6 "(310) 804-5579" at bounding box center [752, 465] width 103 height 20
click at [788, 456] on h6 "(310) 804-5579" at bounding box center [752, 465] width 103 height 20
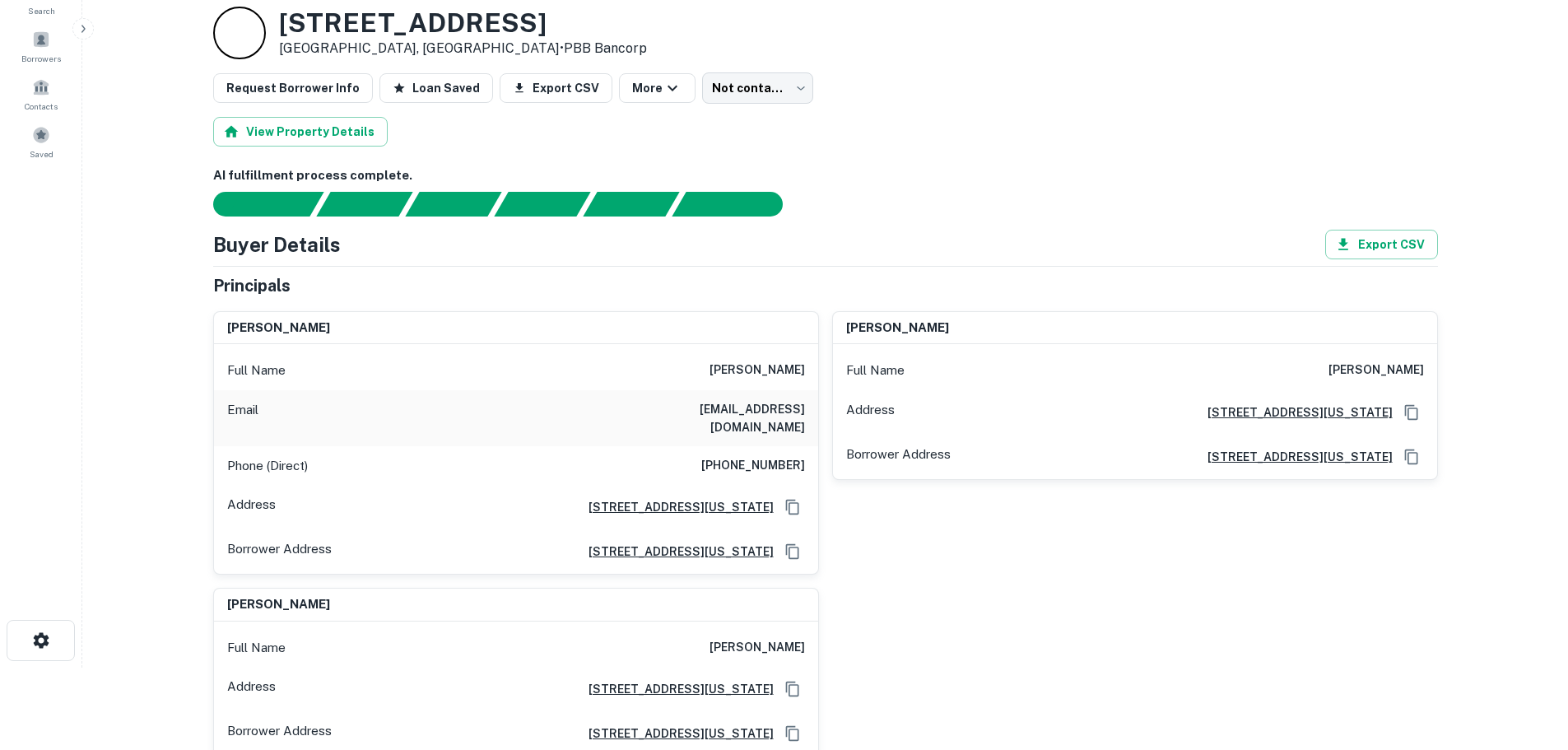
click at [783, 456] on h6 "(310) 804-5579" at bounding box center [752, 465] width 103 height 20
click at [756, 456] on h6 "(310) 804-5579" at bounding box center [752, 465] width 103 height 20
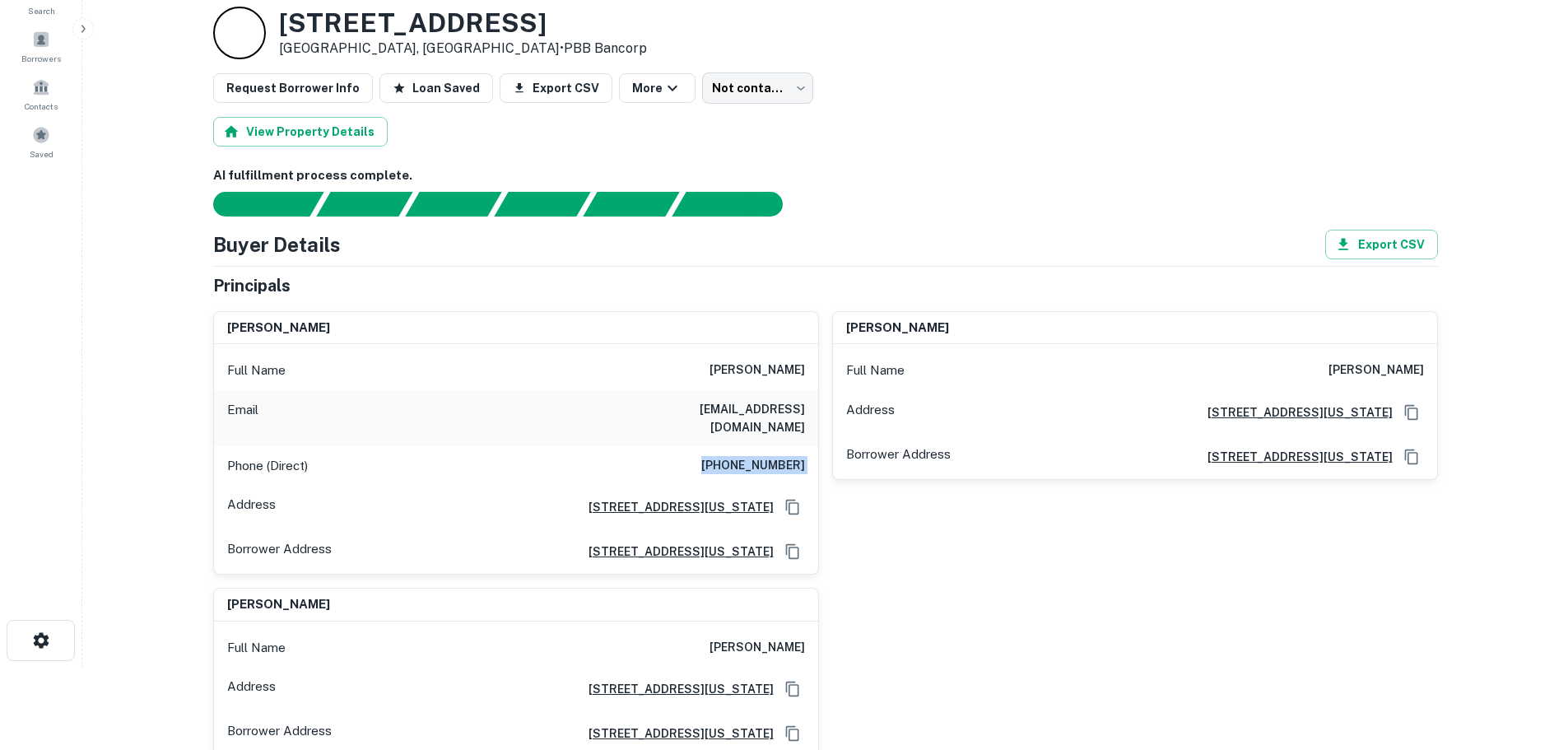
click at [756, 456] on h6 "(310) 804-5579" at bounding box center [752, 465] width 103 height 20
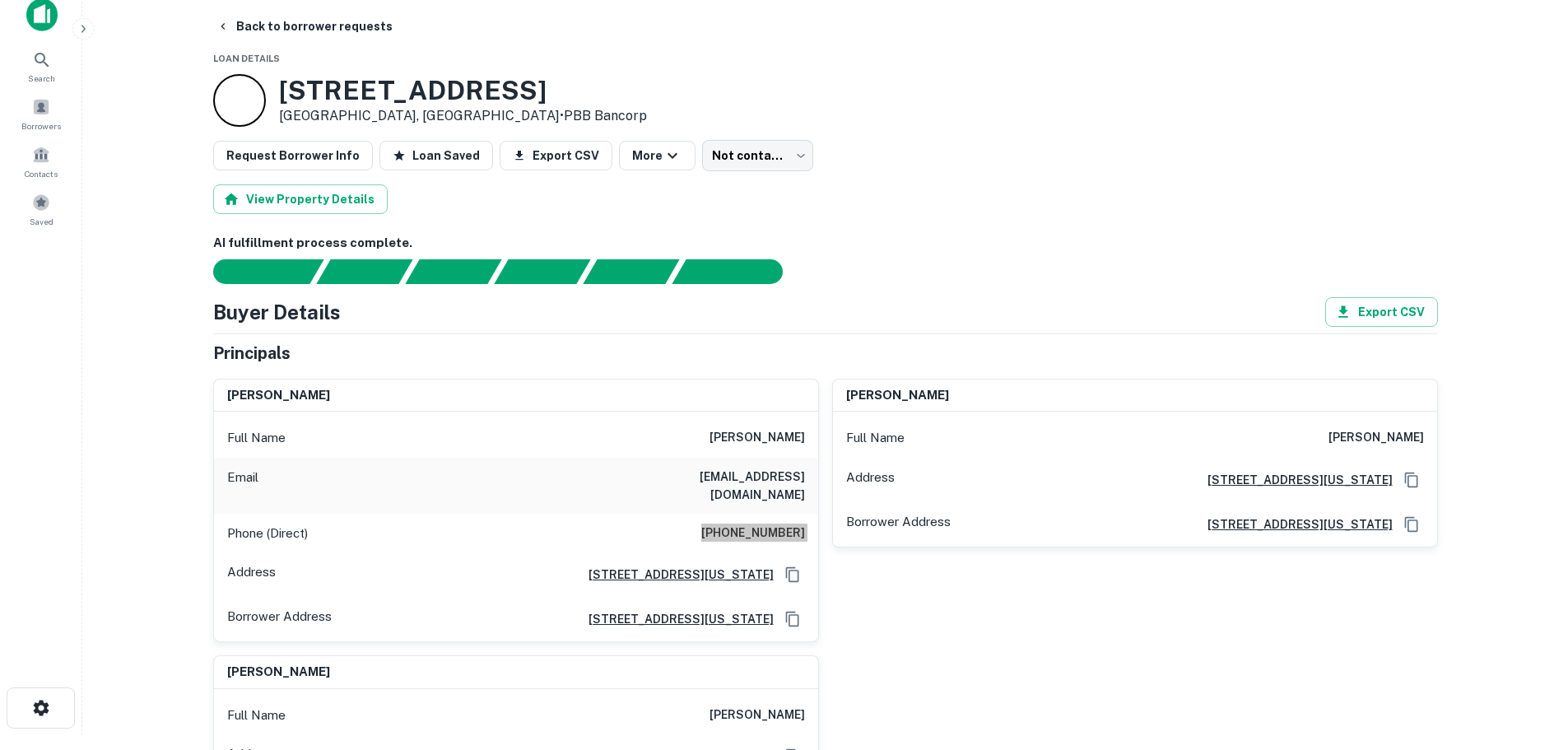
scroll to position [0, 0]
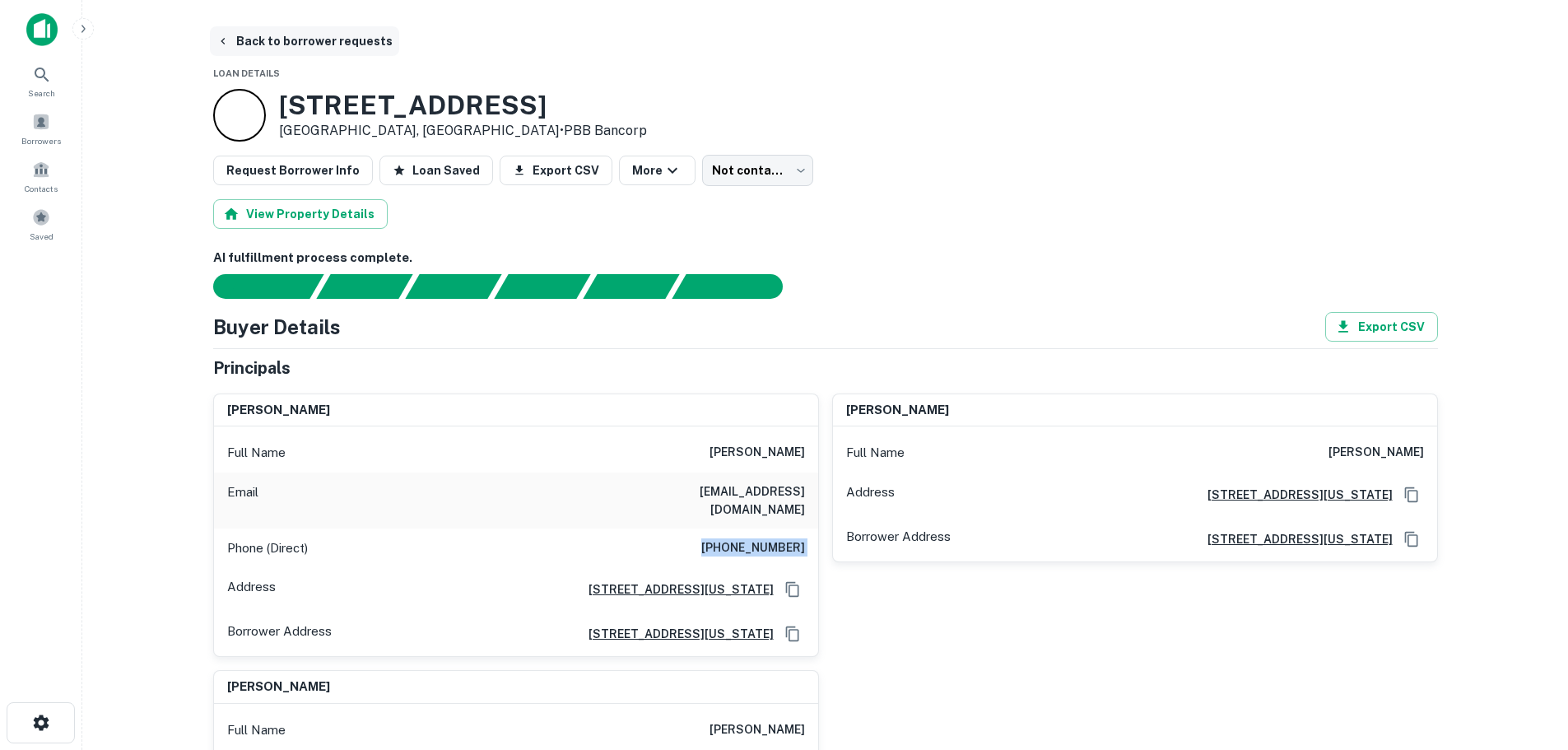
click at [326, 37] on button "Back to borrower requests" at bounding box center [304, 41] width 189 height 30
click at [342, 43] on button "Back to borrower requests" at bounding box center [304, 41] width 189 height 30
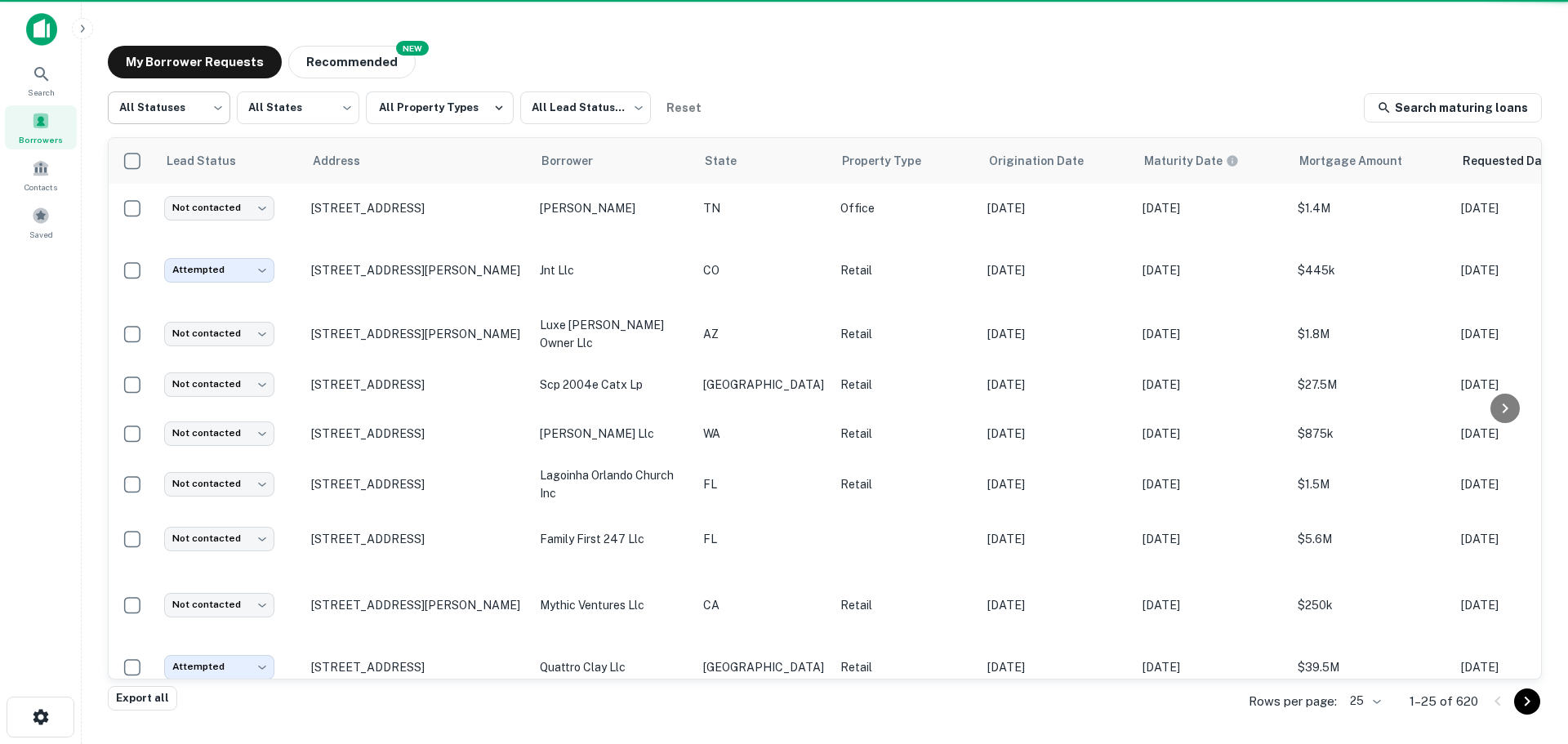
click at [211, 109] on body "Search Borrowers Contacts Saved My Borrower Requests NEW Recommended All Status…" at bounding box center [784, 372] width 1568 height 744
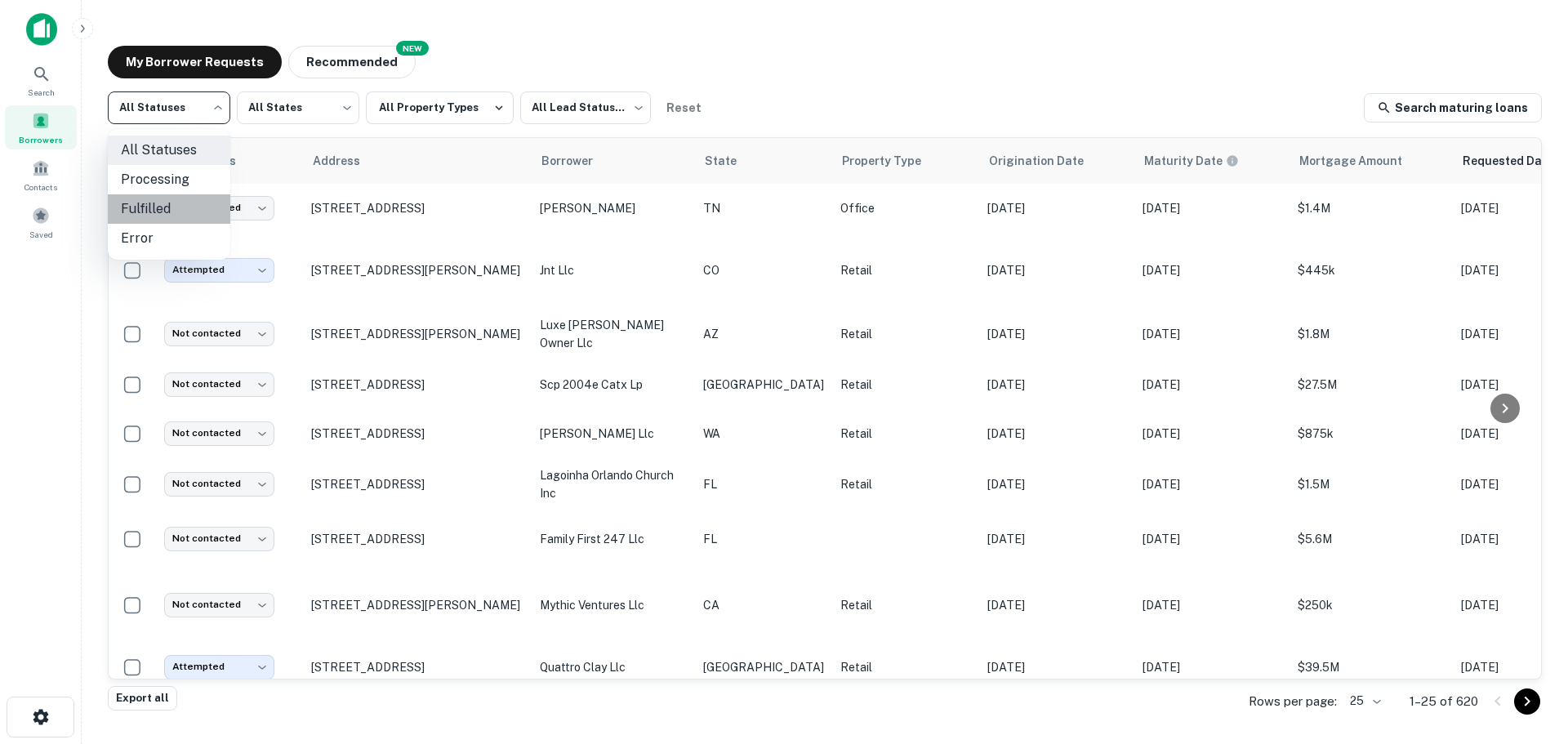
click at [162, 201] on li "Fulfilled" at bounding box center [169, 209] width 122 height 30
type input "*********"
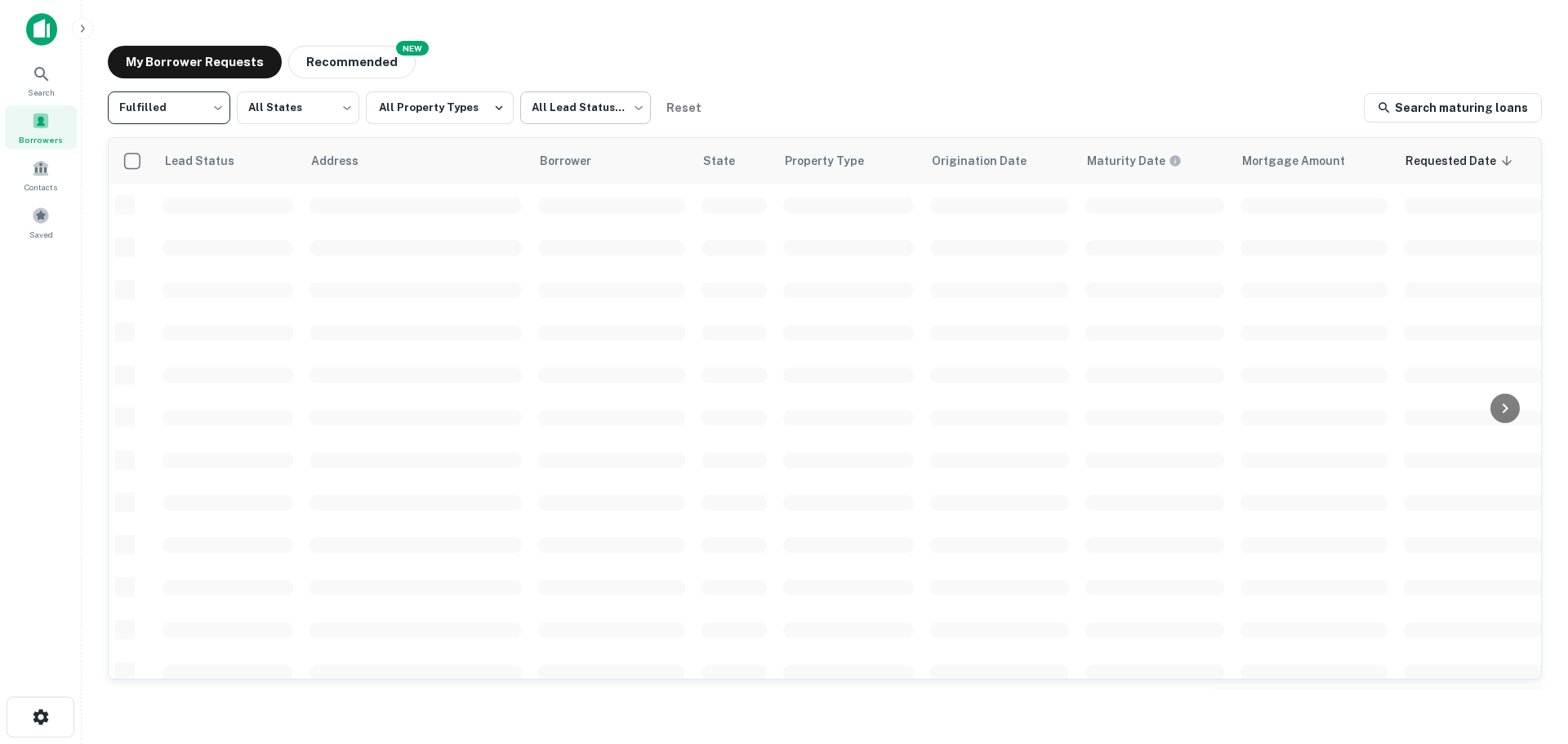
click at [543, 99] on body "Search Borrowers Contacts Saved My Borrower Requests NEW Recommended Fulfilled …" at bounding box center [784, 372] width 1568 height 744
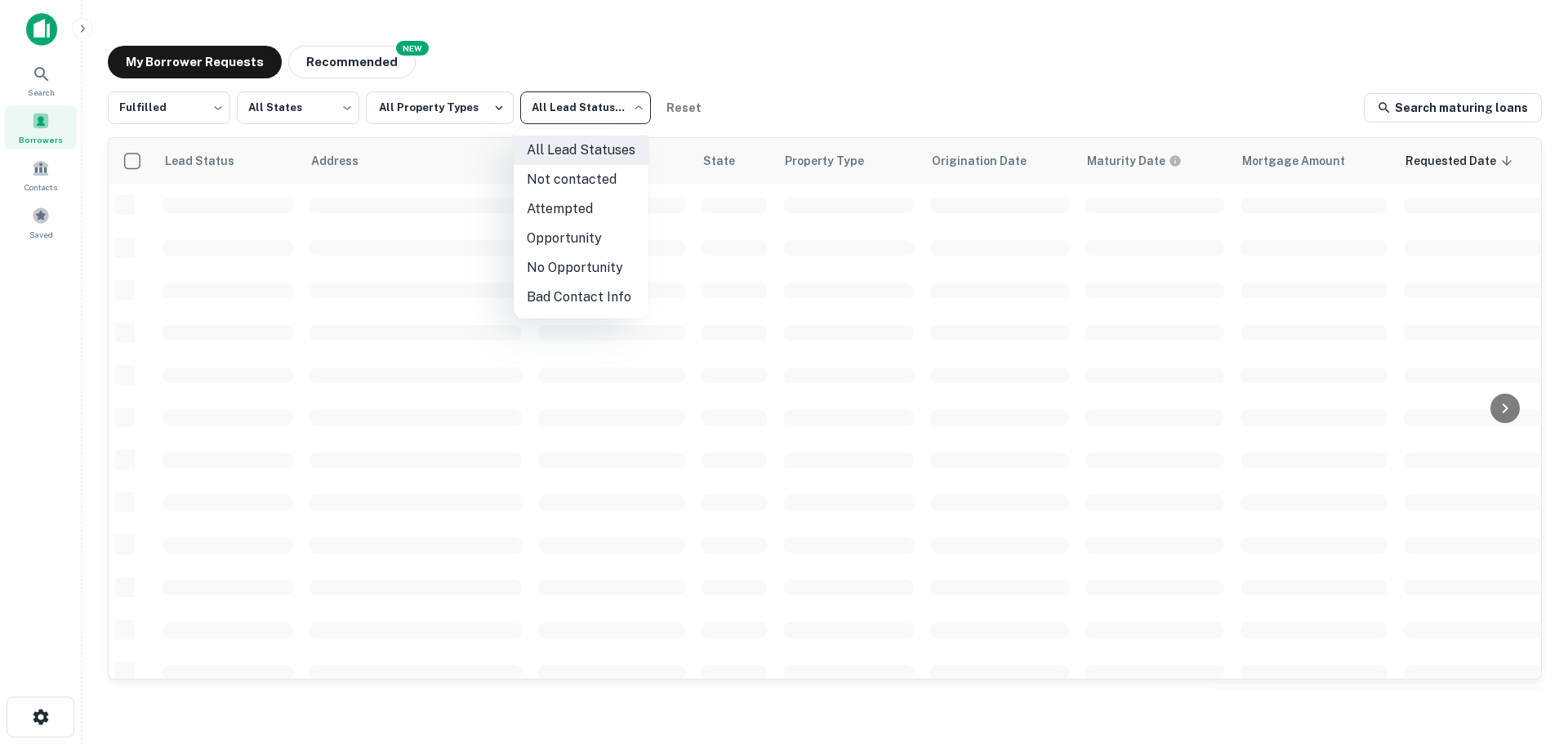
click at [551, 173] on li "Not contacted" at bounding box center [581, 179] width 135 height 30
type input "****"
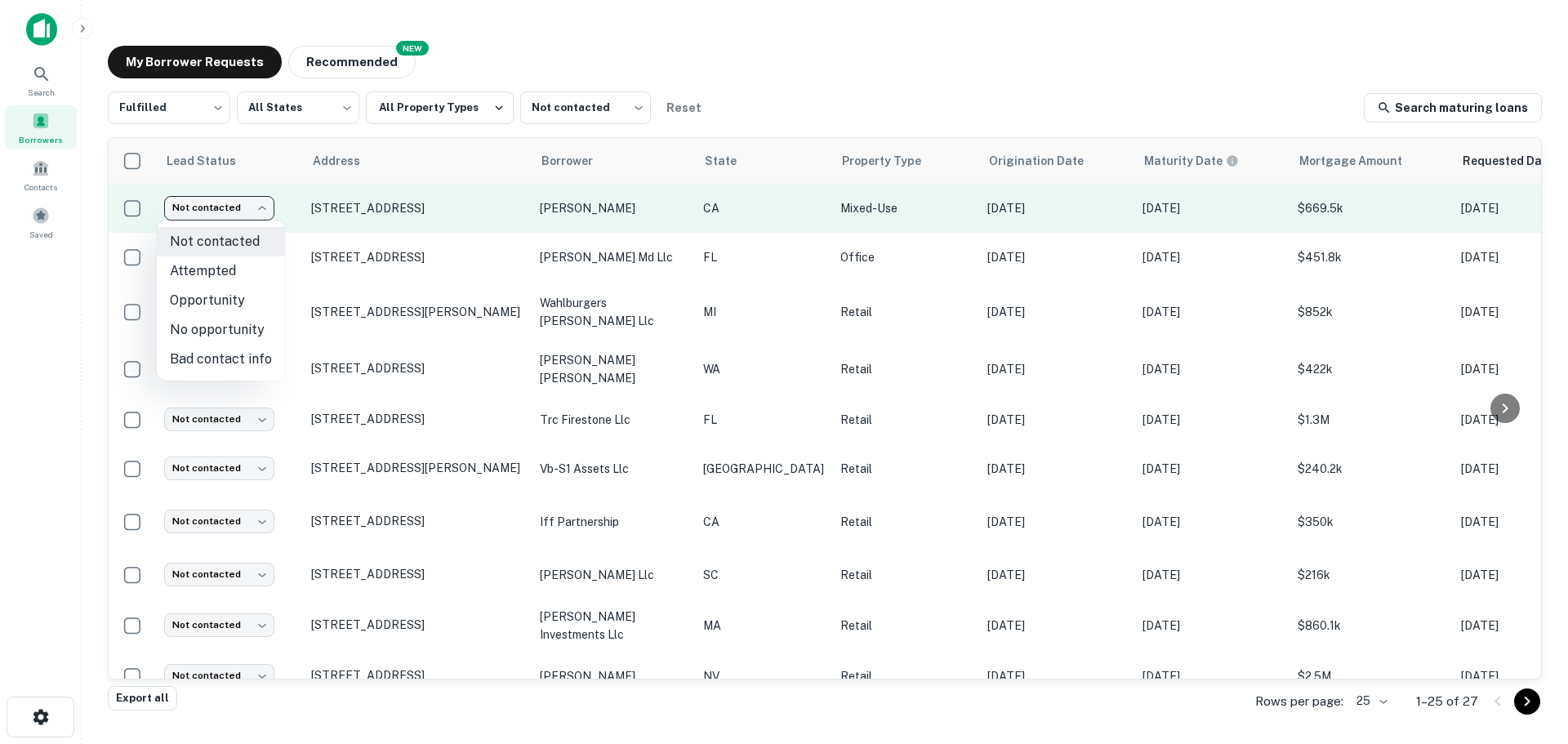
click at [206, 208] on body "Search Borrowers Contacts Saved My Borrower Requests NEW Recommended Fulfilled …" at bounding box center [784, 372] width 1568 height 744
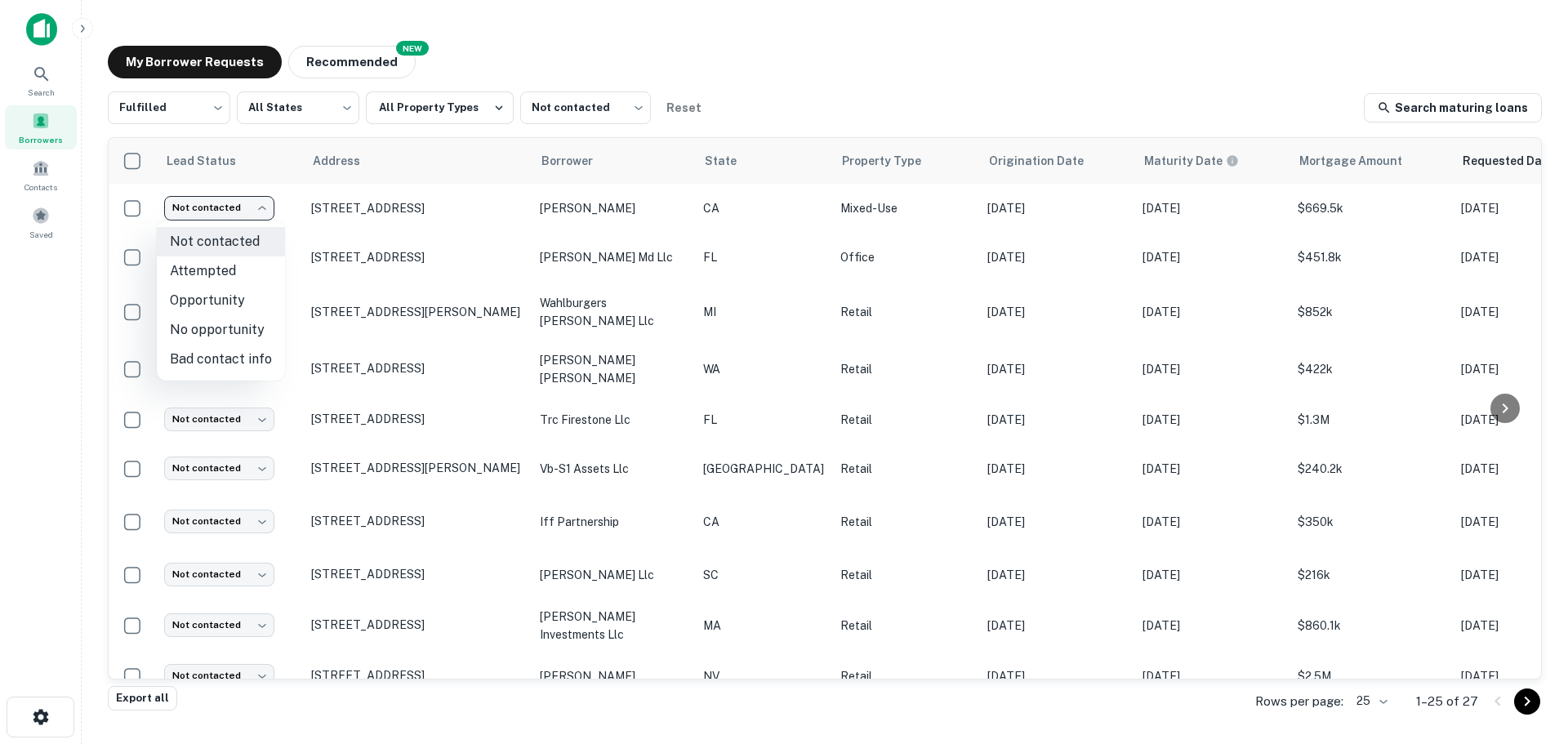
click at [222, 266] on li "Attempted" at bounding box center [221, 271] width 128 height 30
type input "*********"
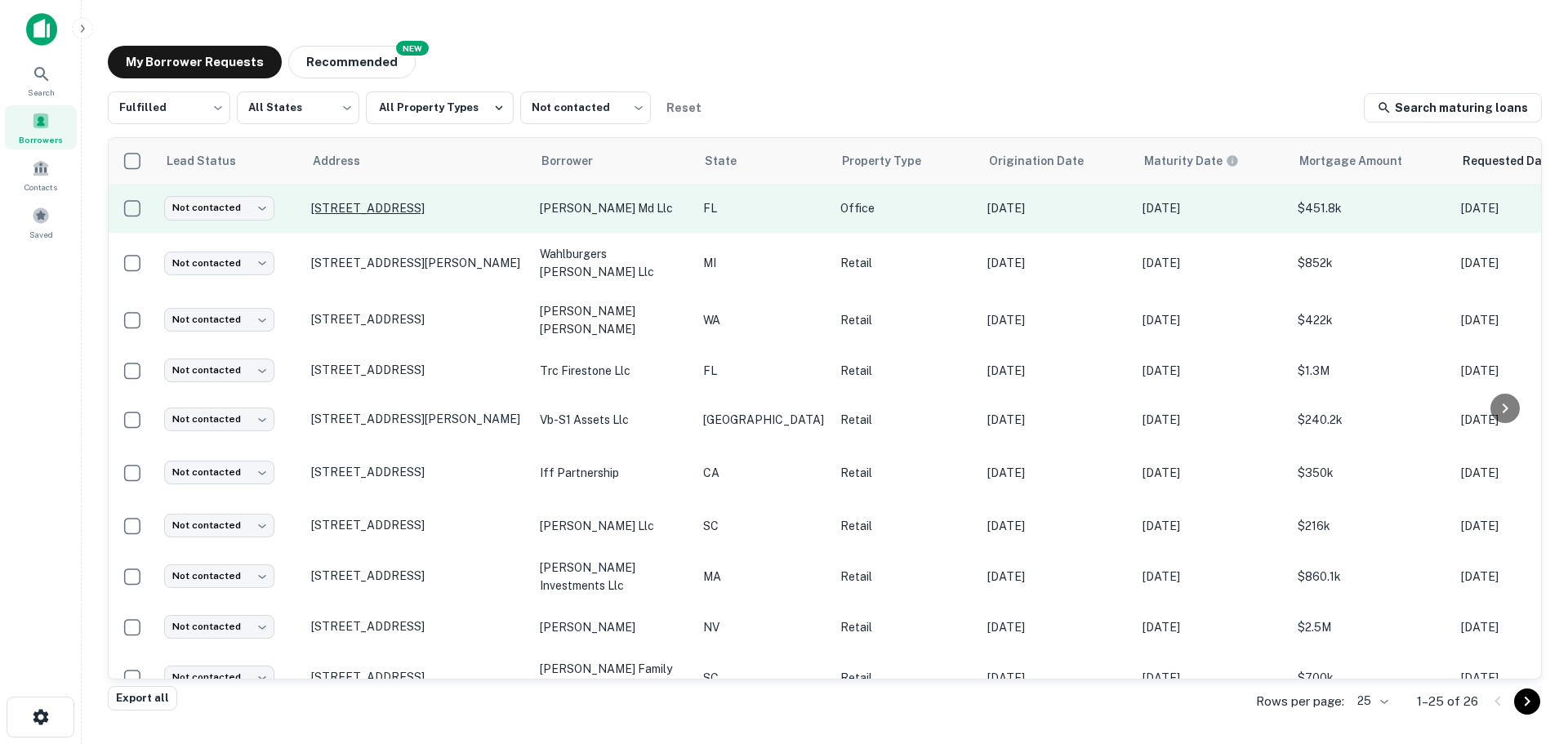
click at [378, 210] on p "[STREET_ADDRESS]" at bounding box center [417, 208] width 212 height 14
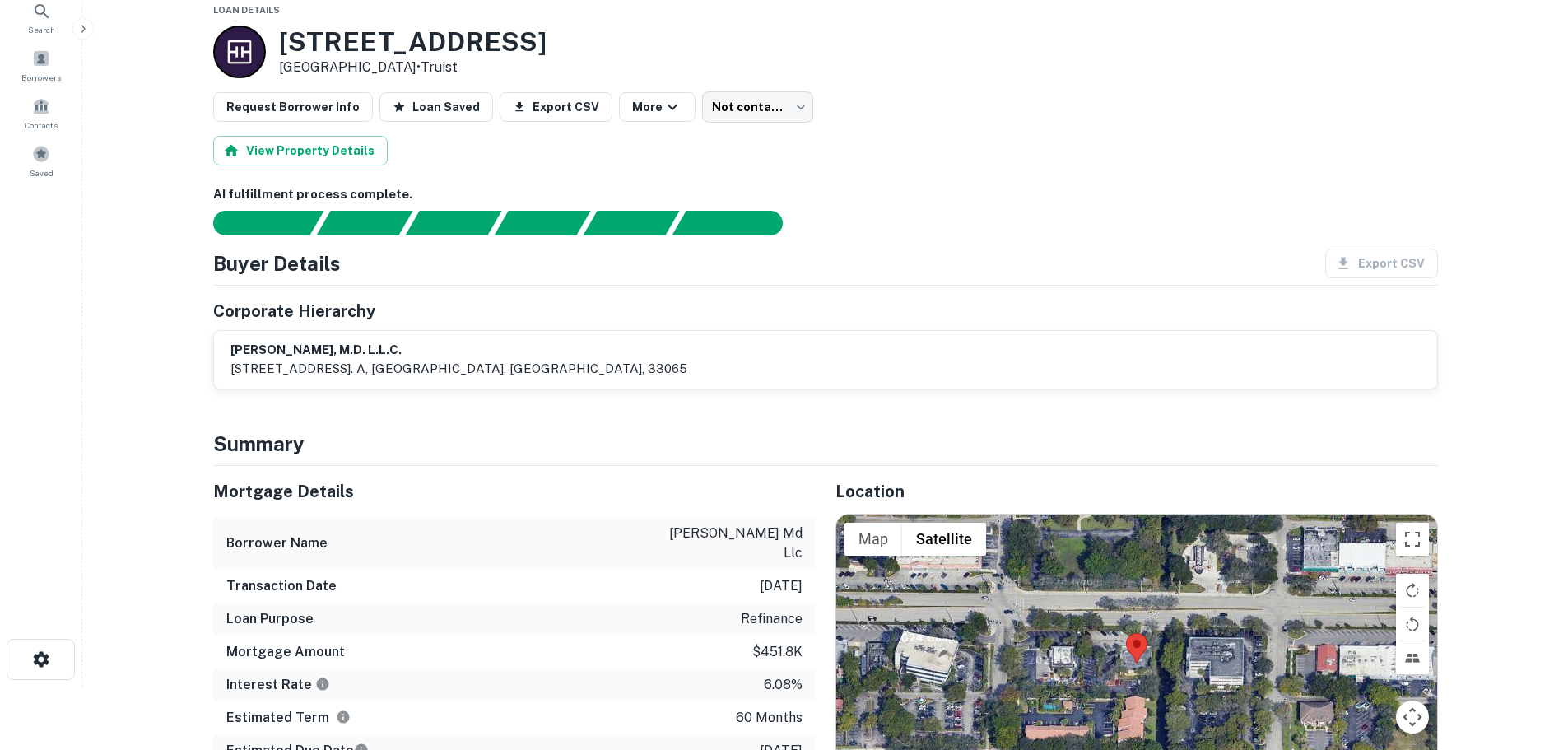
scroll to position [165, 0]
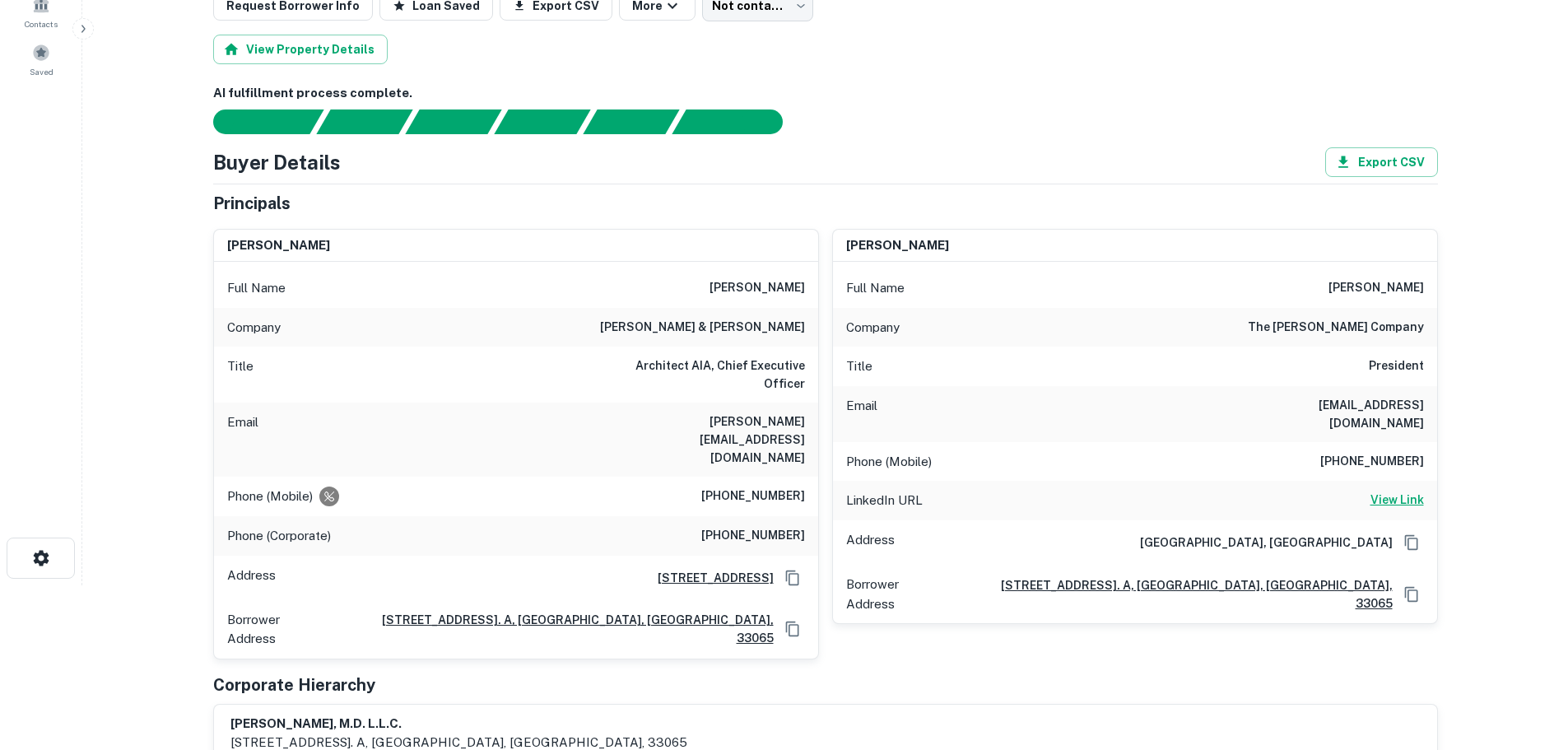
click at [1396, 491] on h6 "View Link" at bounding box center [1397, 499] width 54 height 18
click at [764, 487] on h6 "[PHONE_NUMBER]" at bounding box center [752, 496] width 103 height 20
copy h6 "[PHONE_NUMBER]"
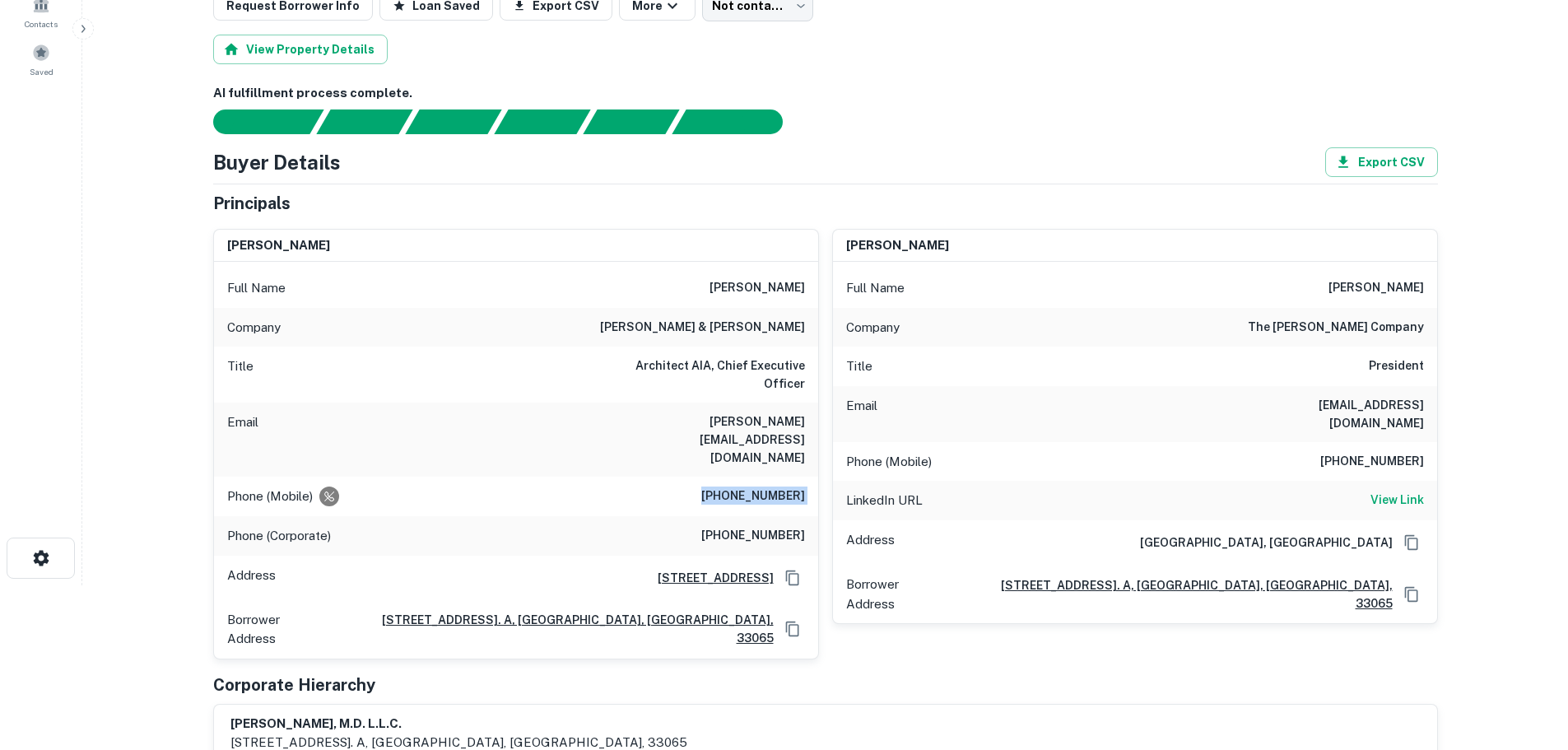
click at [787, 526] on h6 "[PHONE_NUMBER]" at bounding box center [752, 535] width 103 height 20
copy h6 "[PHONE_NUMBER]"
click at [1371, 442] on div "Phone (Mobile) [PHONE_NUMBER]" at bounding box center [1135, 462] width 604 height 39
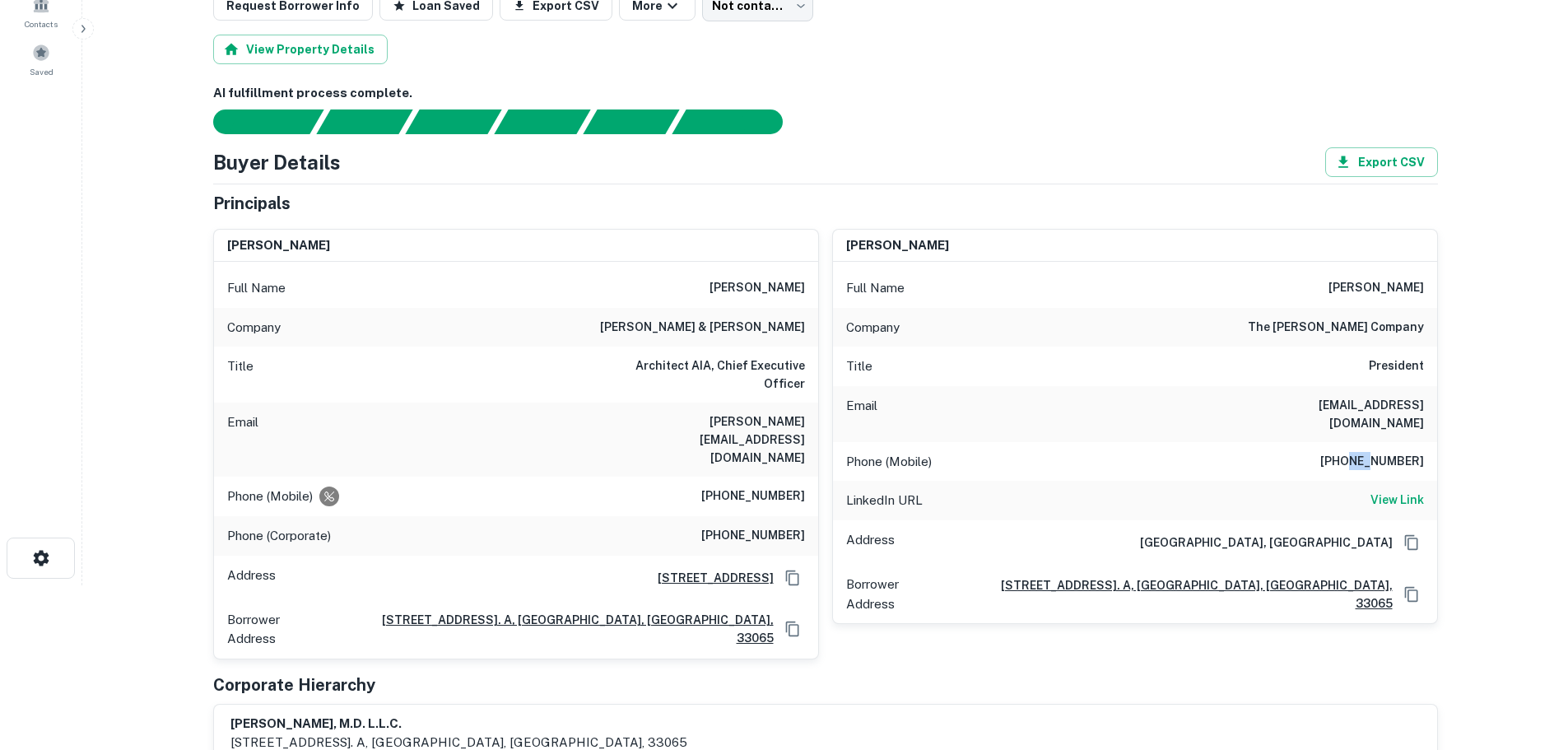
click at [1373, 452] on h6 "[PHONE_NUMBER]" at bounding box center [1371, 462] width 103 height 20
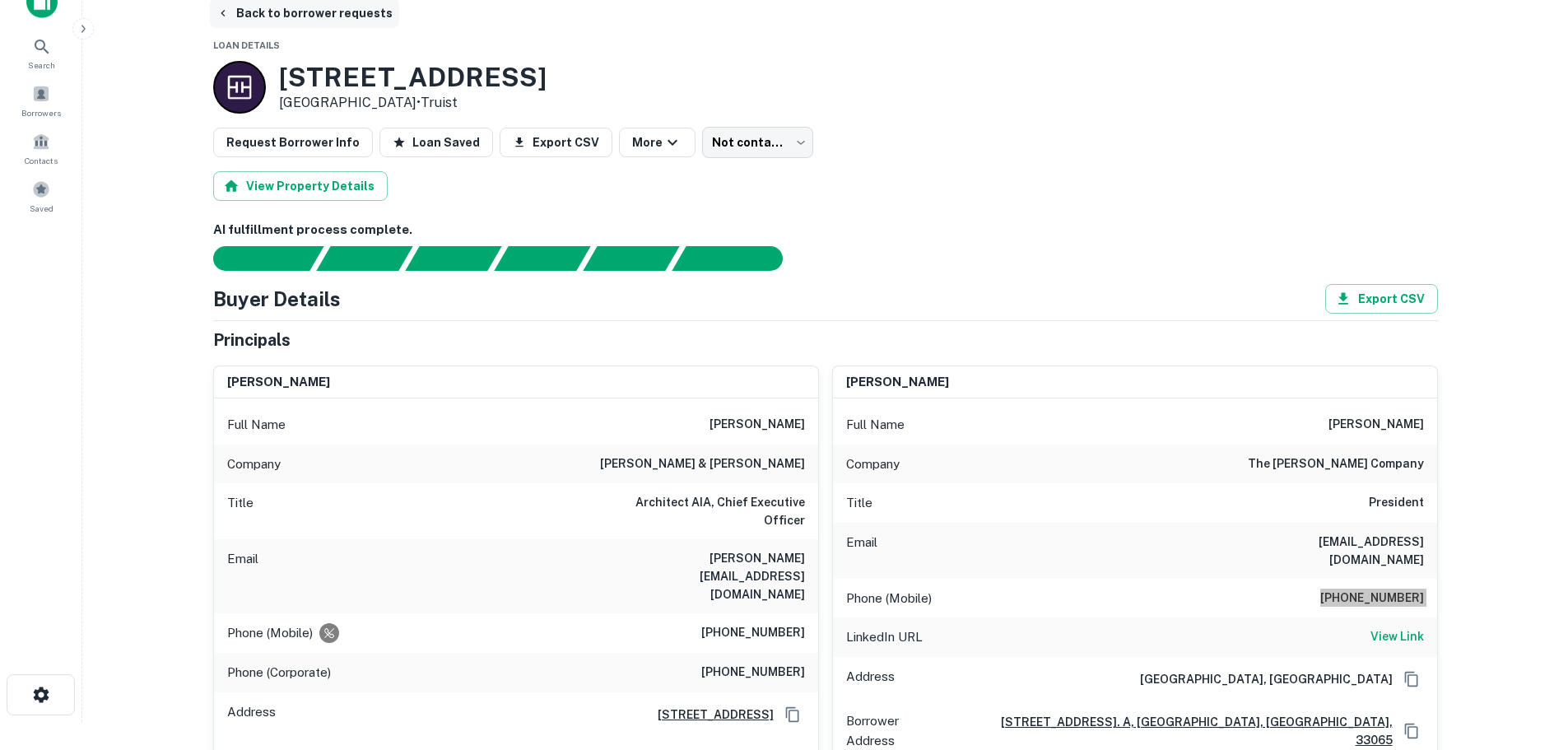
scroll to position [0, 0]
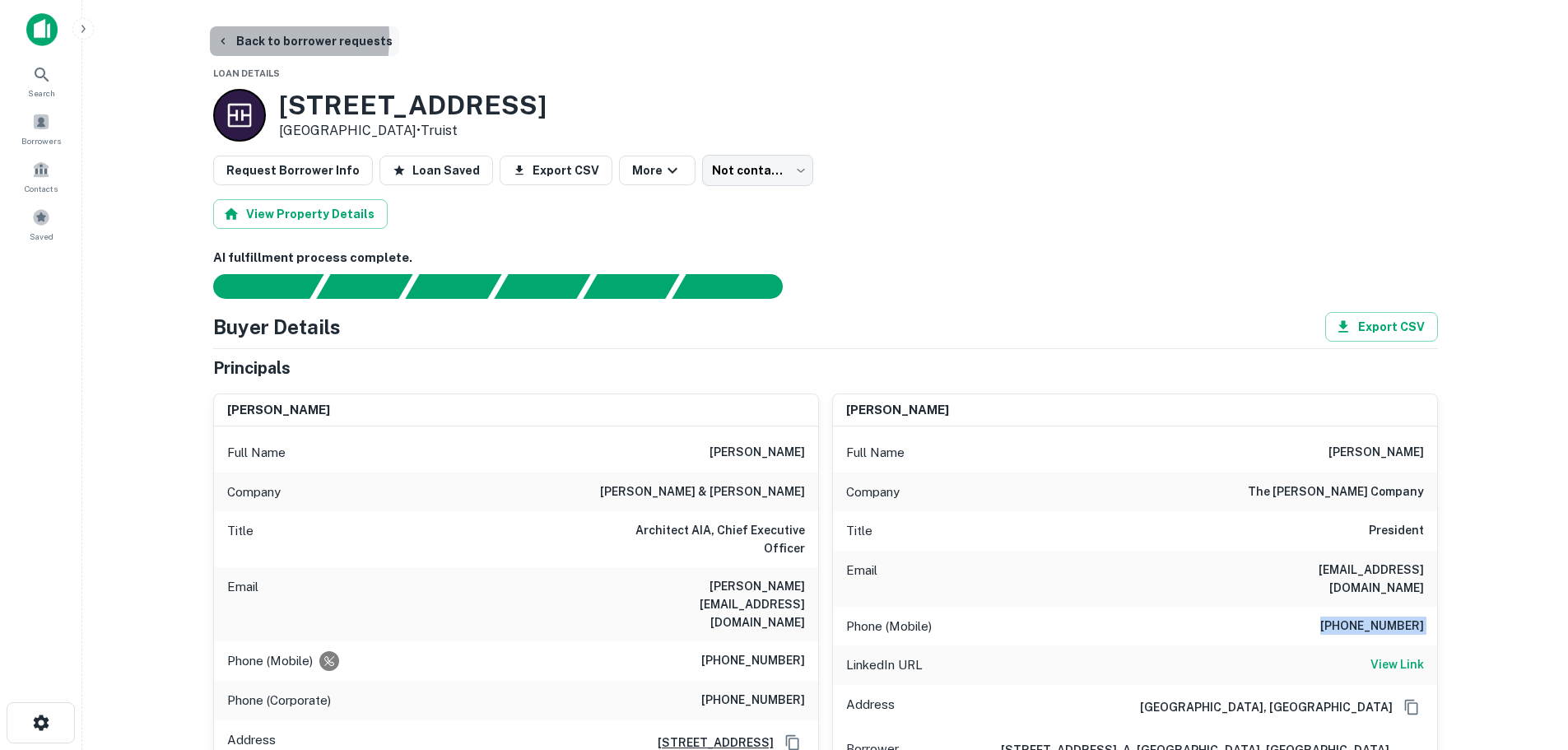
click at [230, 37] on button "Back to borrower requests" at bounding box center [304, 41] width 189 height 30
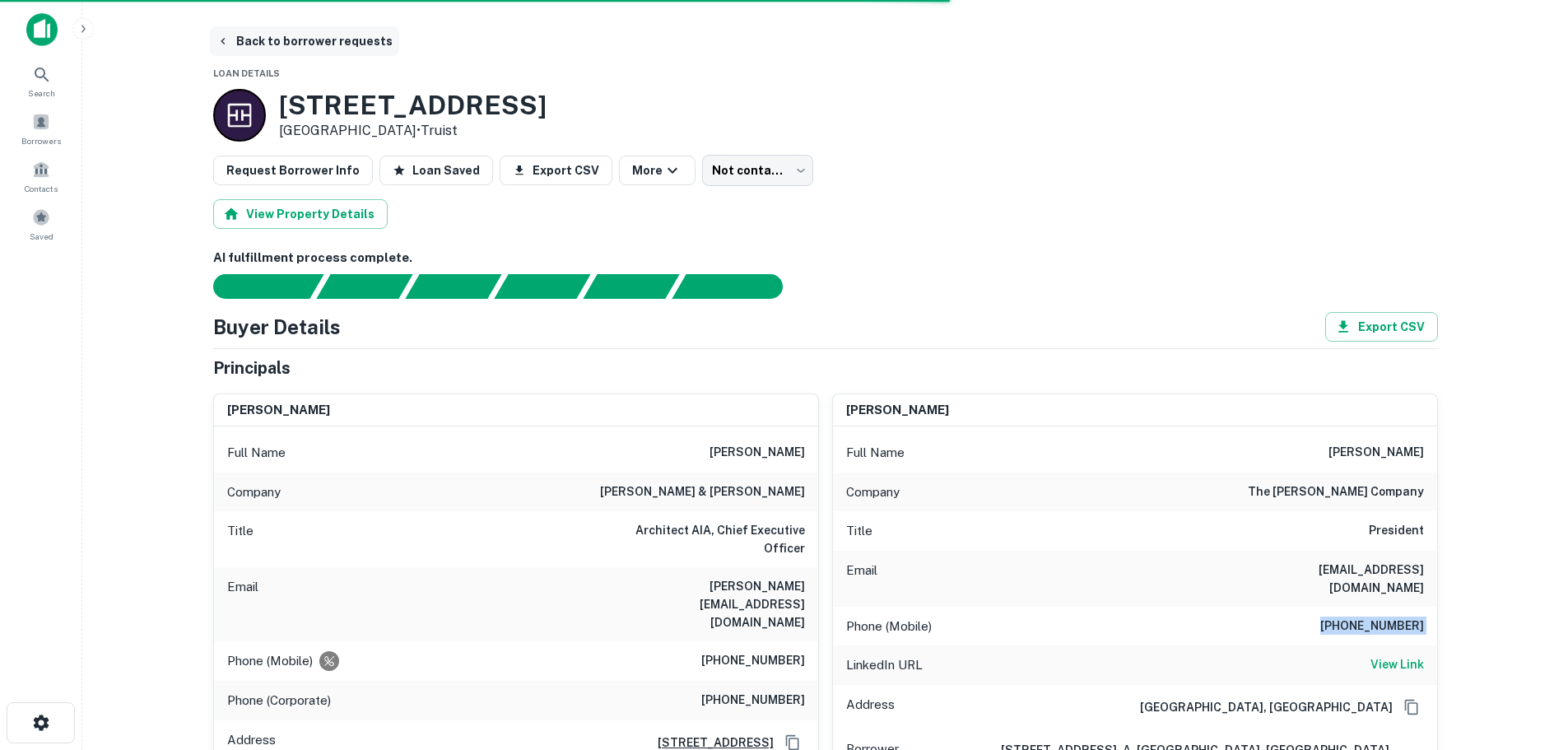
click at [309, 48] on button "Back to borrower requests" at bounding box center [304, 41] width 189 height 30
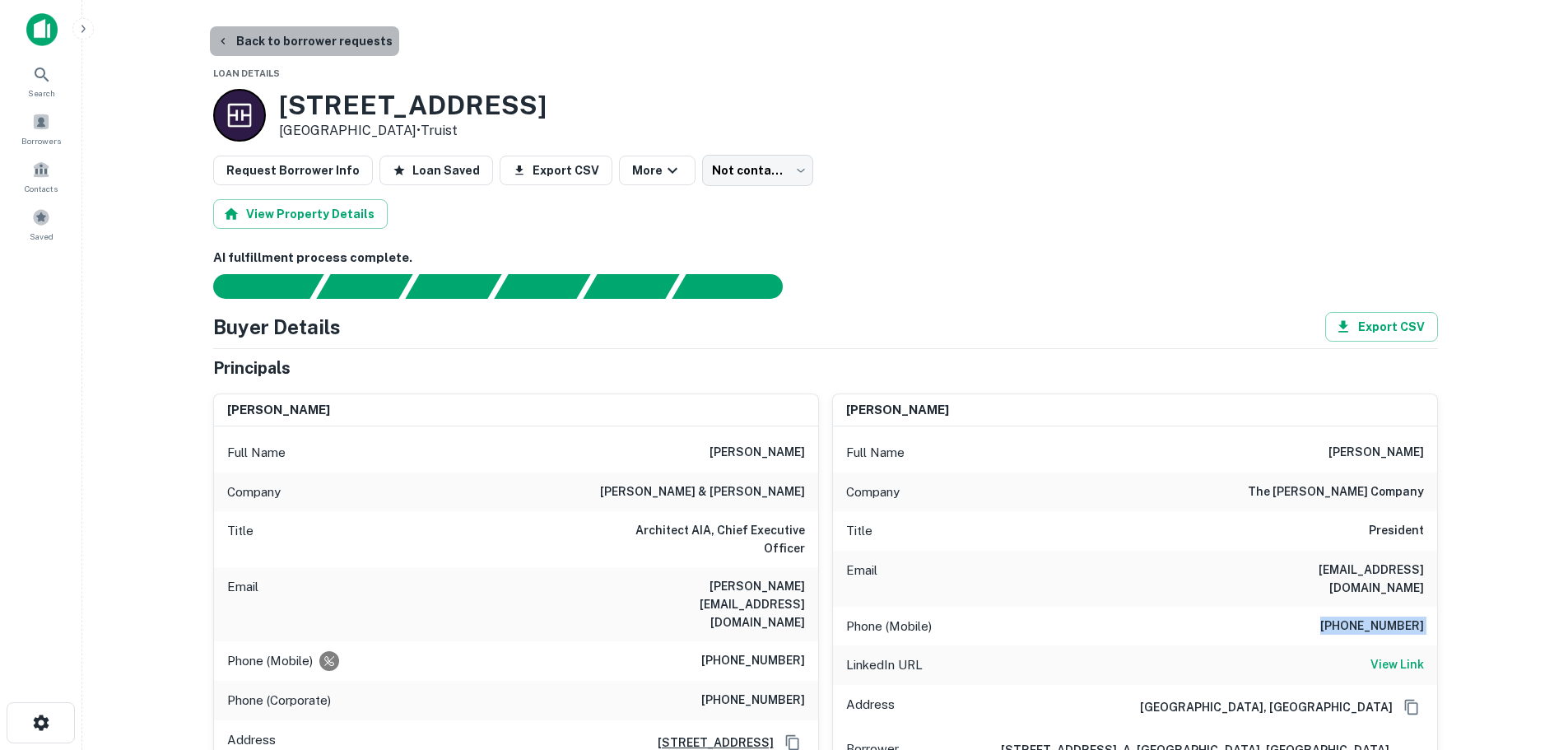
click at [309, 48] on button "Back to borrower requests" at bounding box center [304, 41] width 189 height 30
